Goal: Complete application form: Complete application form

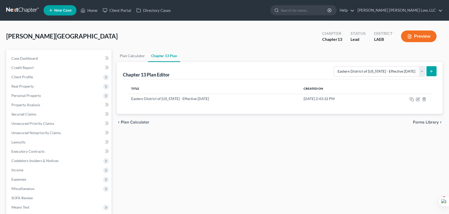
select select "1"
click at [417, 98] on icon "button" at bounding box center [418, 99] width 4 height 4
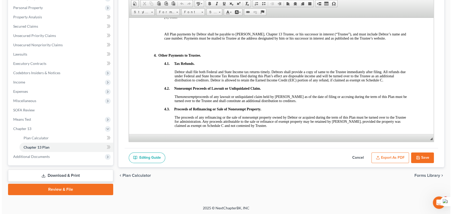
scroll to position [541, 0]
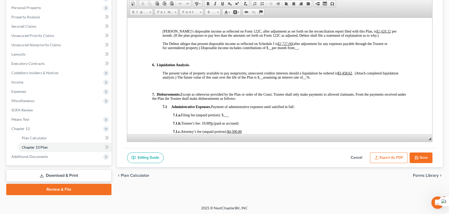
click at [387, 155] on button "Export as PDF" at bounding box center [389, 158] width 38 height 11
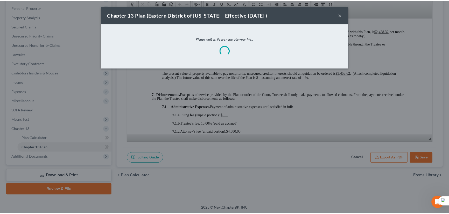
scroll to position [537, 0]
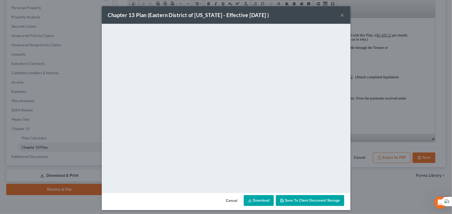
click at [261, 198] on link "Download" at bounding box center [259, 201] width 30 height 11
click at [341, 17] on button "×" at bounding box center [343, 15] width 4 height 6
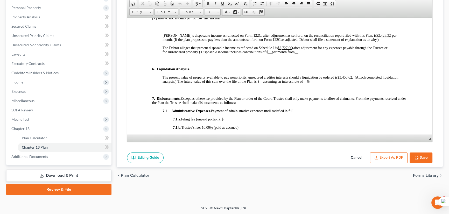
scroll to position [541, 0]
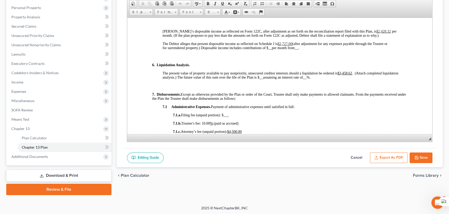
click at [423, 154] on button "Save" at bounding box center [420, 158] width 23 height 11
select select "1"
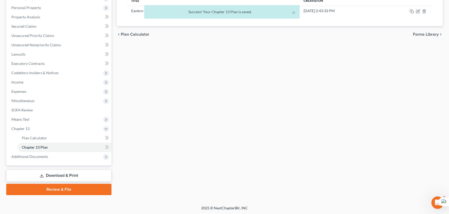
click at [84, 175] on link "Download & Print" at bounding box center [58, 176] width 105 height 12
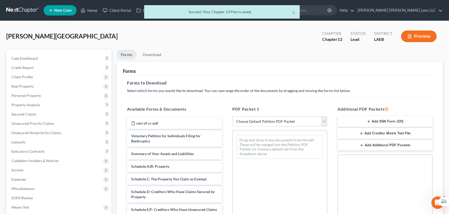
click at [310, 121] on select "Choose Default Petition PDF Packet Complete Bankruptcy Petition (all forms and …" at bounding box center [279, 122] width 95 height 10
select select "0"
click at [232, 117] on select "Choose Default Petition PDF Packet Complete Bankruptcy Petition (all forms and …" at bounding box center [279, 122] width 95 height 10
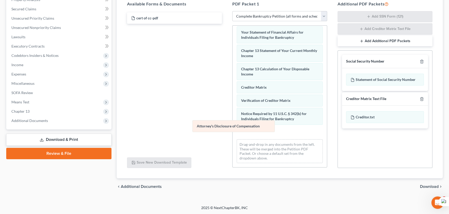
scroll to position [166, 0]
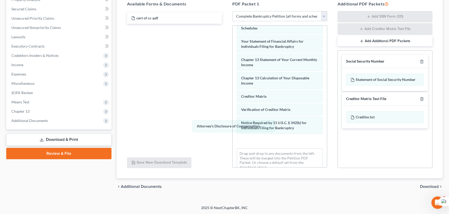
drag, startPoint x: 257, startPoint y: 130, endPoint x: 233, endPoint y: 69, distance: 65.4
click at [232, 96] on div "Attorney's Disclosure of Compensation Voluntary Petition for Individuals Filing…" at bounding box center [279, 18] width 94 height 317
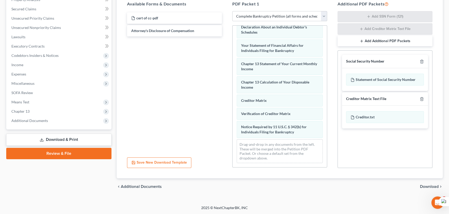
click at [421, 63] on div "Social Security Number" at bounding box center [385, 61] width 86 height 13
click at [421, 61] on icon "button" at bounding box center [421, 62] width 4 height 4
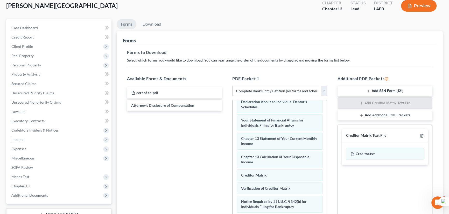
scroll to position [11, 0]
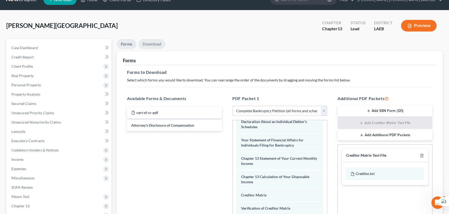
click at [156, 44] on link "Download" at bounding box center [151, 44] width 27 height 10
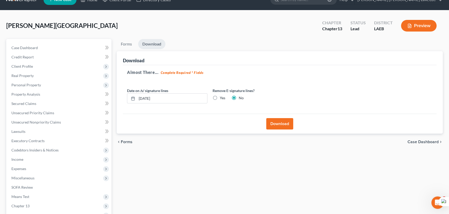
click at [275, 123] on button "Download" at bounding box center [279, 123] width 27 height 11
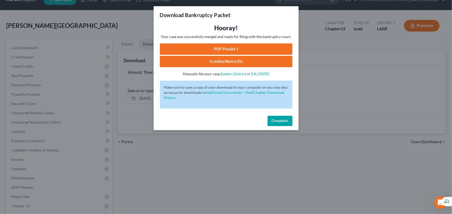
click at [256, 48] on link "PDF Packet 1" at bounding box center [226, 49] width 133 height 11
click at [268, 122] on button "Complete!" at bounding box center [280, 121] width 25 height 10
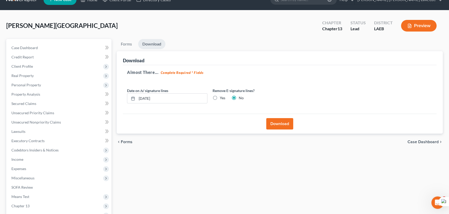
scroll to position [0, 0]
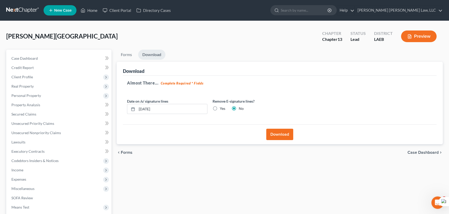
click at [21, 9] on link at bounding box center [22, 10] width 33 height 9
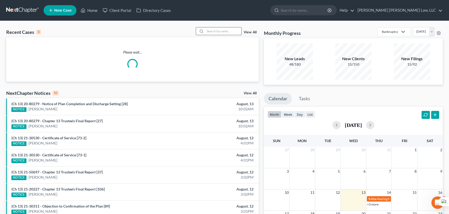
click at [221, 33] on input "search" at bounding box center [223, 31] width 36 height 8
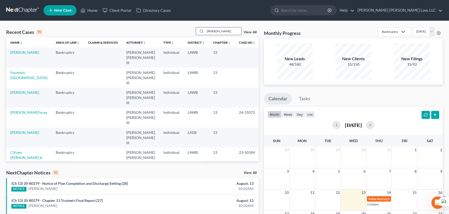
type input "[PERSON_NAME]"
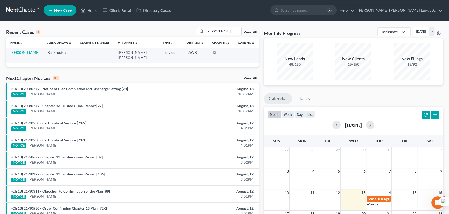
click at [27, 54] on link "[PERSON_NAME]" at bounding box center [24, 52] width 29 height 4
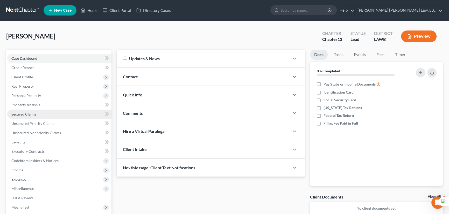
click at [38, 113] on link "Secured Claims" at bounding box center [59, 114] width 104 height 9
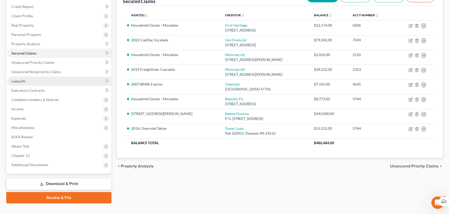
scroll to position [69, 0]
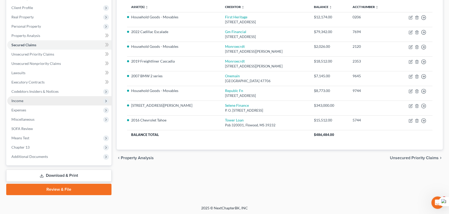
click at [34, 102] on span "Income" at bounding box center [59, 100] width 104 height 9
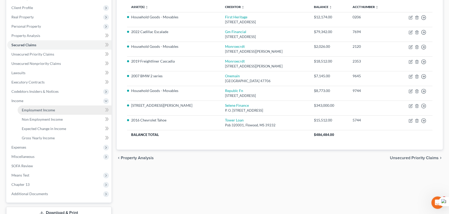
click at [38, 109] on span "Employment Income" at bounding box center [38, 110] width 33 height 4
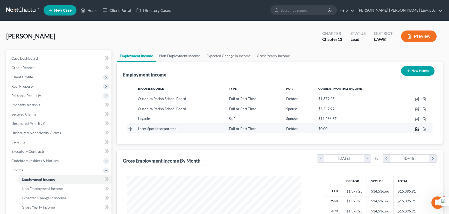
click at [417, 128] on icon "button" at bounding box center [417, 128] width 2 height 2
select select "0"
select select "3"
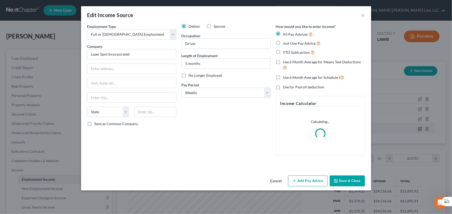
scroll to position [93, 185]
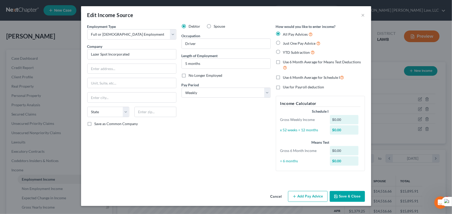
click at [304, 198] on button "Add Pay Advice" at bounding box center [308, 196] width 40 height 11
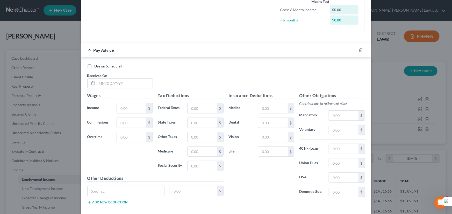
scroll to position [168, 0]
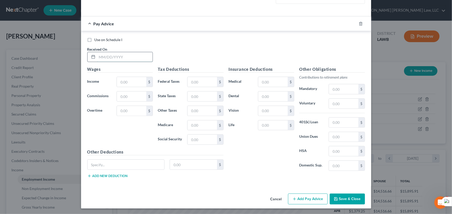
click at [116, 56] on input "text" at bounding box center [124, 57] width 55 height 10
type input "[DATE]"
click at [126, 83] on input "text" at bounding box center [131, 82] width 29 height 10
type input "590"
click at [204, 83] on input "text" at bounding box center [202, 82] width 29 height 10
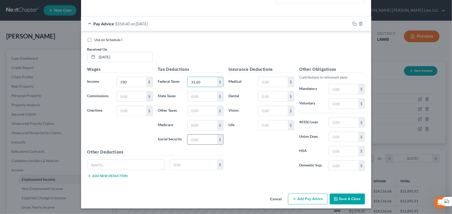
type input "31.60"
click at [199, 141] on input "text" at bounding box center [202, 140] width 29 height 10
type input "36.58"
click at [200, 125] on input "text" at bounding box center [202, 126] width 29 height 10
type input "5.56"
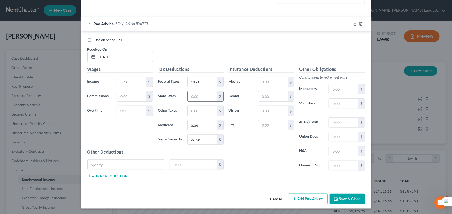
click at [201, 100] on div "$" at bounding box center [205, 96] width 36 height 10
click at [201, 96] on input "text" at bounding box center [202, 97] width 29 height 10
type input "18.23"
type input "8.56"
click at [295, 195] on button "Add Pay Advice" at bounding box center [308, 199] width 40 height 11
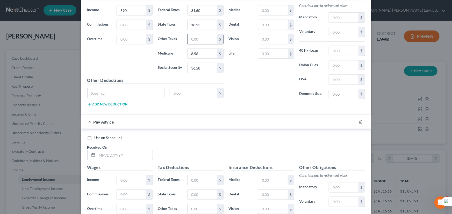
scroll to position [337, 0]
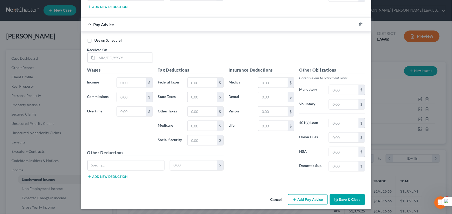
click at [125, 52] on div "Received On *" at bounding box center [120, 55] width 71 height 16
click at [125, 56] on input "text" at bounding box center [124, 58] width 55 height 10
type input "[DATE]"
click at [137, 86] on input "text" at bounding box center [131, 83] width 29 height 10
click at [134, 85] on input "text" at bounding box center [131, 83] width 29 height 10
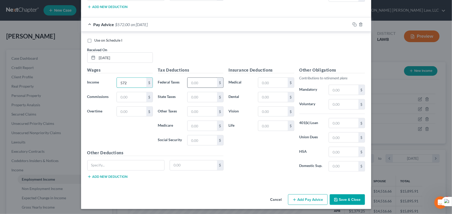
type input "572"
click at [189, 81] on input "text" at bounding box center [202, 83] width 29 height 10
type input "29.44"
click at [201, 141] on input "text" at bounding box center [202, 141] width 29 height 10
type input "35.46"
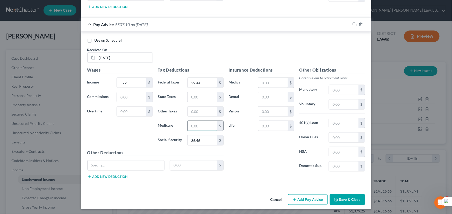
click at [206, 128] on input "text" at bounding box center [202, 126] width 29 height 10
type input "8.29"
click at [205, 94] on input "text" at bounding box center [202, 97] width 29 height 10
type input "17.67"
click at [306, 202] on button "Add Pay Advice" at bounding box center [308, 200] width 40 height 11
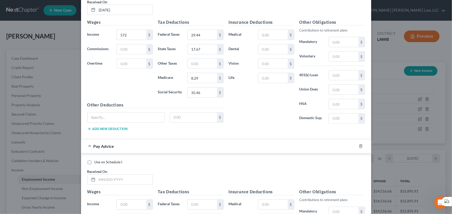
scroll to position [507, 0]
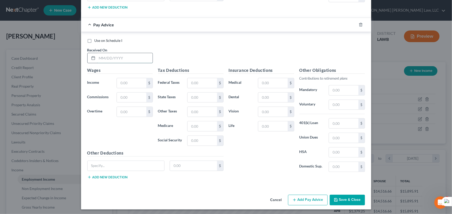
click at [123, 55] on input "text" at bounding box center [124, 58] width 55 height 10
type input "[DATE]"
click at [130, 81] on input "text" at bounding box center [131, 83] width 29 height 10
type input "808.10"
click at [194, 78] on input "text" at bounding box center [202, 83] width 29 height 10
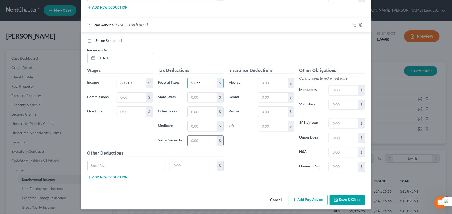
type input "57.77"
click at [196, 142] on input "text" at bounding box center [202, 141] width 29 height 10
type input "50.11"
click at [203, 124] on input "text" at bounding box center [202, 126] width 29 height 10
type input "11.72"
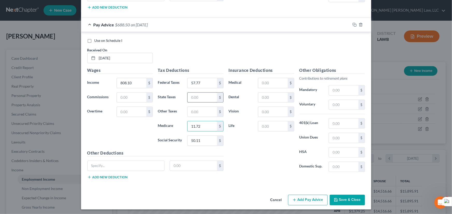
click at [202, 96] on input "text" at bounding box center [202, 98] width 29 height 10
type input "24.97"
click at [303, 197] on button "Add Pay Advice" at bounding box center [308, 200] width 40 height 11
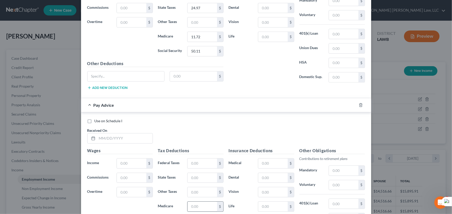
scroll to position [676, 0]
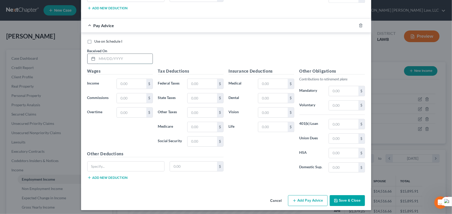
click at [127, 58] on input "text" at bounding box center [124, 59] width 55 height 10
type input "[DATE]"
click at [130, 82] on input "text" at bounding box center [131, 84] width 29 height 10
type input "1,040.90"
click at [212, 83] on input "text" at bounding box center [202, 84] width 29 height 10
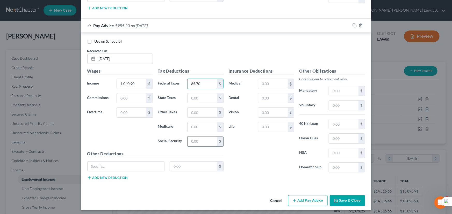
type input "85.70"
click at [206, 137] on input "text" at bounding box center [202, 142] width 29 height 10
type input "64.53"
click at [203, 128] on input "text" at bounding box center [202, 127] width 29 height 10
type input "15.09"
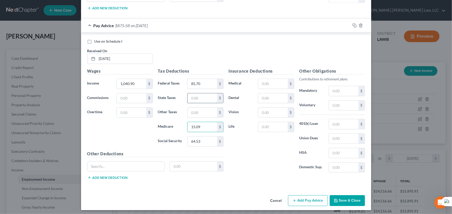
click at [202, 96] on input "text" at bounding box center [202, 99] width 29 height 10
type input "32.16"
click at [306, 197] on button "Add Pay Advice" at bounding box center [308, 201] width 40 height 11
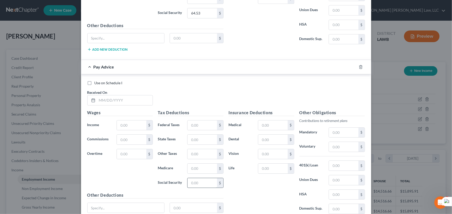
scroll to position [846, 0]
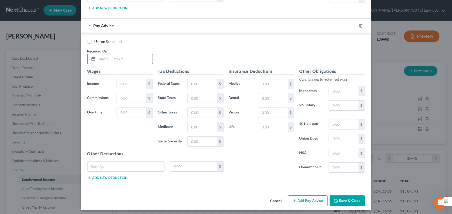
click at [120, 58] on input "text" at bounding box center [124, 59] width 55 height 10
type input "[DATE]"
click at [131, 79] on input "text" at bounding box center [131, 84] width 29 height 10
type input "742.40"
click at [198, 79] on input "text" at bounding box center [202, 84] width 29 height 10
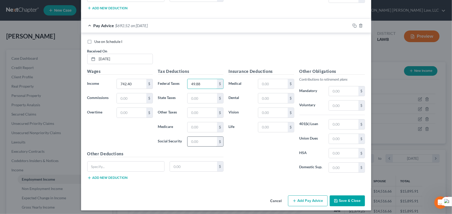
type input "49.88"
click at [201, 139] on input "text" at bounding box center [202, 142] width 29 height 10
type input "46.03"
click at [200, 129] on input "text" at bounding box center [202, 128] width 29 height 10
type input "10.76"
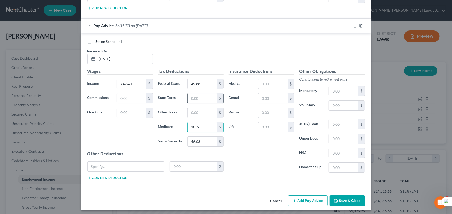
click at [195, 94] on input "text" at bounding box center [202, 99] width 29 height 10
type input "22.94"
click at [298, 202] on button "Add Pay Advice" at bounding box center [308, 201] width 40 height 11
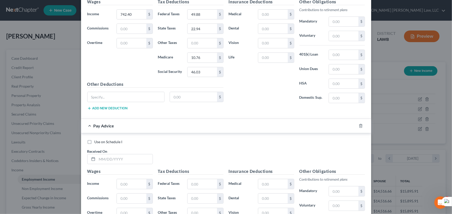
scroll to position [1016, 0]
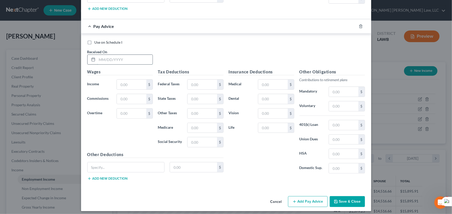
click at [137, 55] on input "text" at bounding box center [124, 60] width 55 height 10
type input "[DATE]"
click at [126, 80] on input "text" at bounding box center [131, 85] width 29 height 10
type input "1,063.10"
click at [207, 85] on input "text" at bounding box center [202, 85] width 29 height 10
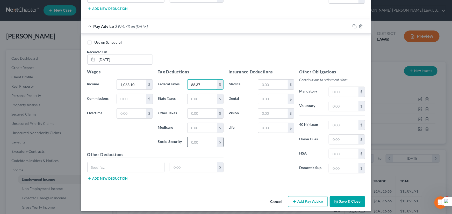
type input "88.37"
click at [197, 141] on input "text" at bounding box center [202, 143] width 29 height 10
type input "65.97"
click at [202, 123] on input "text" at bounding box center [202, 128] width 29 height 10
type input "15.42"
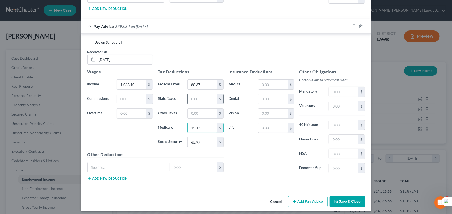
drag, startPoint x: 204, startPoint y: 92, endPoint x: 202, endPoint y: 98, distance: 5.7
click at [203, 94] on input "text" at bounding box center [202, 99] width 29 height 10
type input "32.85"
click at [203, 138] on input "65.97" at bounding box center [202, 143] width 29 height 10
click at [201, 140] on input "65.97" at bounding box center [202, 143] width 29 height 10
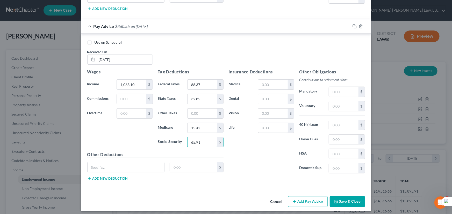
type input "65.91"
click at [304, 201] on button "Add Pay Advice" at bounding box center [308, 202] width 40 height 11
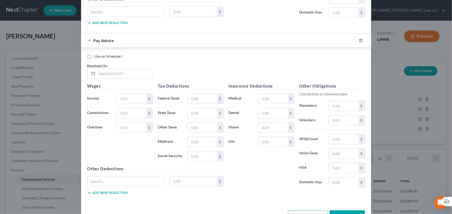
scroll to position [1186, 0]
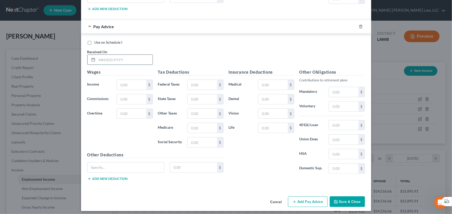
click at [126, 59] on input "text" at bounding box center [124, 60] width 55 height 10
type input "[DATE]"
click at [129, 81] on input "text" at bounding box center [131, 85] width 29 height 10
type input "531.60"
click at [190, 83] on input "text" at bounding box center [202, 85] width 29 height 10
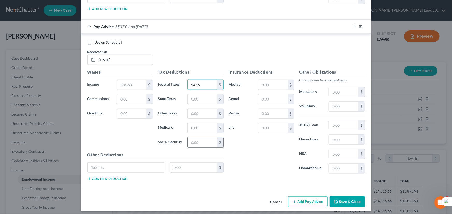
type input "24.59"
click at [203, 141] on input "text" at bounding box center [202, 143] width 29 height 10
type input "32.96"
click at [202, 126] on input "text" at bounding box center [202, 128] width 29 height 10
type input "7.71"
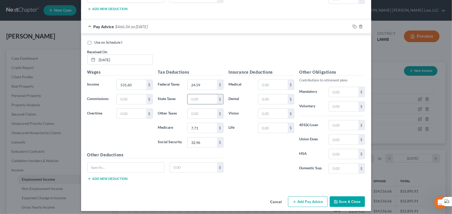
click at [203, 97] on input "text" at bounding box center [202, 100] width 29 height 10
type input "6"
type input "16.43"
click at [309, 200] on button "Add Pay Advice" at bounding box center [308, 202] width 40 height 11
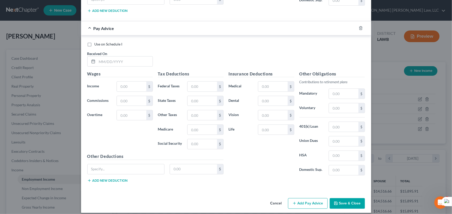
scroll to position [1355, 0]
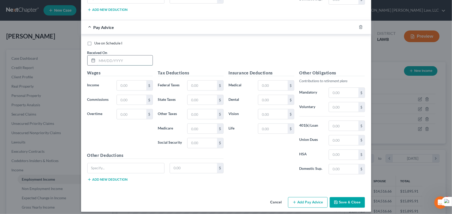
click at [119, 56] on input "text" at bounding box center [124, 61] width 55 height 10
type input "[DATE]"
click at [126, 84] on input "text" at bounding box center [131, 86] width 29 height 10
type input "727.40"
click at [189, 84] on input "text" at bounding box center [202, 86] width 29 height 10
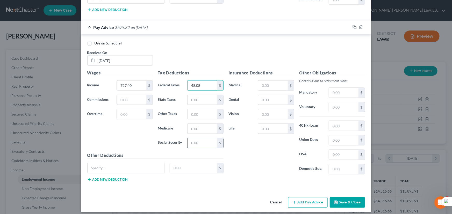
type input "48.08"
click at [207, 140] on input "text" at bounding box center [202, 144] width 29 height 10
type input "45.10"
click at [207, 124] on input "text" at bounding box center [202, 129] width 29 height 10
type input "10.54"
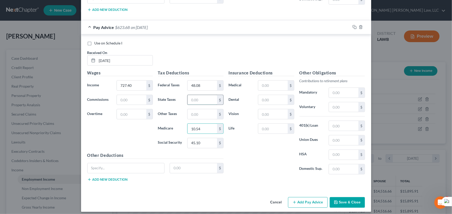
click at [205, 96] on input "text" at bounding box center [202, 100] width 29 height 10
type input "22.48"
click at [295, 201] on icon "button" at bounding box center [294, 203] width 4 height 4
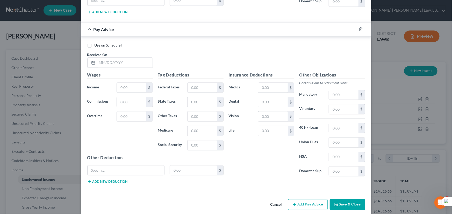
scroll to position [1525, 0]
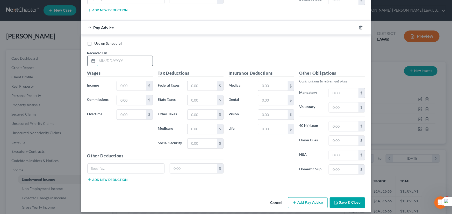
click at [116, 57] on input "text" at bounding box center [124, 61] width 55 height 10
type input "[DATE]"
click at [130, 85] on input "text" at bounding box center [131, 86] width 29 height 10
type input "1,225.27"
click at [197, 82] on input "text" at bounding box center [202, 86] width 29 height 10
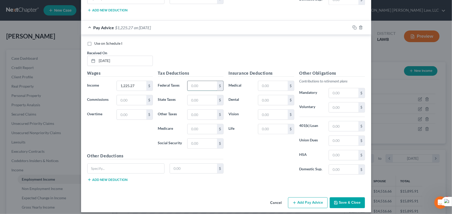
click at [197, 84] on input "text" at bounding box center [202, 86] width 29 height 10
type input "108.30"
click at [203, 139] on input "text" at bounding box center [202, 144] width 29 height 10
type input "75.97"
click at [194, 119] on div "Tax Deductions Federal Taxes 108.30 $ State Taxes $ Other Taxes $ Medicare $ So…" at bounding box center [190, 111] width 71 height 83
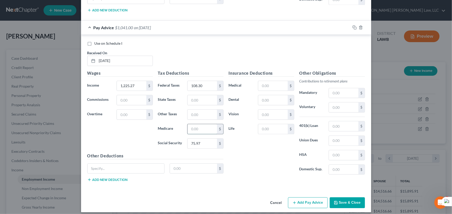
click at [194, 125] on input "text" at bounding box center [202, 129] width 29 height 10
type input "17.77"
click at [210, 95] on input "text" at bounding box center [202, 100] width 29 height 10
type input "37.86"
click at [301, 201] on button "Add Pay Advice" at bounding box center [308, 203] width 40 height 11
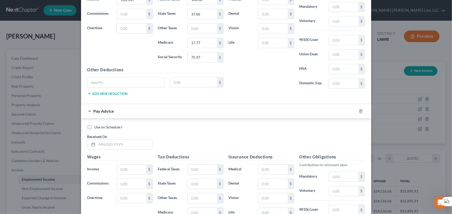
scroll to position [1694, 0]
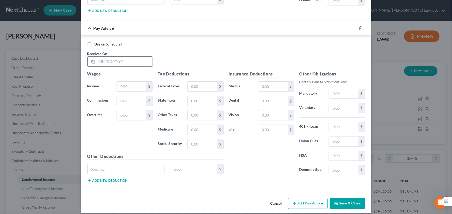
click at [110, 56] on div at bounding box center [120, 61] width 66 height 10
drag, startPoint x: 141, startPoint y: 55, endPoint x: 153, endPoint y: 56, distance: 12.0
click at [141, 57] on input "text" at bounding box center [124, 62] width 55 height 10
click at [129, 57] on input "text" at bounding box center [124, 62] width 55 height 10
type input "[DATE]"
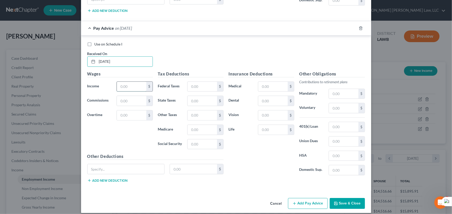
click at [131, 82] on input "text" at bounding box center [131, 87] width 29 height 10
type input "1,106.24"
click at [192, 82] on input "text" at bounding box center [202, 87] width 29 height 10
type input "93.55"
click at [203, 141] on input "text" at bounding box center [202, 145] width 29 height 10
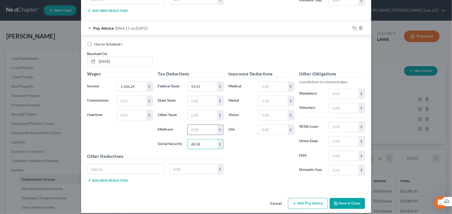
type input "68.58"
click at [198, 128] on input "text" at bounding box center [202, 130] width 29 height 10
type input "16.04"
click at [191, 96] on input "text" at bounding box center [202, 101] width 29 height 10
type input "34.18"
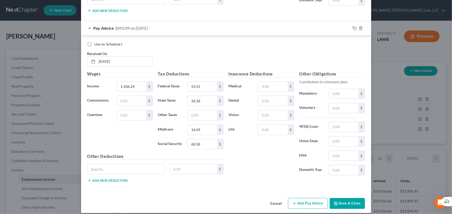
click at [313, 199] on button "Add Pay Advice" at bounding box center [308, 203] width 40 height 11
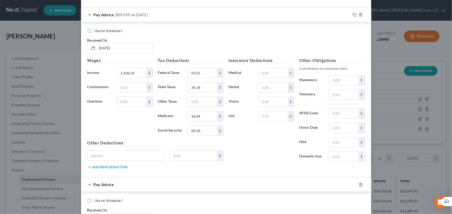
scroll to position [1864, 0]
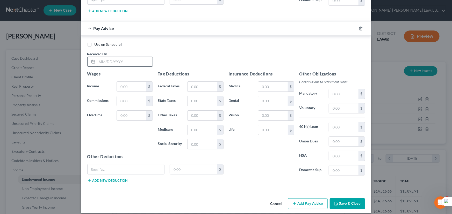
click at [133, 57] on input "text" at bounding box center [124, 62] width 55 height 10
type input "[DATE]"
click at [135, 88] on div "Wages Income * $ Commissions $ Overtime $" at bounding box center [120, 112] width 71 height 83
click at [134, 85] on input "text" at bounding box center [131, 87] width 29 height 10
type input "1,085.23"
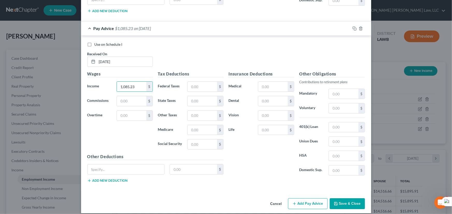
click at [201, 75] on div "Tax Deductions Federal Taxes $ State Taxes $ Other Taxes $ Medicare $ Social Se…" at bounding box center [190, 112] width 71 height 83
click at [202, 82] on input "text" at bounding box center [202, 87] width 29 height 10
type input "91.02"
click at [201, 140] on input "text" at bounding box center [202, 145] width 29 height 10
type input "67.29"
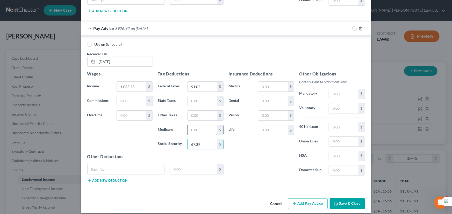
click at [196, 127] on input "text" at bounding box center [202, 130] width 29 height 10
type input "15.74"
click at [202, 101] on div "$" at bounding box center [205, 101] width 36 height 10
click at [200, 103] on div "Tax Deductions Federal Taxes 91.02 $ State Taxes $ Other Taxes $ Medicare 15.74…" at bounding box center [190, 112] width 71 height 83
click at [202, 96] on input "text" at bounding box center [202, 101] width 29 height 10
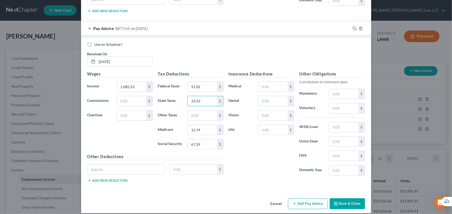
type input "33.53"
click at [314, 200] on button "Add Pay Advice" at bounding box center [308, 204] width 40 height 11
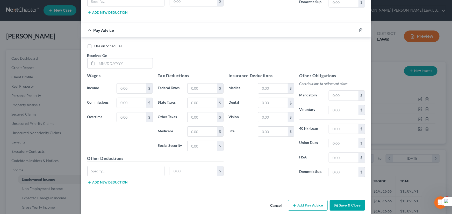
scroll to position [2034, 0]
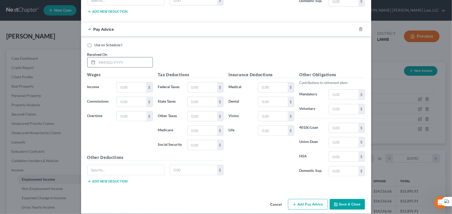
drag, startPoint x: 106, startPoint y: 54, endPoint x: 101, endPoint y: 54, distance: 4.9
click at [105, 58] on input "text" at bounding box center [124, 63] width 55 height 10
type input "[DATE]"
click at [125, 86] on input "text" at bounding box center [131, 88] width 29 height 10
type input "755.54"
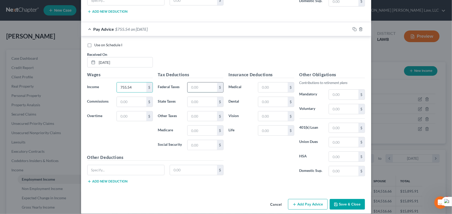
click at [192, 83] on input "text" at bounding box center [202, 88] width 29 height 10
type input "51.46"
click at [203, 140] on input "text" at bounding box center [202, 145] width 29 height 10
type input "46.84"
click at [202, 117] on div "Tax Deductions Federal Taxes 51.46 $ State Taxes $ Other Taxes $ Medicare $ Soc…" at bounding box center [190, 113] width 71 height 83
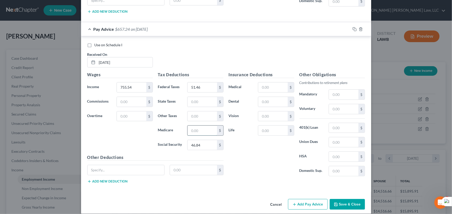
click at [201, 127] on input "text" at bounding box center [202, 131] width 29 height 10
type input "10.95"
click at [248, 168] on div "Insurance Deductions Medical $ Dental $ Vision $ Life $" at bounding box center [261, 126] width 71 height 109
click at [202, 97] on input "text" at bounding box center [202, 102] width 29 height 10
type input "23.35"
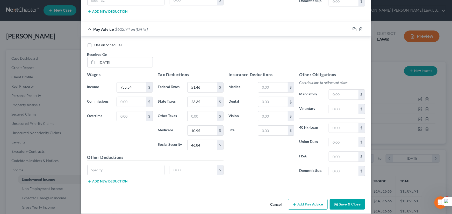
click at [308, 199] on button "Add Pay Advice" at bounding box center [308, 204] width 40 height 11
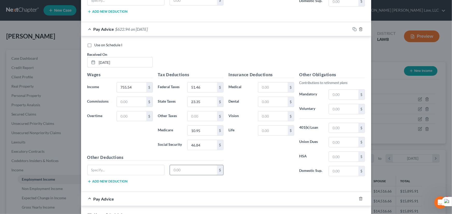
scroll to position [2203, 0]
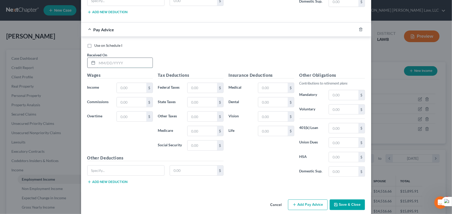
click at [109, 61] on input "text" at bounding box center [124, 63] width 55 height 10
type input "[DATE]"
click at [124, 83] on input "text" at bounding box center [131, 88] width 29 height 10
type input "1,099.97"
click at [205, 83] on input "text" at bounding box center [202, 88] width 29 height 10
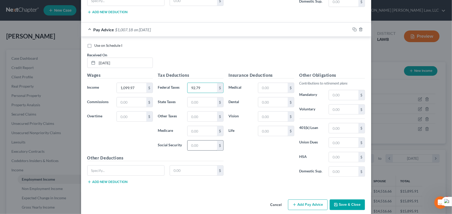
type input "92.79"
click at [210, 141] on input "text" at bounding box center [202, 146] width 29 height 10
type input "68.20"
click at [211, 126] on input "text" at bounding box center [202, 131] width 29 height 10
type input "15.95"
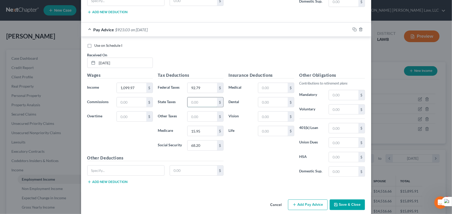
click at [201, 98] on input "text" at bounding box center [202, 103] width 29 height 10
type input "33.99"
click at [309, 200] on button "Add Pay Advice" at bounding box center [308, 205] width 40 height 11
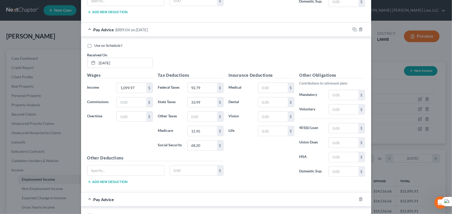
scroll to position [2373, 0]
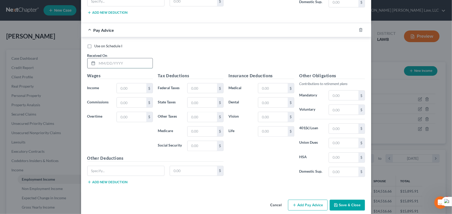
click at [132, 59] on input "text" at bounding box center [124, 64] width 55 height 10
type input "074/11/2025"
click at [129, 84] on input "text" at bounding box center [131, 89] width 29 height 10
type input "1,264.73"
click at [197, 84] on input "text" at bounding box center [202, 89] width 29 height 10
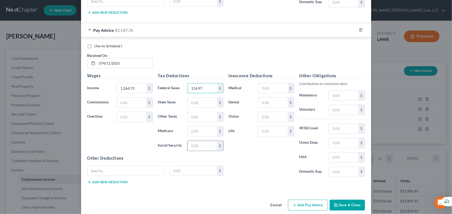
type input "116.97"
drag, startPoint x: 202, startPoint y: 144, endPoint x: 202, endPoint y: 141, distance: 2.9
click at [202, 143] on input "text" at bounding box center [202, 146] width 29 height 10
type input "78.41"
click at [204, 127] on input "text" at bounding box center [202, 132] width 29 height 10
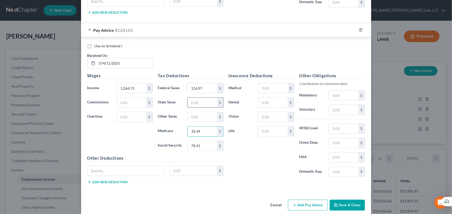
type input "18.34"
click at [207, 98] on input "text" at bounding box center [202, 103] width 29 height 10
type input "39.08"
click at [294, 200] on button "Add Pay Advice" at bounding box center [308, 205] width 40 height 11
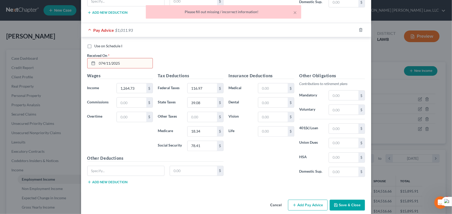
click at [104, 59] on input "074/11/2025" at bounding box center [124, 64] width 55 height 10
type input "[DATE]"
click at [305, 201] on button "Add Pay Advice" at bounding box center [308, 205] width 40 height 11
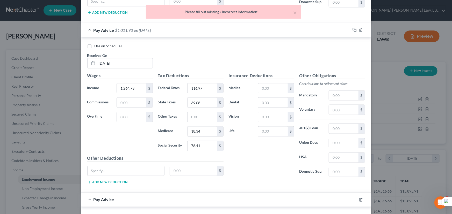
scroll to position [2543, 0]
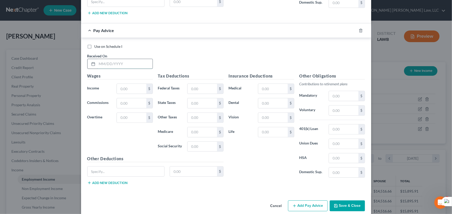
click at [130, 59] on input "text" at bounding box center [124, 64] width 55 height 10
type input "[DATE]"
click at [140, 84] on input "text" at bounding box center [131, 89] width 29 height 10
type input "1,091.50"
click at [201, 84] on input "text" at bounding box center [202, 89] width 29 height 10
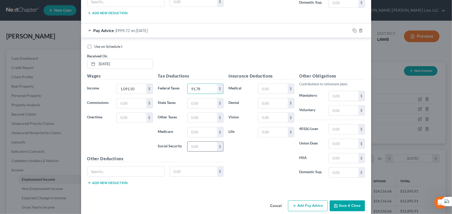
type input "91.78"
click at [198, 142] on input "text" at bounding box center [202, 147] width 29 height 10
type input "67.68"
click at [199, 127] on input "text" at bounding box center [202, 132] width 29 height 10
type input "15.83"
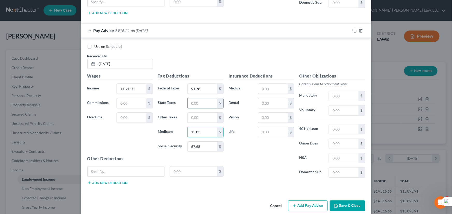
click at [198, 98] on input "text" at bounding box center [202, 103] width 29 height 10
type input "33.73"
click at [300, 199] on div "Cancel Add Pay Advice Save & Close" at bounding box center [226, 207] width 290 height 17
click at [300, 201] on button "Add Pay Advice" at bounding box center [308, 206] width 40 height 11
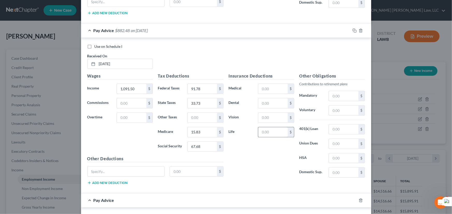
scroll to position [2713, 0]
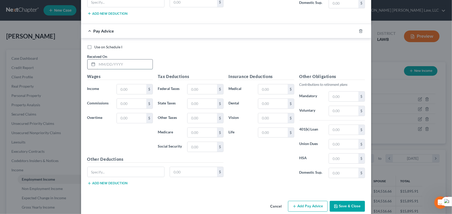
click at [111, 60] on input "text" at bounding box center [124, 65] width 55 height 10
type input "[DATE]"
click at [125, 84] on div "$" at bounding box center [135, 89] width 36 height 10
click at [170, 46] on div "Use on Schedule I Received On * [DATE]" at bounding box center [226, 59] width 283 height 29
click at [126, 86] on input "text" at bounding box center [131, 89] width 29 height 10
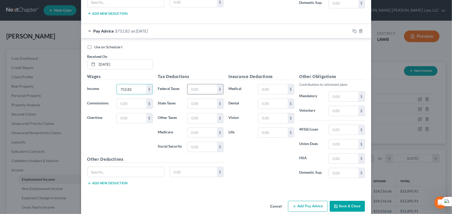
type input "752.82"
click at [210, 84] on input "text" at bounding box center [202, 89] width 29 height 10
type input "51.13"
drag, startPoint x: 194, startPoint y: 142, endPoint x: 190, endPoint y: 141, distance: 3.9
click at [192, 142] on input "text" at bounding box center [202, 147] width 29 height 10
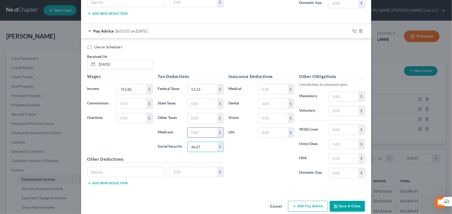
type input "46.67"
click at [207, 129] on input "text" at bounding box center [202, 133] width 29 height 10
type input "10.91"
click at [202, 99] on input "text" at bounding box center [202, 104] width 29 height 10
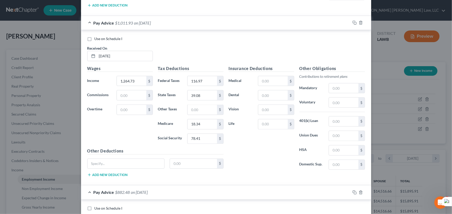
scroll to position [2312, 0]
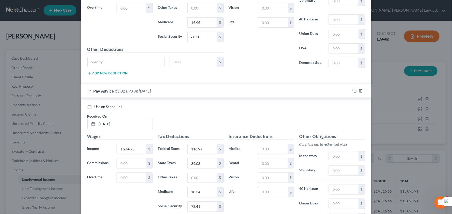
type input "23.26"
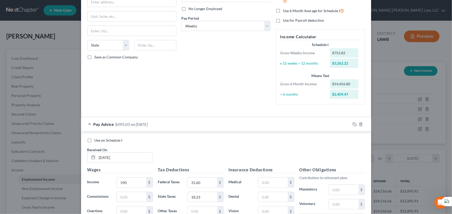
scroll to position [30, 0]
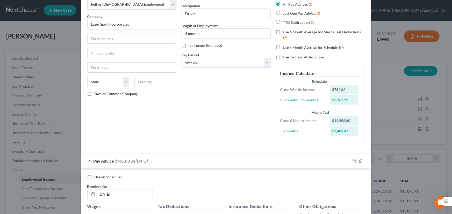
click at [283, 32] on label "Use 6 Month Average for Means Test Deductions" at bounding box center [324, 35] width 82 height 11
click at [285, 32] on input "Use 6 Month Average for Means Test Deductions" at bounding box center [286, 31] width 3 height 3
checkbox input "true"
click at [283, 47] on label "Use 6 Month Average for Schedule I" at bounding box center [313, 48] width 61 height 6
click at [285, 47] on input "Use 6 Month Average for Schedule I" at bounding box center [286, 46] width 3 height 3
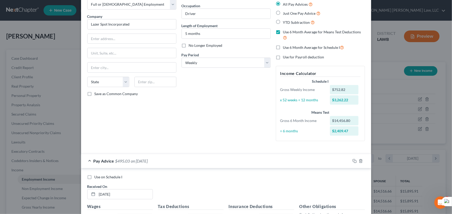
checkbox input "true"
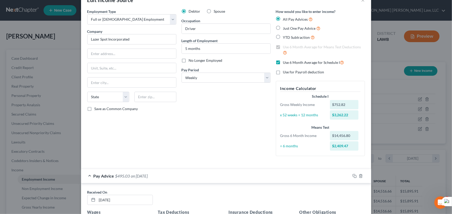
scroll to position [0, 0]
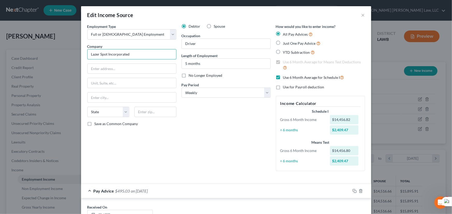
drag, startPoint x: 135, startPoint y: 57, endPoint x: 106, endPoint y: 55, distance: 29.1
click at [106, 55] on input "Lazer Spot Incorporated" at bounding box center [131, 54] width 89 height 10
type input "Lazer Spot, inc"
type input "[STREET_ADDRESS]"
type input "Suite 900"
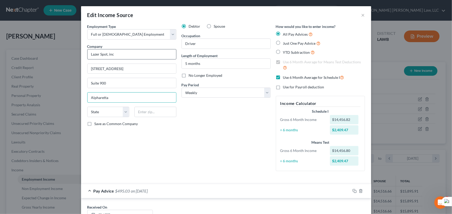
type input "Alpharetta"
select select "10"
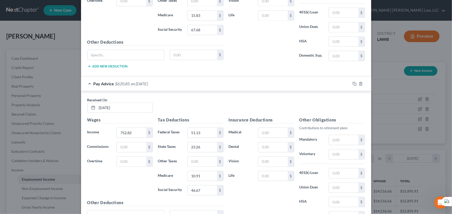
scroll to position [2563, 0]
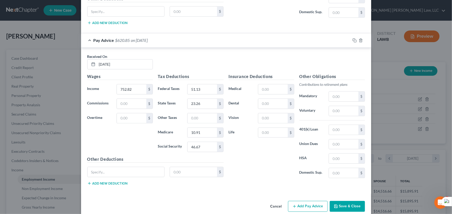
type input "30005"
click at [354, 201] on button "Save & Close" at bounding box center [347, 206] width 35 height 11
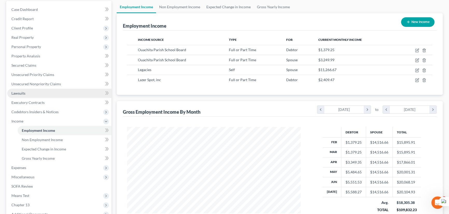
scroll to position [94, 0]
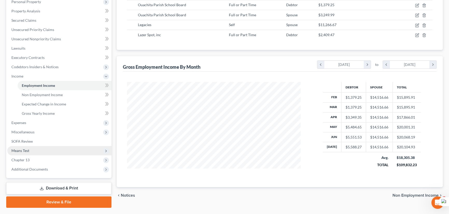
click at [36, 151] on span "Means Test" at bounding box center [59, 150] width 104 height 9
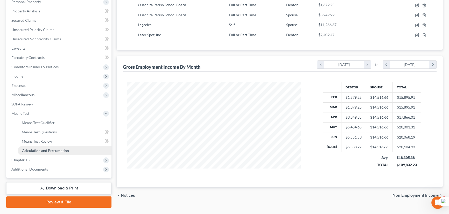
click at [38, 152] on span "Calculation and Presumption" at bounding box center [45, 151] width 47 height 4
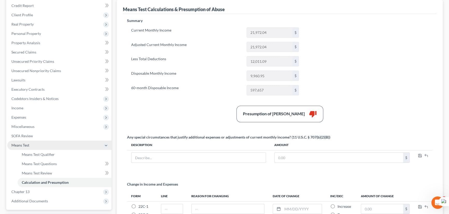
scroll to position [70, 0]
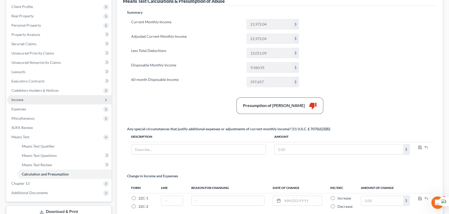
click at [18, 99] on span "Income" at bounding box center [17, 100] width 12 height 4
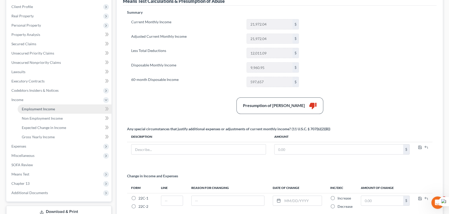
click at [22, 105] on link "Employment Income" at bounding box center [65, 109] width 94 height 9
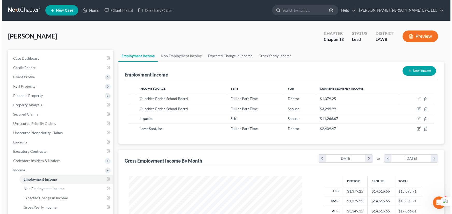
scroll to position [93, 184]
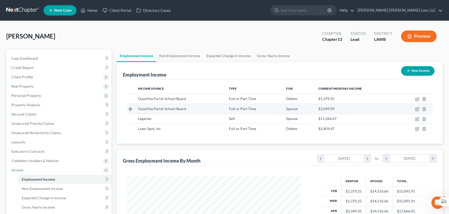
click at [415, 111] on td at bounding box center [414, 109] width 35 height 10
click at [416, 110] on icon "button" at bounding box center [417, 109] width 2 height 2
select select "0"
select select "19"
select select "0"
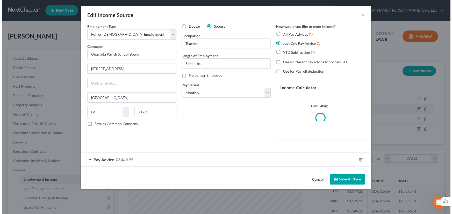
scroll to position [93, 185]
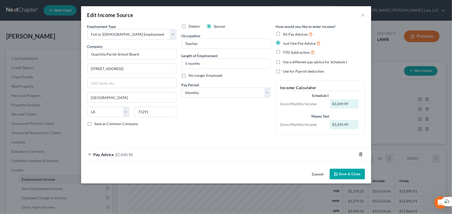
click at [360, 156] on icon "button" at bounding box center [361, 155] width 4 height 4
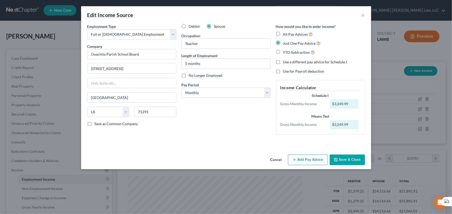
click at [303, 159] on button "Add Pay Advice" at bounding box center [308, 160] width 40 height 11
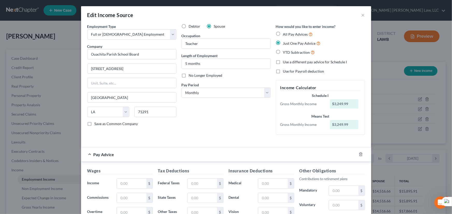
scroll to position [102, 0]
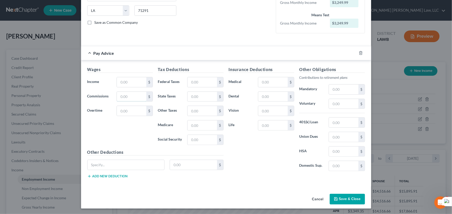
click at [126, 92] on input "text" at bounding box center [131, 97] width 29 height 10
click at [130, 81] on input "text" at bounding box center [131, 82] width 29 height 10
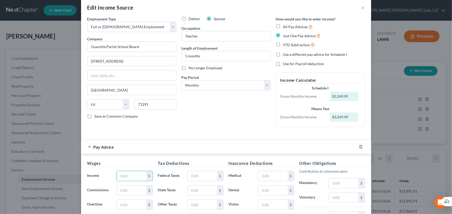
drag, startPoint x: 276, startPoint y: 25, endPoint x: 273, endPoint y: 41, distance: 15.9
click at [283, 25] on label "All Pay Advices" at bounding box center [298, 27] width 30 height 6
click at [285, 25] on input "All Pay Advices" at bounding box center [286, 25] width 3 height 3
radio input "true"
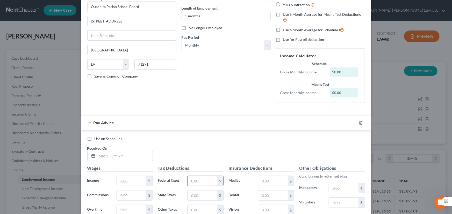
scroll to position [125, 0]
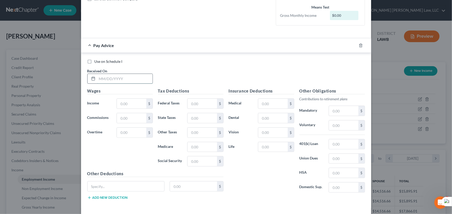
click at [114, 77] on input "text" at bounding box center [124, 79] width 55 height 10
type input "[DATE]"
click at [125, 105] on input "text" at bounding box center [131, 104] width 29 height 10
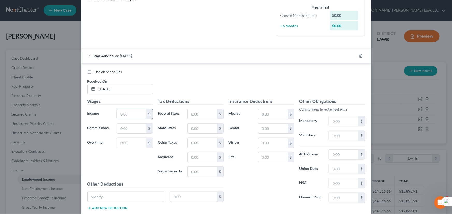
click at [122, 114] on input "text" at bounding box center [131, 114] width 29 height 10
type input "3,249.99"
click at [202, 153] on input "text" at bounding box center [202, 158] width 29 height 10
type input "4,312"
click at [192, 115] on input "text" at bounding box center [202, 114] width 29 height 10
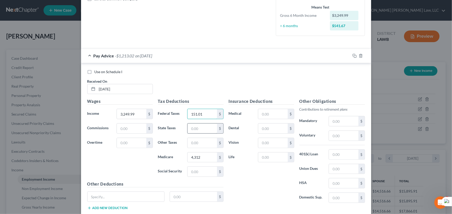
type input "151.01"
click at [197, 130] on input "text" at bounding box center [202, 129] width 29 height 10
type input "18.25"
click at [269, 160] on input "text" at bounding box center [272, 158] width 29 height 10
type input "20.75"
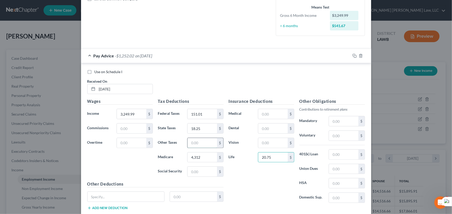
click at [196, 146] on input "text" at bounding box center [202, 143] width 29 height 10
type input "40"
click at [330, 120] on input "text" at bounding box center [343, 122] width 29 height 10
type input "260"
click at [267, 131] on input "text" at bounding box center [272, 129] width 29 height 10
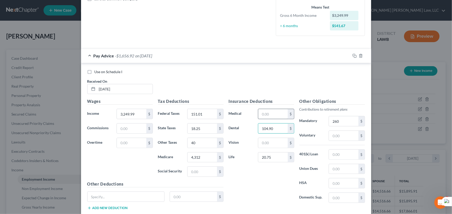
type input "104.90"
click at [267, 115] on input "text" at bounding box center [272, 114] width 29 height 10
type input "121"
click at [202, 159] on input "4,312" at bounding box center [202, 158] width 29 height 10
type input "43.12"
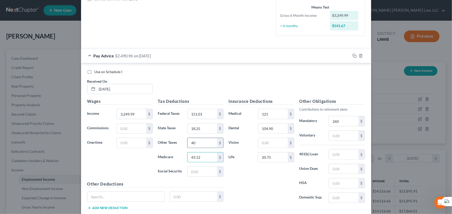
click at [209, 142] on input "40" at bounding box center [202, 143] width 29 height 10
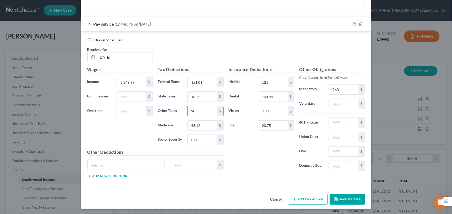
scroll to position [157, 0]
type input "90"
drag, startPoint x: 304, startPoint y: 199, endPoint x: 278, endPoint y: 167, distance: 42.0
click at [304, 199] on button "Add Pay Advice" at bounding box center [308, 199] width 40 height 11
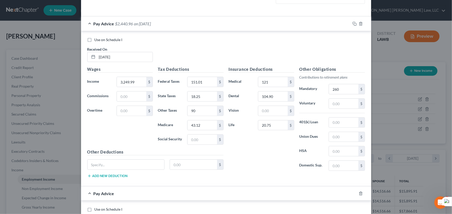
scroll to position [327, 0]
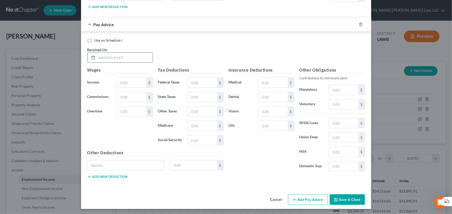
click at [109, 54] on input "text" at bounding box center [124, 58] width 55 height 10
type input "[DATE]"
click at [124, 82] on input "text" at bounding box center [131, 83] width 29 height 10
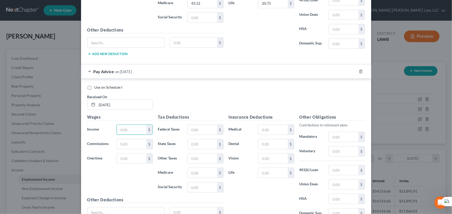
scroll to position [303, 0]
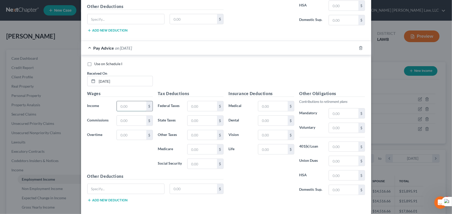
click at [118, 108] on input "text" at bounding box center [131, 107] width 29 height 10
type input "3,249.99"
click at [193, 106] on input "text" at bounding box center [202, 107] width 29 height 10
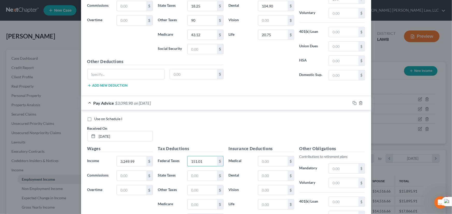
scroll to position [327, 0]
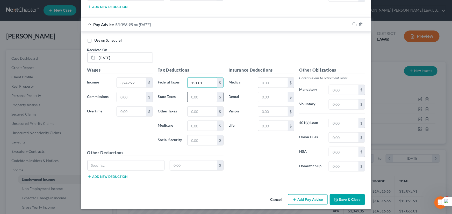
type input "151.01"
click at [198, 97] on input "text" at bounding box center [202, 97] width 29 height 10
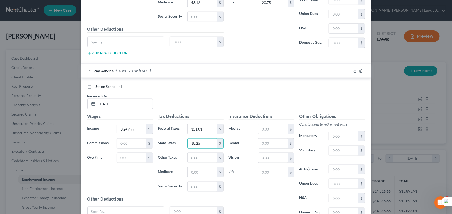
scroll to position [303, 0]
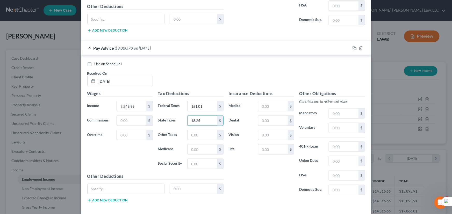
type input "18.25"
click at [189, 141] on div "Tax Deductions Federal Taxes 151.01 $ State Taxes 18.25 $ Other Taxes $ Medicar…" at bounding box center [190, 132] width 71 height 83
click at [190, 137] on input "text" at bounding box center [202, 136] width 29 height 10
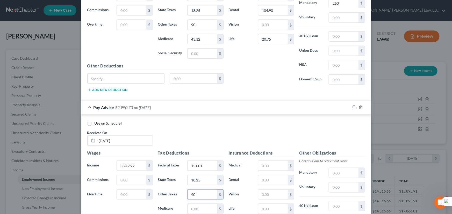
scroll to position [327, 0]
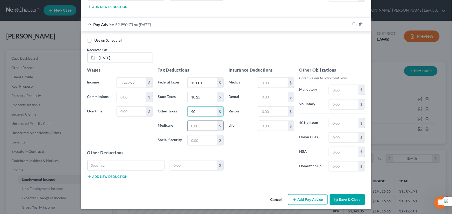
type input "90"
click at [204, 127] on input "text" at bounding box center [202, 126] width 29 height 10
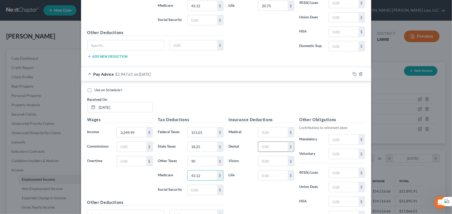
scroll to position [280, 0]
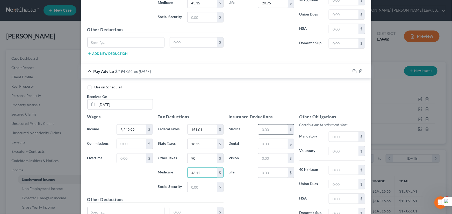
type input "43.12"
click at [271, 130] on input "text" at bounding box center [272, 130] width 29 height 10
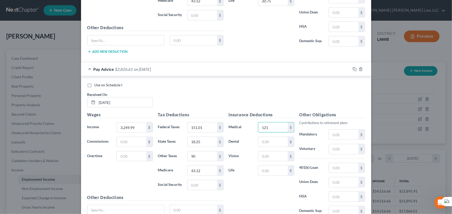
scroll to position [327, 0]
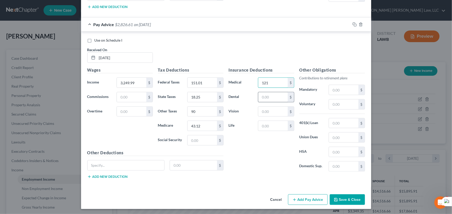
type input "121"
click at [279, 98] on input "text" at bounding box center [272, 97] width 29 height 10
type input "104.90"
click at [270, 125] on input "text" at bounding box center [272, 126] width 29 height 10
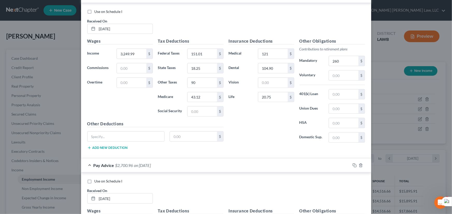
scroll to position [256, 0]
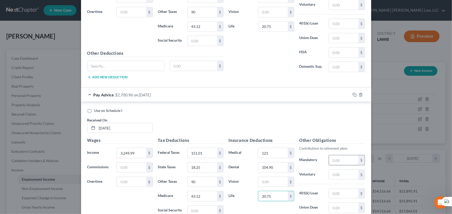
type input "20.75"
click at [339, 156] on input "text" at bounding box center [343, 161] width 29 height 10
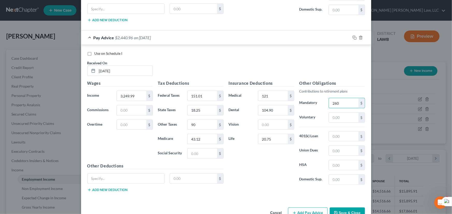
scroll to position [327, 0]
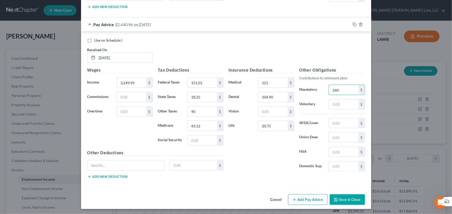
type input "260"
click at [316, 197] on button "Add Pay Advice" at bounding box center [308, 200] width 40 height 11
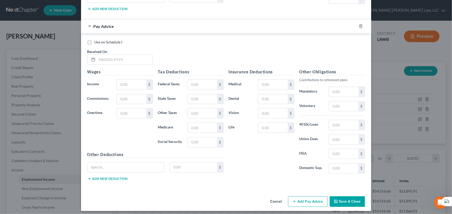
scroll to position [497, 0]
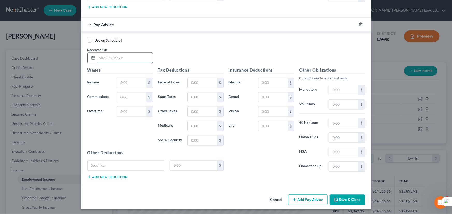
click at [117, 58] on input "text" at bounding box center [124, 58] width 55 height 10
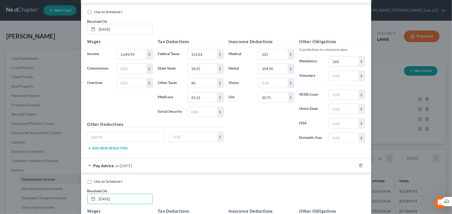
scroll to position [426, 0]
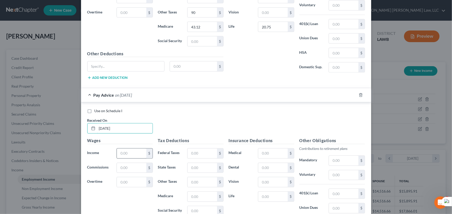
type input "[DATE]"
click at [134, 154] on input "text" at bounding box center [131, 154] width 29 height 10
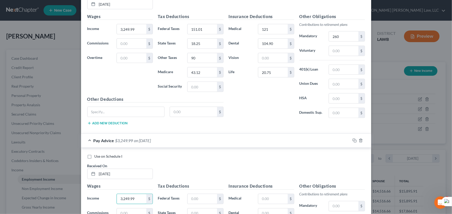
scroll to position [449, 0]
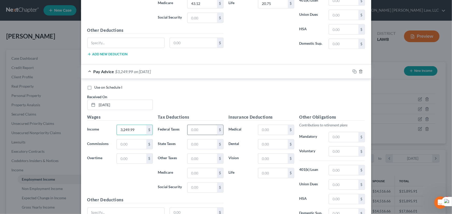
type input "3,249.99"
click at [194, 132] on input "text" at bounding box center [202, 130] width 29 height 10
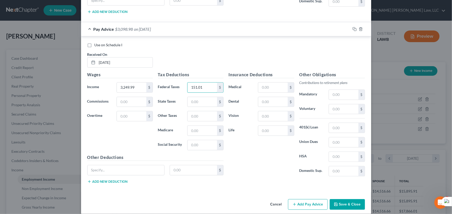
scroll to position [497, 0]
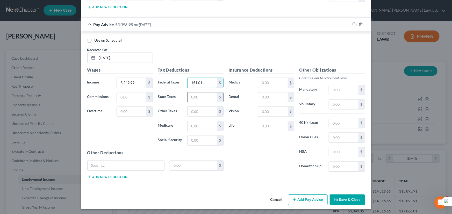
type input "151.01"
click at [206, 96] on input "text" at bounding box center [202, 98] width 29 height 10
type input "18.25"
click at [195, 117] on div "Tax Deductions Federal Taxes 151.01 $ State Taxes 18.25 $ Other Taxes $ Medicar…" at bounding box center [190, 108] width 71 height 83
click at [196, 112] on input "text" at bounding box center [202, 112] width 29 height 10
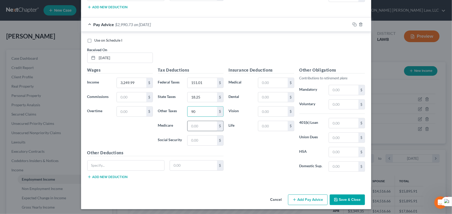
type input "90"
click at [192, 124] on input "text" at bounding box center [202, 126] width 29 height 10
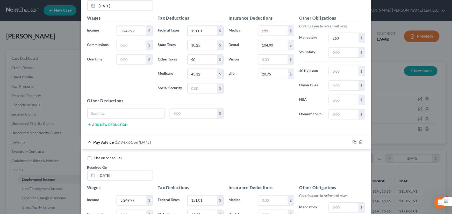
scroll to position [449, 0]
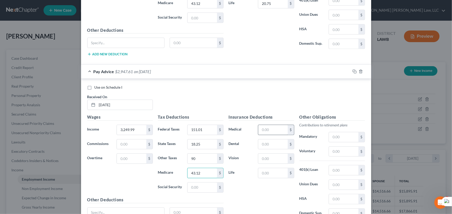
type input "43.12"
click at [269, 126] on input "text" at bounding box center [272, 130] width 29 height 10
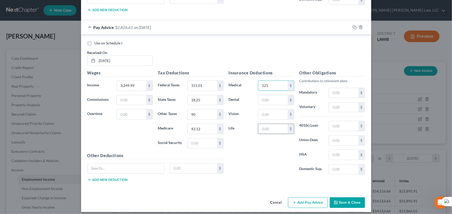
scroll to position [497, 0]
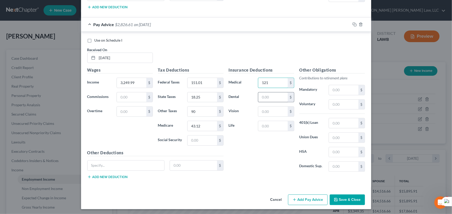
type input "121"
click at [267, 95] on input "text" at bounding box center [272, 98] width 29 height 10
type input "104.90"
click at [269, 123] on input "text" at bounding box center [272, 126] width 29 height 10
type input "20.75"
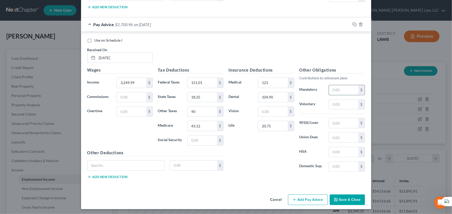
click at [345, 88] on input "text" at bounding box center [343, 90] width 29 height 10
type input "260"
click at [310, 197] on button "Add Pay Advice" at bounding box center [308, 200] width 40 height 11
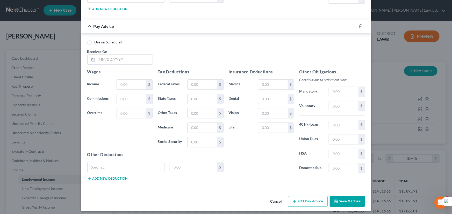
scroll to position [666, 0]
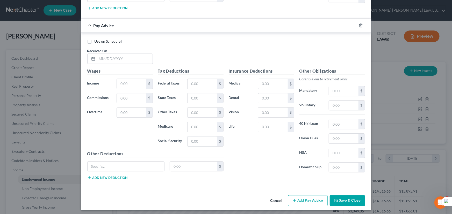
click at [122, 45] on div "Use on Schedule I Received On *" at bounding box center [226, 53] width 283 height 29
click at [120, 56] on input "text" at bounding box center [124, 59] width 55 height 10
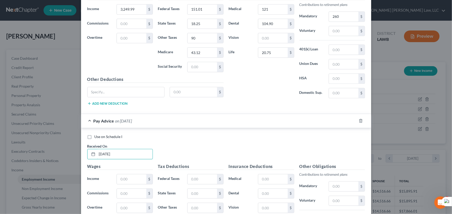
scroll to position [642, 0]
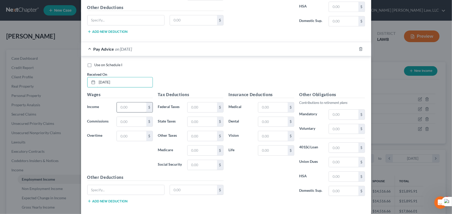
type input "[DATE]"
click at [137, 106] on input "text" at bounding box center [131, 108] width 29 height 10
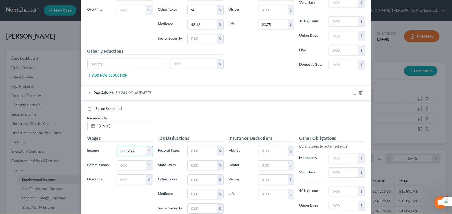
scroll to position [666, 0]
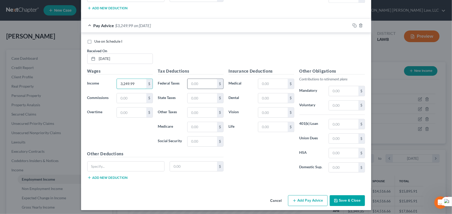
type input "3,249.99"
click at [194, 84] on input "text" at bounding box center [202, 84] width 29 height 10
type input "151.01"
click at [197, 97] on input "text" at bounding box center [202, 99] width 29 height 10
type input "18.25"
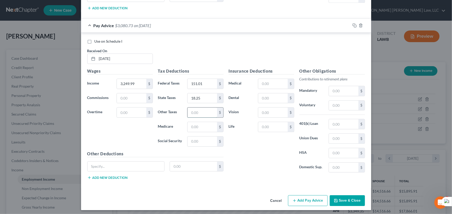
click at [192, 110] on input "text" at bounding box center [202, 113] width 29 height 10
type input "90"
click at [191, 128] on input "text" at bounding box center [202, 127] width 29 height 10
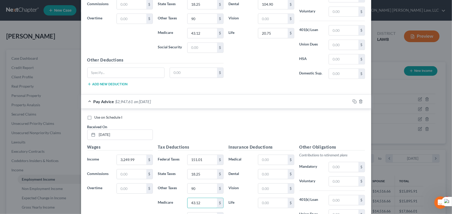
scroll to position [619, 0]
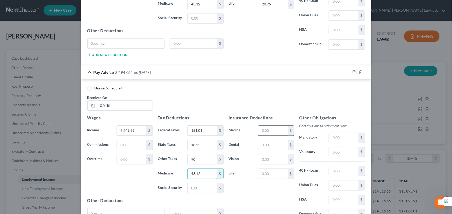
type input "43.12"
click at [267, 129] on input "text" at bounding box center [272, 131] width 29 height 10
type input "121"
click at [275, 140] on input "text" at bounding box center [272, 145] width 29 height 10
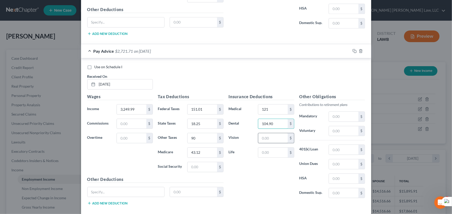
scroll to position [642, 0]
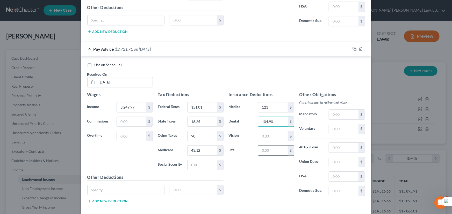
type input "104.90"
click at [273, 148] on input "text" at bounding box center [272, 151] width 29 height 10
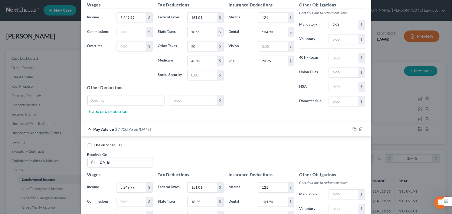
scroll to position [666, 0]
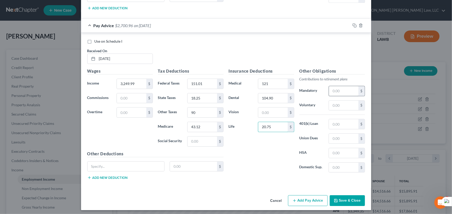
type input "20.75"
click at [337, 91] on input "text" at bounding box center [343, 91] width 29 height 10
type input "260"
click at [310, 199] on button "Add Pay Advice" at bounding box center [308, 201] width 40 height 11
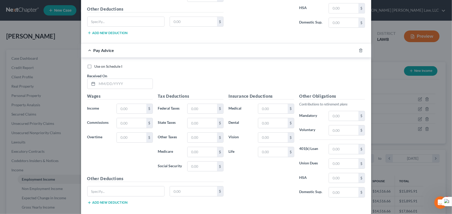
scroll to position [836, 0]
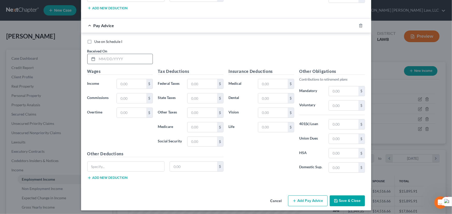
drag, startPoint x: 115, startPoint y: 66, endPoint x: 118, endPoint y: 59, distance: 7.7
click at [115, 68] on h5 "Wages" at bounding box center [120, 71] width 66 height 6
click at [121, 51] on div "Received On *" at bounding box center [120, 56] width 71 height 16
click at [121, 54] on input "text" at bounding box center [124, 59] width 55 height 10
type input "[DATE]"
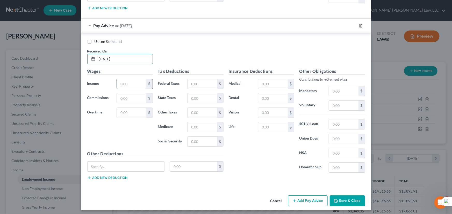
click at [120, 79] on input "text" at bounding box center [131, 84] width 29 height 10
type input "3,249.99"
click at [199, 80] on input "text" at bounding box center [202, 84] width 29 height 10
type input "151.01"
click at [203, 94] on input "text" at bounding box center [202, 99] width 29 height 10
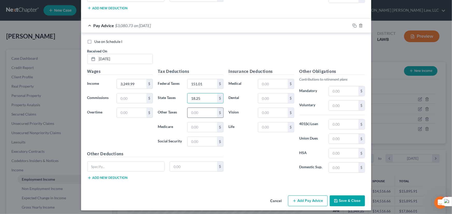
type input "18.25"
click at [200, 110] on input "text" at bounding box center [202, 113] width 29 height 10
type input "90"
click at [190, 127] on input "text" at bounding box center [202, 128] width 29 height 10
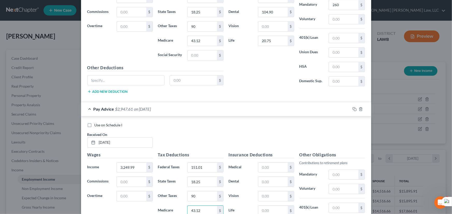
scroll to position [789, 0]
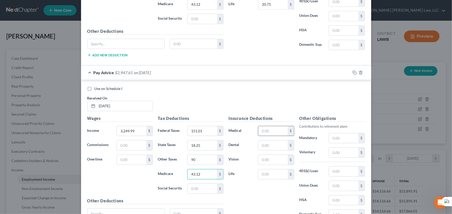
type input "43.12"
drag, startPoint x: 259, startPoint y: 133, endPoint x: 264, endPoint y: 129, distance: 6.3
click at [265, 129] on input "text" at bounding box center [272, 131] width 29 height 10
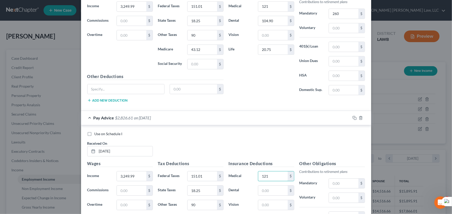
scroll to position [812, 0]
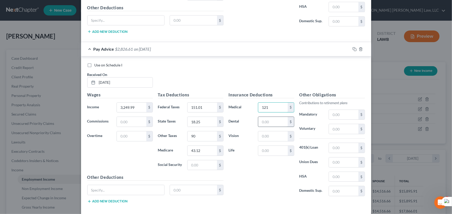
type input "121"
click at [263, 119] on input "text" at bounding box center [272, 122] width 29 height 10
type input "0"
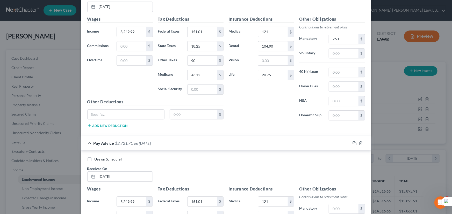
scroll to position [836, 0]
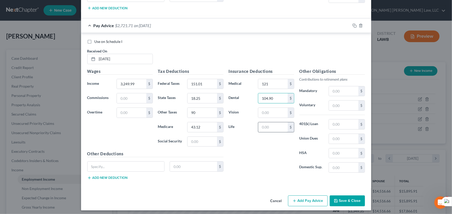
type input "104.90"
click at [278, 127] on input "text" at bounding box center [272, 128] width 29 height 10
drag, startPoint x: 290, startPoint y: 110, endPoint x: 314, endPoint y: 93, distance: 29.0
click at [294, 106] on div "Insurance Deductions Medical 121 $ Dental 104.90 $ Vision $ Life 20.75 $" at bounding box center [261, 122] width 71 height 109
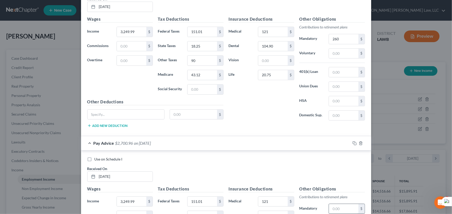
scroll to position [812, 0]
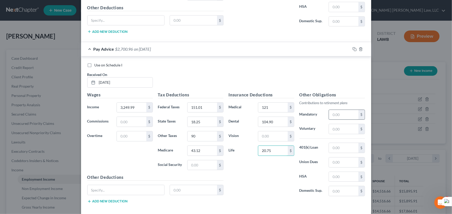
type input "20.75"
click at [338, 110] on input "text" at bounding box center [343, 115] width 29 height 10
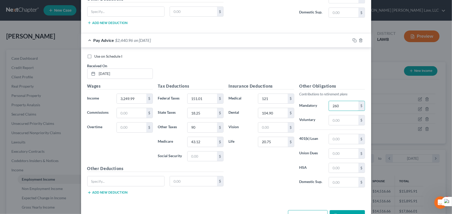
scroll to position [836, 0]
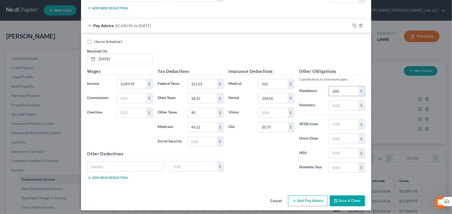
type input "260"
click at [297, 199] on button "Add Pay Advice" at bounding box center [308, 201] width 40 height 11
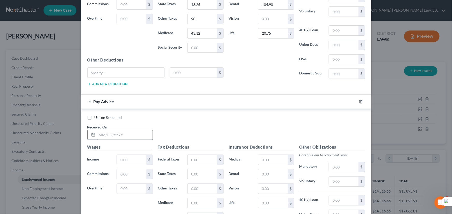
click at [106, 132] on input "text" at bounding box center [124, 135] width 55 height 10
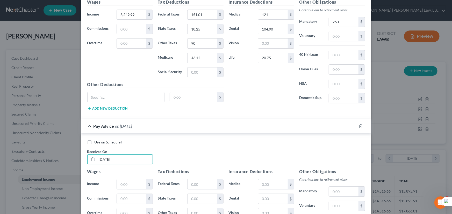
scroll to position [958, 0]
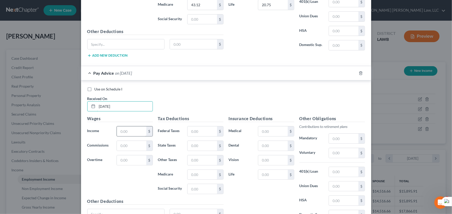
type input "[DATE]"
click at [129, 127] on input "text" at bounding box center [131, 132] width 29 height 10
type input "3,249.99"
click at [197, 128] on input "text" at bounding box center [202, 132] width 29 height 10
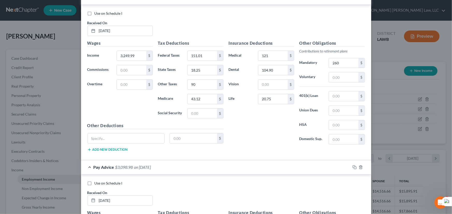
scroll to position [982, 0]
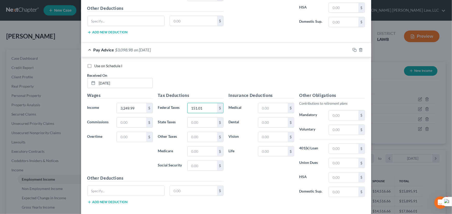
type input "151.01"
click at [201, 127] on div "Tax Deductions Federal Taxes 151.01 $ State Taxes $ Other Taxes $ Medicare $ So…" at bounding box center [190, 133] width 71 height 83
click at [201, 122] on input "text" at bounding box center [202, 123] width 29 height 10
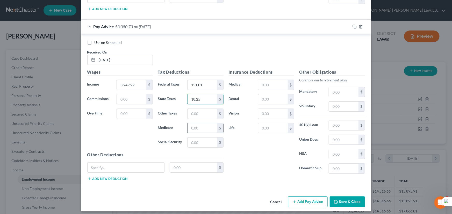
scroll to position [1005, 0]
type input "18.25"
click at [198, 112] on input "text" at bounding box center [202, 114] width 29 height 10
type input "90"
click at [199, 125] on input "text" at bounding box center [202, 128] width 29 height 10
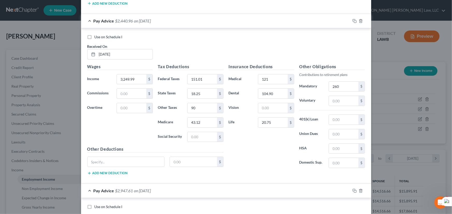
scroll to position [982, 0]
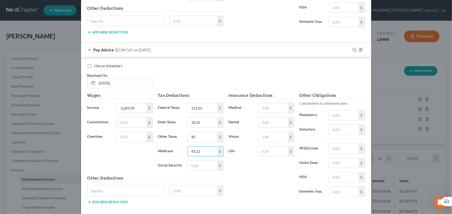
type input "43.12"
click at [265, 112] on div "Insurance Deductions Medical $ Dental $ Vision $ Life $" at bounding box center [261, 146] width 71 height 109
click at [271, 104] on input "text" at bounding box center [272, 108] width 29 height 10
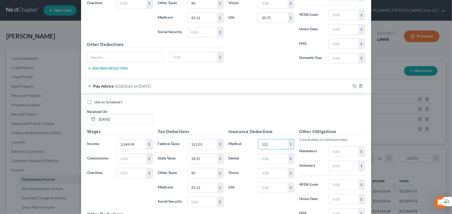
scroll to position [1005, 0]
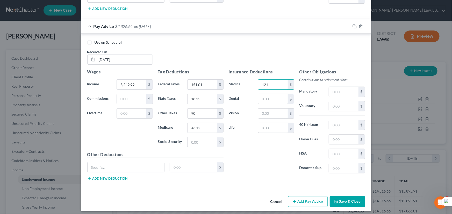
type input "121"
click at [267, 94] on input "text" at bounding box center [272, 99] width 29 height 10
type input "104.90"
click at [275, 125] on input "text" at bounding box center [272, 128] width 29 height 10
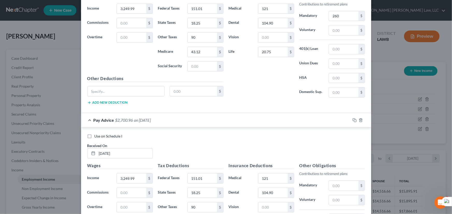
scroll to position [935, 0]
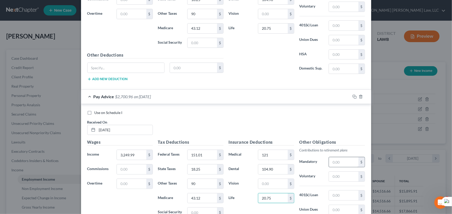
type input "20.75"
click at [345, 163] on input "text" at bounding box center [343, 163] width 29 height 10
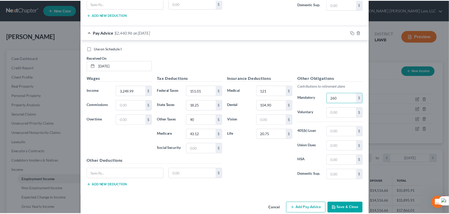
scroll to position [1005, 0]
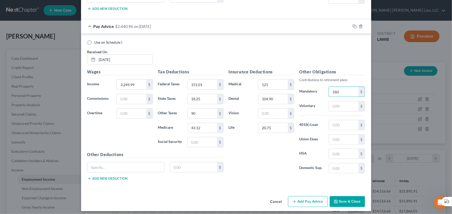
type input "260"
click at [339, 197] on button "Save & Close" at bounding box center [347, 202] width 35 height 11
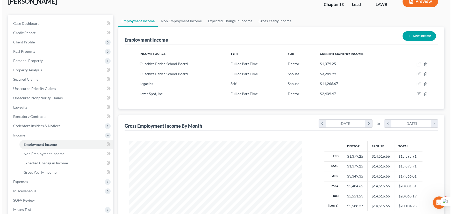
scroll to position [23, 0]
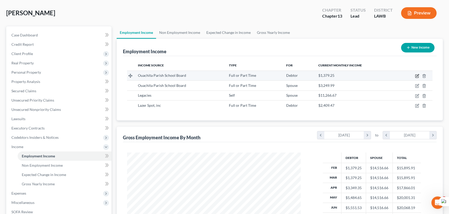
click at [415, 75] on icon "button" at bounding box center [416, 76] width 3 height 3
select select "0"
select select "19"
select select "0"
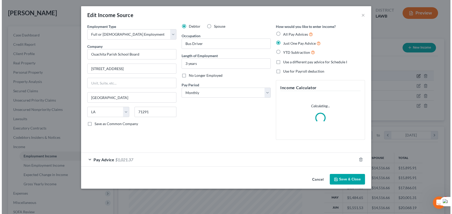
scroll to position [93, 185]
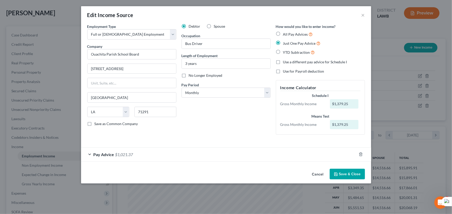
click at [283, 33] on label "All Pay Advices" at bounding box center [298, 34] width 30 height 6
click at [285, 33] on input "All Pay Advices" at bounding box center [286, 32] width 3 height 3
radio input "true"
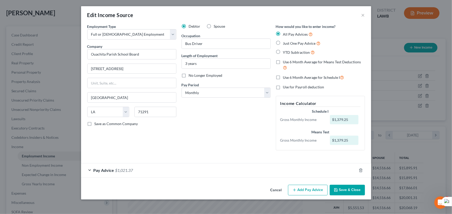
click at [134, 171] on div "Pay Advice $1,021.37" at bounding box center [219, 171] width 276 height 14
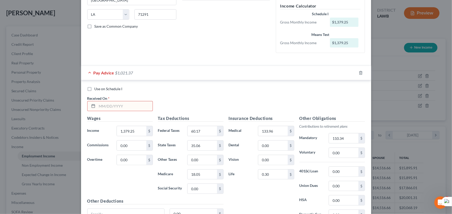
scroll to position [147, 0]
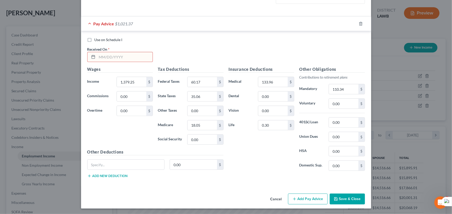
click at [117, 52] on input "text" at bounding box center [124, 57] width 55 height 10
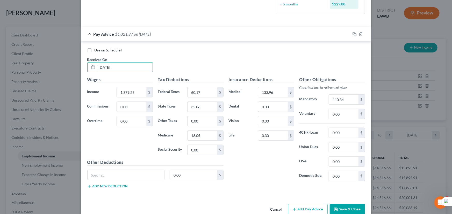
type input "[DATE]"
click at [306, 210] on button "Add Pay Advice" at bounding box center [308, 209] width 40 height 11
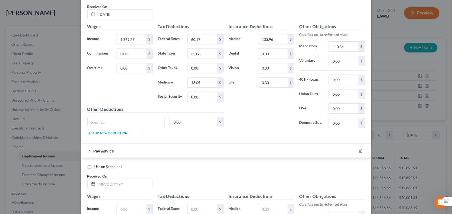
scroll to position [327, 0]
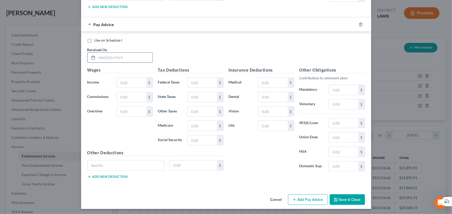
click at [130, 56] on input "text" at bounding box center [124, 58] width 55 height 10
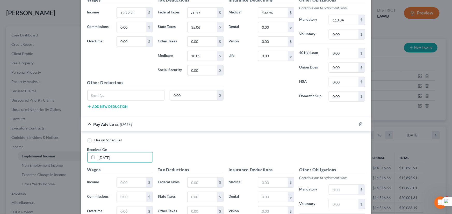
scroll to position [256, 0]
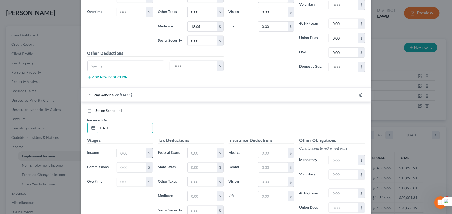
type input "[DATE]"
click at [126, 155] on input "text" at bounding box center [131, 153] width 29 height 10
type input "1,379.25"
click at [207, 161] on div "Tax Deductions Federal Taxes $ State Taxes $ Other Taxes $ Medicare $ Social Se…" at bounding box center [190, 179] width 71 height 83
click at [210, 156] on input "text" at bounding box center [202, 153] width 29 height 10
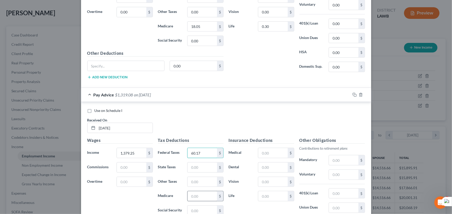
type input "60.17"
click at [204, 194] on input "text" at bounding box center [202, 197] width 29 height 10
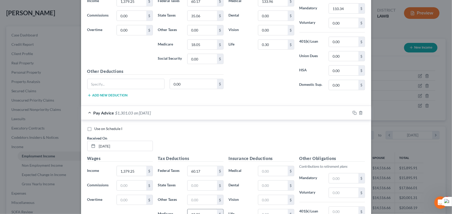
scroll to position [280, 0]
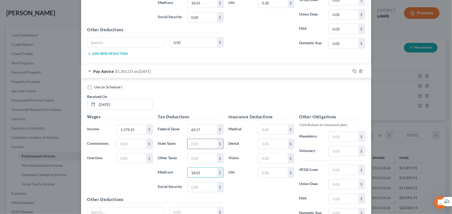
type input "18.05"
click at [201, 141] on input "text" at bounding box center [202, 144] width 29 height 10
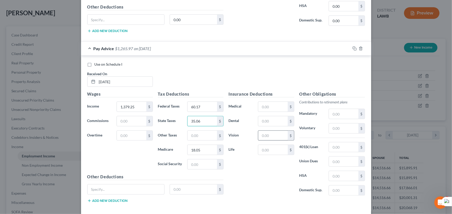
scroll to position [303, 0]
type input "35.06"
click at [270, 104] on input "text" at bounding box center [272, 107] width 29 height 10
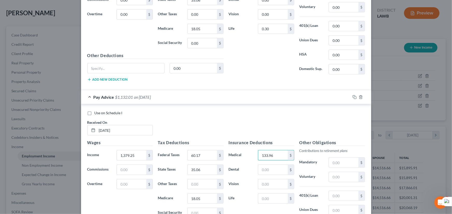
scroll to position [280, 0]
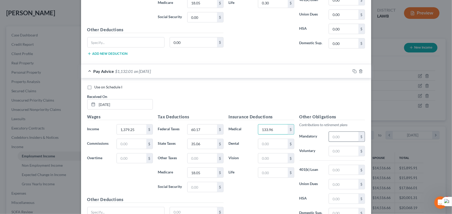
type input "133.96"
click at [339, 135] on input "text" at bounding box center [343, 137] width 29 height 10
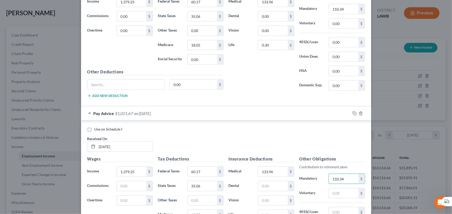
scroll to position [185, 0]
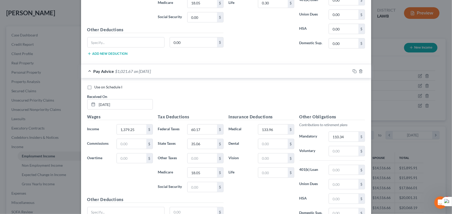
click at [321, 101] on div "Use on Schedule I Received On * [DATE]" at bounding box center [226, 99] width 283 height 29
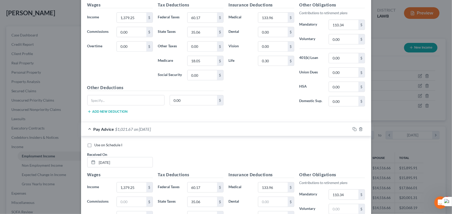
scroll to position [233, 0]
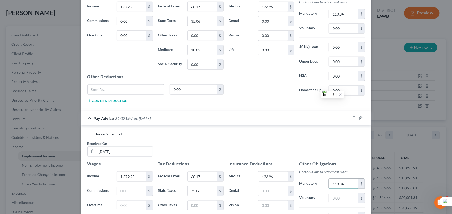
click at [345, 183] on input "110.34" at bounding box center [343, 184] width 29 height 10
click at [344, 184] on input "110.34" at bounding box center [343, 184] width 29 height 10
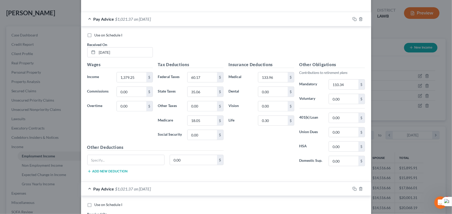
scroll to position [327, 0]
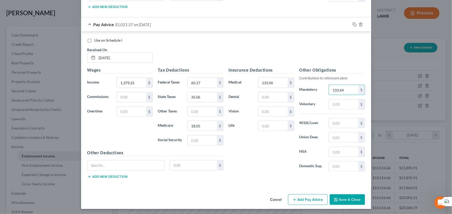
type input "110.64"
click at [306, 197] on button "Add Pay Advice" at bounding box center [308, 200] width 40 height 11
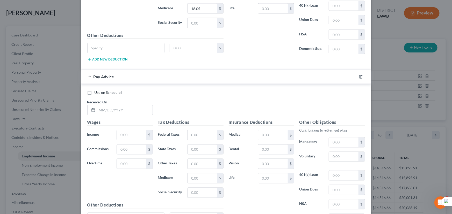
scroll to position [492, 0]
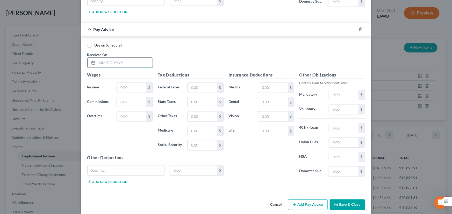
click at [115, 59] on input "text" at bounding box center [124, 63] width 55 height 10
type input "[DATE]"
click at [119, 83] on input "text" at bounding box center [131, 88] width 29 height 10
type input "1,379.25"
click at [199, 130] on input "text" at bounding box center [202, 131] width 29 height 10
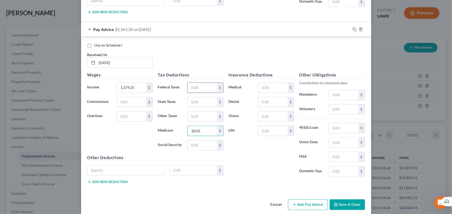
type input "18.05"
click at [201, 86] on input "text" at bounding box center [202, 88] width 29 height 10
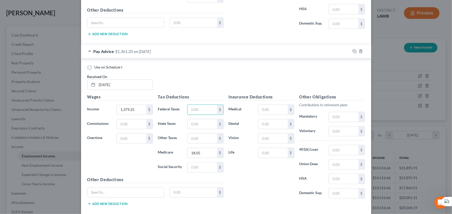
scroll to position [497, 0]
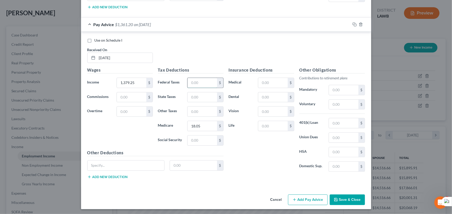
click at [207, 84] on input "text" at bounding box center [202, 83] width 29 height 10
type input "60.17"
click at [201, 95] on input "text" at bounding box center [202, 98] width 29 height 10
type input "35.06"
click at [334, 89] on input "text" at bounding box center [343, 90] width 29 height 10
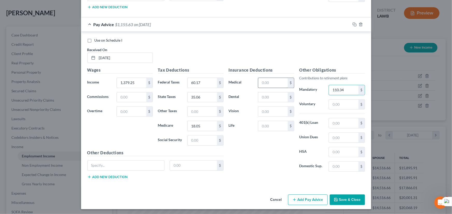
type input "110.34"
click at [280, 80] on input "text" at bounding box center [272, 83] width 29 height 10
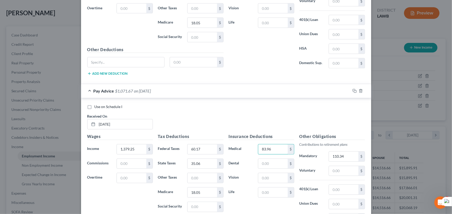
scroll to position [473, 0]
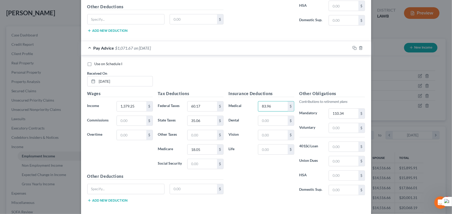
drag, startPoint x: 275, startPoint y: 104, endPoint x: 241, endPoint y: 104, distance: 33.7
click at [241, 104] on div "Medical 83.96 $" at bounding box center [261, 107] width 71 height 10
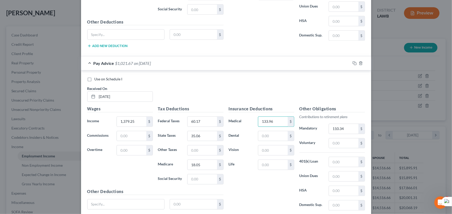
scroll to position [495, 0]
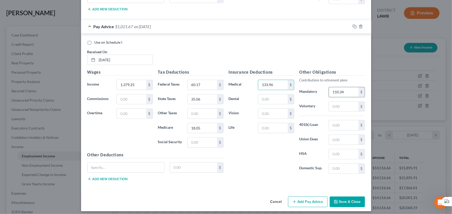
click at [348, 92] on input "110.34" at bounding box center [343, 93] width 29 height 10
click at [281, 85] on input "133.96" at bounding box center [272, 85] width 29 height 10
click at [277, 84] on input "133.96" at bounding box center [272, 85] width 29 height 10
drag, startPoint x: 275, startPoint y: 83, endPoint x: 264, endPoint y: 85, distance: 11.2
click at [264, 85] on input "133.96" at bounding box center [272, 85] width 29 height 10
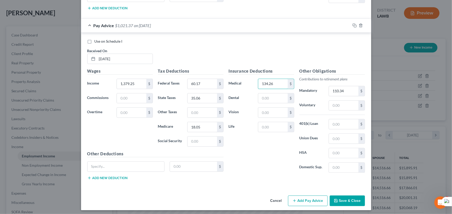
scroll to position [497, 0]
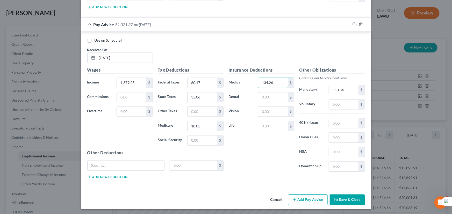
type input "134.26"
click at [298, 195] on button "Add Pay Advice" at bounding box center [308, 200] width 40 height 11
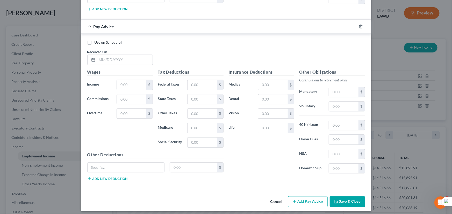
scroll to position [666, 0]
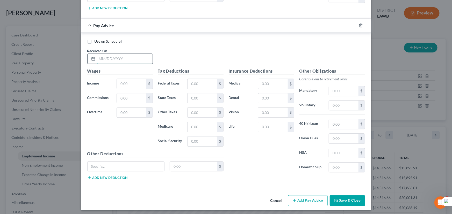
click at [125, 57] on input "text" at bounding box center [124, 59] width 55 height 10
type input "[DATE]"
click at [134, 84] on input "text" at bounding box center [131, 84] width 29 height 10
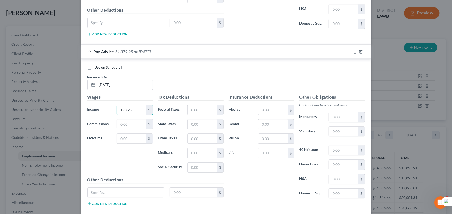
scroll to position [642, 0]
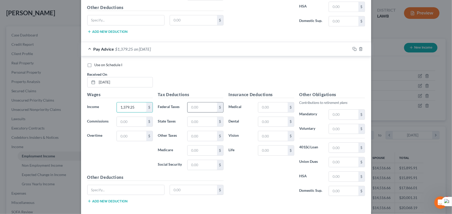
type input "1,379.25"
click at [204, 108] on input "text" at bounding box center [202, 108] width 29 height 10
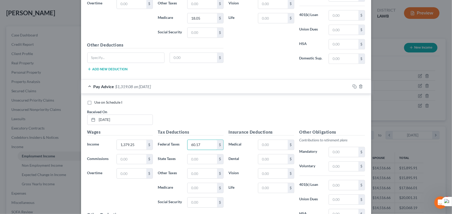
scroll to position [666, 0]
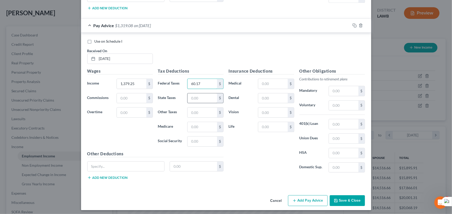
type input "60.17"
click at [201, 95] on input "text" at bounding box center [202, 99] width 29 height 10
click at [206, 126] on input "text" at bounding box center [202, 127] width 29 height 10
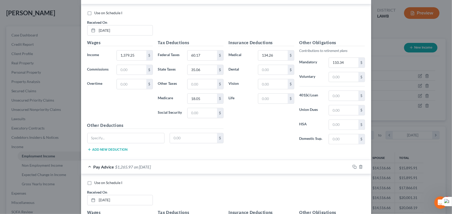
scroll to position [642, 0]
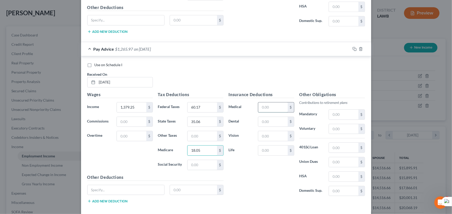
click at [270, 107] on input "text" at bounding box center [272, 108] width 29 height 10
click at [346, 114] on input "text" at bounding box center [343, 115] width 29 height 10
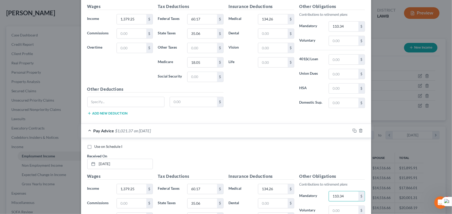
scroll to position [666, 0]
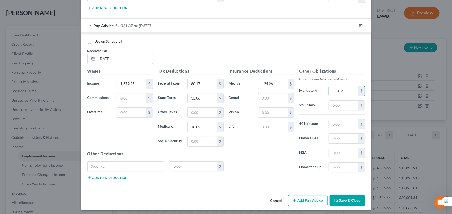
click at [302, 197] on button "Add Pay Advice" at bounding box center [308, 201] width 40 height 11
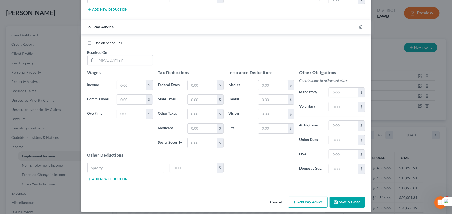
scroll to position [836, 0]
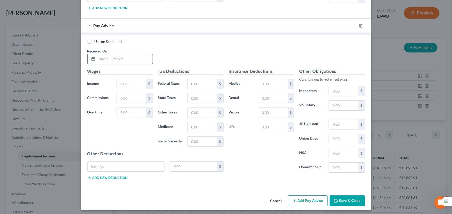
click at [115, 54] on input "text" at bounding box center [124, 59] width 55 height 10
click at [120, 79] on input "text" at bounding box center [131, 84] width 29 height 10
click at [195, 81] on input "text" at bounding box center [202, 84] width 29 height 10
click at [200, 94] on input "text" at bounding box center [202, 99] width 29 height 10
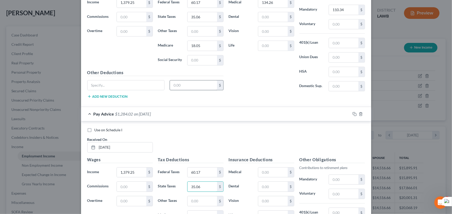
scroll to position [812, 0]
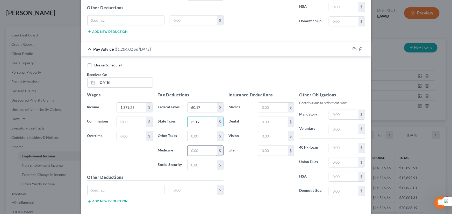
click at [198, 151] on input "text" at bounding box center [202, 151] width 29 height 10
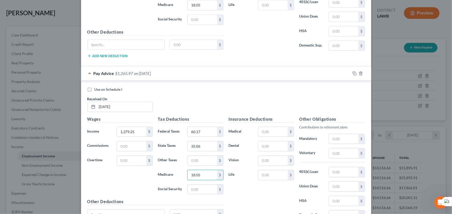
scroll to position [789, 0]
click at [276, 131] on input "text" at bounding box center [272, 131] width 29 height 10
click at [334, 134] on input "text" at bounding box center [343, 139] width 29 height 10
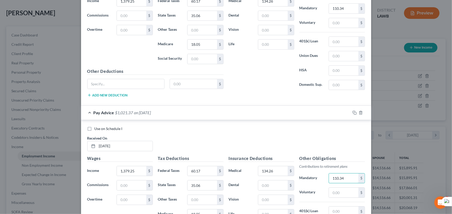
scroll to position [836, 0]
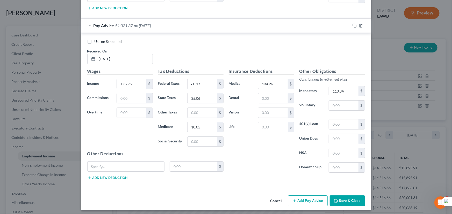
click at [295, 196] on button "Add Pay Advice" at bounding box center [308, 201] width 40 height 11
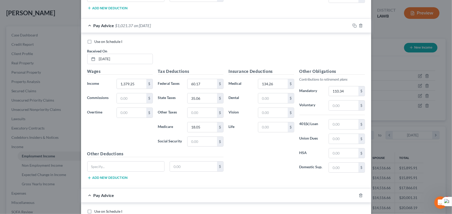
scroll to position [1005, 0]
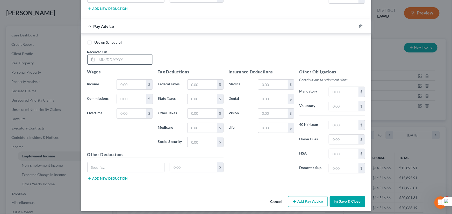
click at [116, 55] on input "text" at bounding box center [124, 60] width 55 height 10
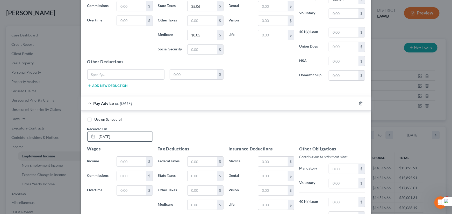
scroll to position [982, 0]
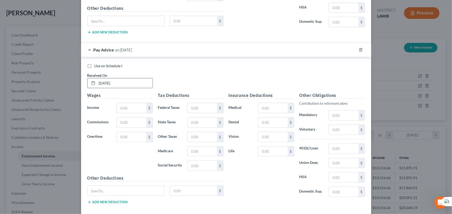
click at [132, 85] on div "[DATE]" at bounding box center [120, 83] width 66 height 10
click at [128, 103] on input "text" at bounding box center [131, 108] width 29 height 10
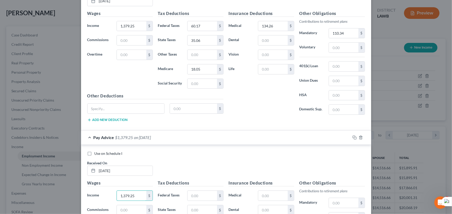
scroll to position [1005, 0]
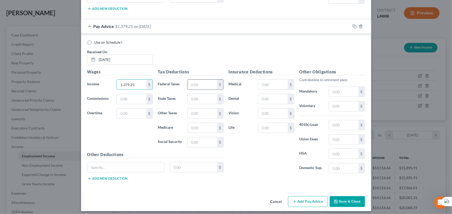
click at [199, 86] on input "text" at bounding box center [202, 85] width 29 height 10
click at [199, 99] on input "text" at bounding box center [202, 99] width 29 height 10
click at [190, 129] on input "text" at bounding box center [202, 128] width 29 height 10
click at [272, 83] on input "text" at bounding box center [272, 85] width 29 height 10
click at [343, 87] on input "text" at bounding box center [343, 92] width 29 height 10
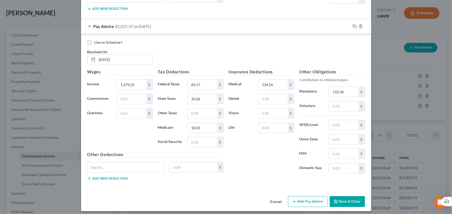
click at [343, 197] on button "Save & Close" at bounding box center [347, 202] width 35 height 11
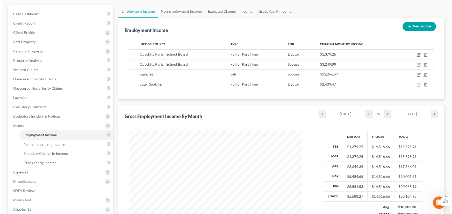
scroll to position [23, 0]
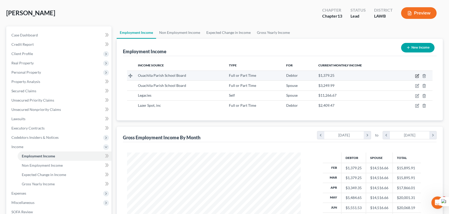
click at [415, 75] on icon "button" at bounding box center [417, 76] width 4 height 4
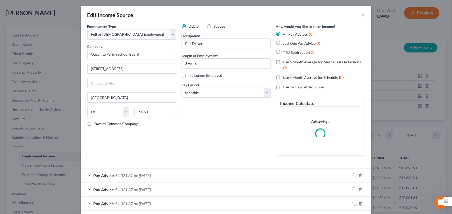
scroll to position [93, 185]
click at [283, 62] on label "Use 6 Month Average for Means Test Deductions" at bounding box center [324, 65] width 82 height 11
click at [285, 62] on input "Use 6 Month Average for Means Test Deductions" at bounding box center [286, 61] width 3 height 3
click at [283, 78] on label "Use 6 Month Average for Schedule I" at bounding box center [313, 78] width 61 height 6
click at [285, 78] on input "Use 6 Month Average for Schedule I" at bounding box center [286, 76] width 3 height 3
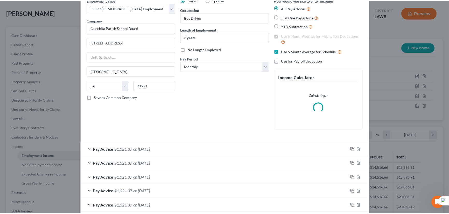
scroll to position [67, 0]
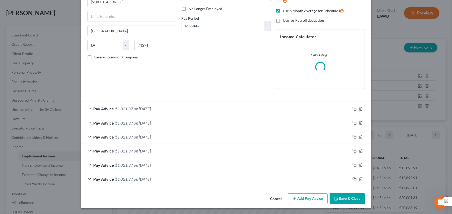
click at [346, 199] on button "Save & Close" at bounding box center [347, 199] width 35 height 11
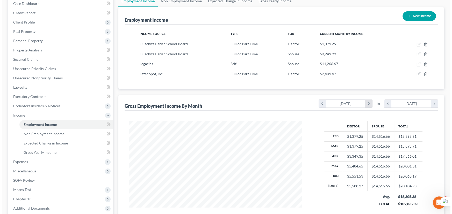
scroll to position [36, 0]
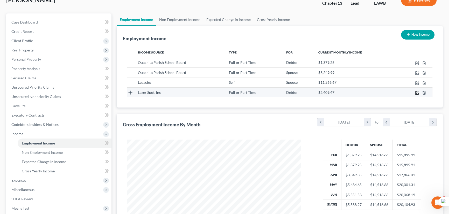
click at [415, 92] on icon "button" at bounding box center [416, 93] width 3 height 3
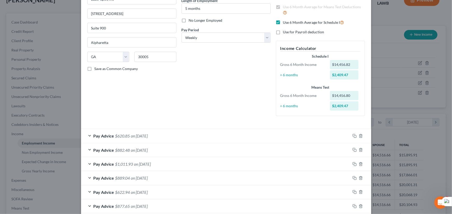
scroll to position [0, 0]
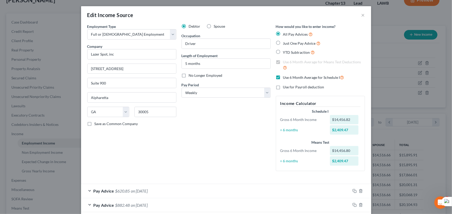
click at [283, 78] on label "Use 6 Month Average for Schedule I" at bounding box center [313, 78] width 61 height 6
click at [285, 78] on input "Use 6 Month Average for Schedule I" at bounding box center [286, 76] width 3 height 3
click at [283, 62] on label "Use 6 Month Average for Means Test Deductions" at bounding box center [324, 65] width 82 height 11
click at [285, 62] on input "Use 6 Month Average for Means Test Deductions" at bounding box center [286, 61] width 3 height 3
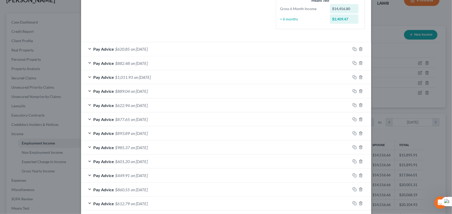
scroll to position [223, 0]
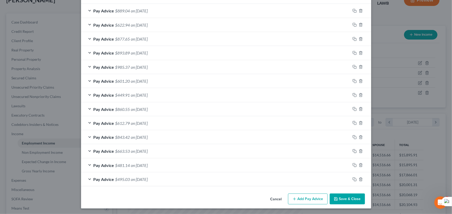
click at [204, 181] on div "Pay Advice $495.03 on [DATE]" at bounding box center [215, 180] width 269 height 14
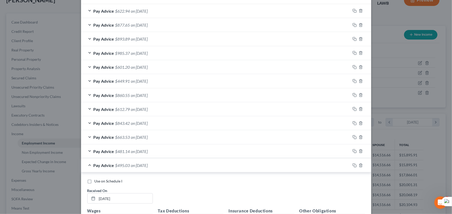
scroll to position [378, 0]
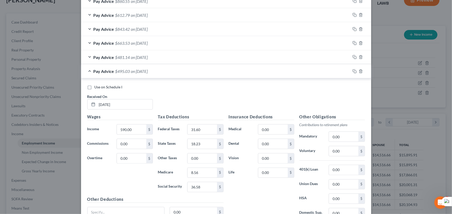
click at [148, 70] on span "on [DATE]" at bounding box center [139, 71] width 17 height 5
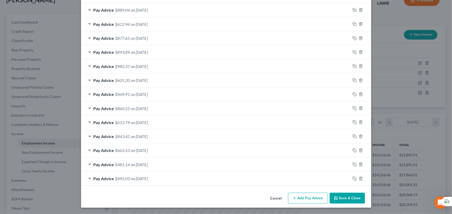
scroll to position [223, 0]
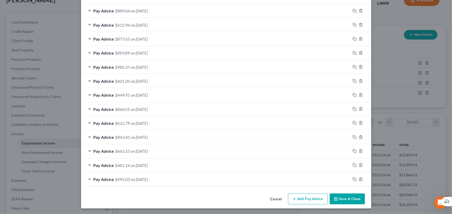
click at [139, 165] on span "on [DATE]" at bounding box center [139, 165] width 17 height 5
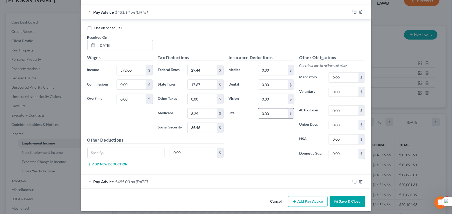
scroll to position [378, 0]
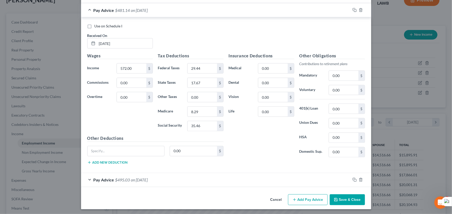
click at [133, 8] on span "on [DATE]" at bounding box center [139, 10] width 17 height 5
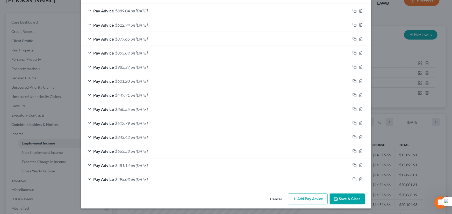
drag, startPoint x: 159, startPoint y: 153, endPoint x: 175, endPoint y: 148, distance: 16.7
click at [159, 153] on div "Pay Advice $663.53 on [DATE]" at bounding box center [215, 152] width 269 height 14
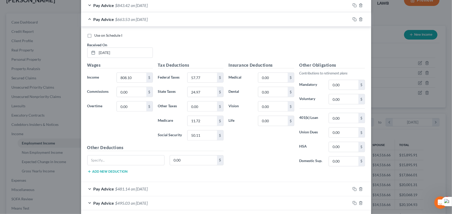
drag, startPoint x: 199, startPoint y: 20, endPoint x: 200, endPoint y: 23, distance: 3.0
click at [199, 20] on div "Pay Advice $663.53 on [DATE]" at bounding box center [215, 19] width 269 height 14
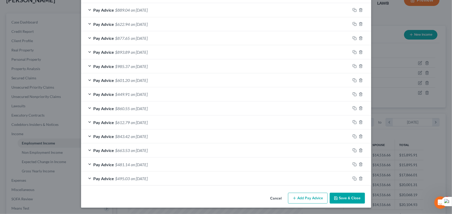
scroll to position [223, 0]
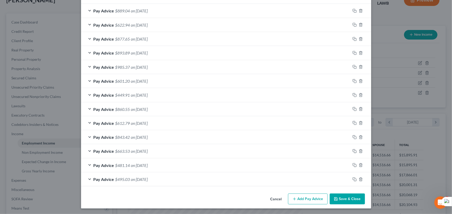
click at [174, 137] on div "Pay Advice $843.42 on [DATE]" at bounding box center [215, 138] width 269 height 14
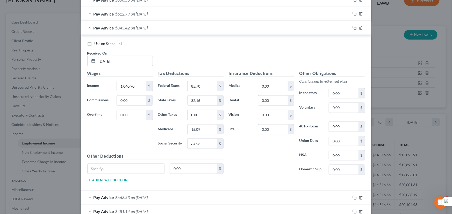
scroll to position [341, 0]
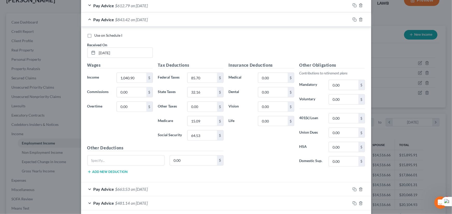
click at [159, 22] on div "Pay Advice $843.42 on [DATE]" at bounding box center [215, 20] width 269 height 14
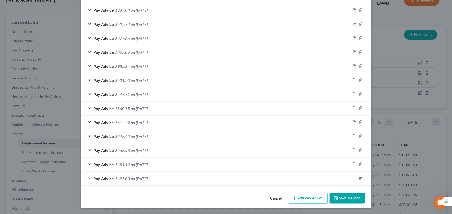
scroll to position [223, 0]
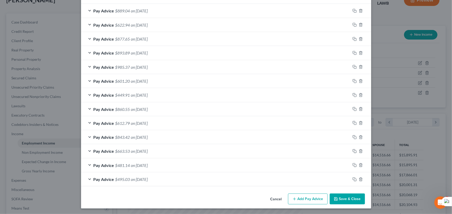
click at [169, 126] on div "Pay Advice $612.79 on [DATE]" at bounding box center [215, 124] width 269 height 14
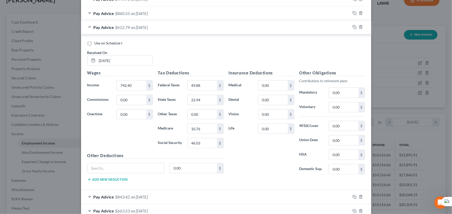
scroll to position [317, 0]
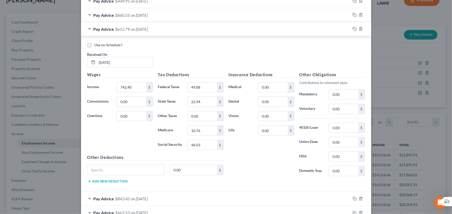
click at [199, 31] on div "Pay Advice $612.79 on [DATE]" at bounding box center [215, 29] width 269 height 14
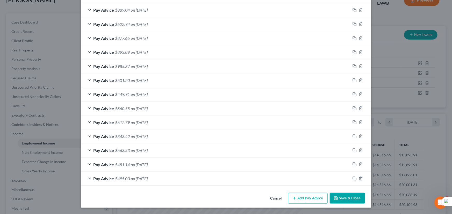
scroll to position [223, 0]
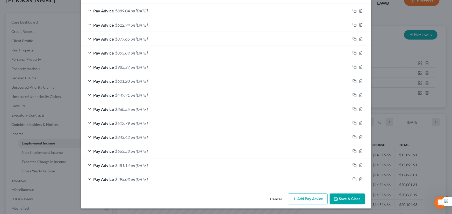
click at [148, 109] on span "on [DATE]" at bounding box center [139, 109] width 17 height 5
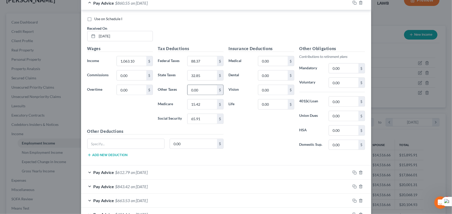
scroll to position [331, 0]
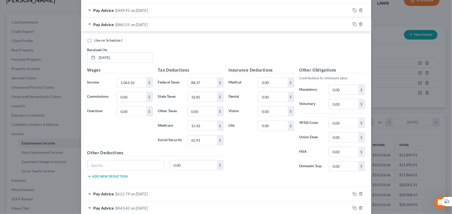
click at [144, 22] on span "on [DATE]" at bounding box center [139, 24] width 17 height 5
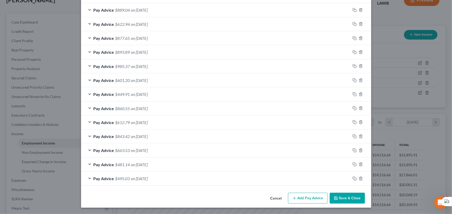
scroll to position [223, 0]
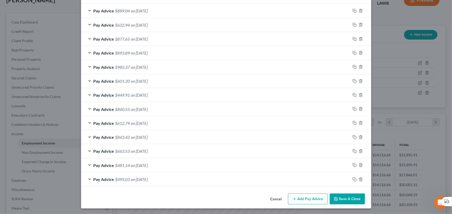
click at [159, 90] on div "Pay Advice $449.91 on [DATE]" at bounding box center [215, 95] width 269 height 14
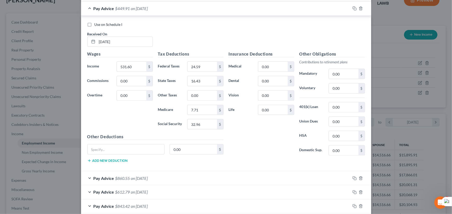
scroll to position [308, 0]
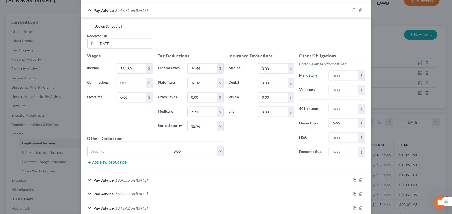
click at [158, 8] on div "Pay Advice $449.91 on [DATE]" at bounding box center [215, 10] width 269 height 14
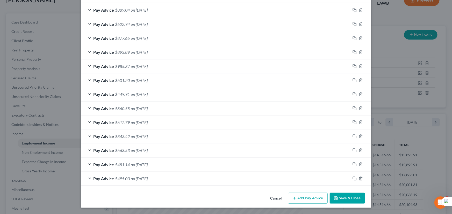
scroll to position [223, 0]
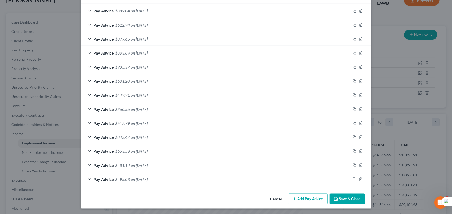
click at [179, 76] on div "Pay Advice $601.20 on [DATE]" at bounding box center [215, 81] width 269 height 14
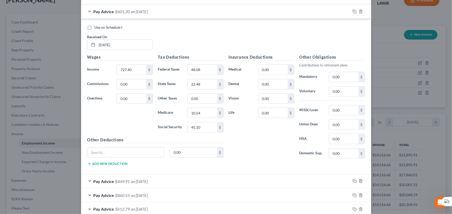
scroll to position [284, 0]
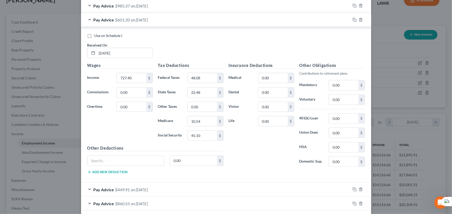
click at [160, 21] on div "Pay Advice $601.20 on [DATE]" at bounding box center [215, 20] width 269 height 14
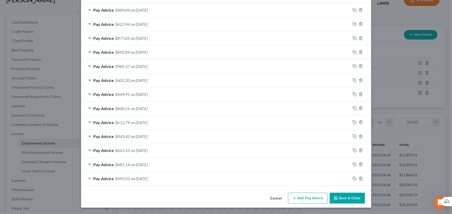
scroll to position [223, 0]
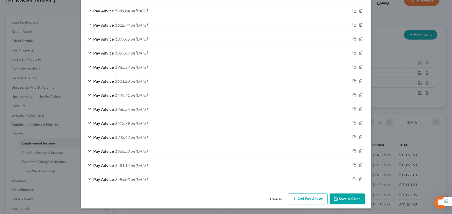
click at [159, 64] on div "Pay Advice $985.37 on [DATE]" at bounding box center [215, 67] width 269 height 14
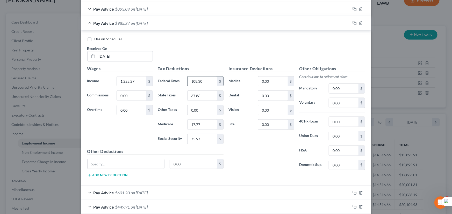
scroll to position [270, 0]
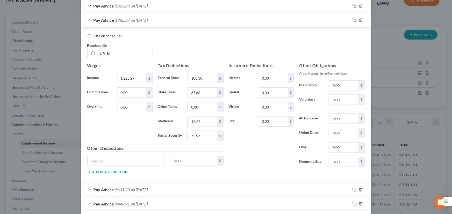
click at [134, 20] on span "on [DATE]" at bounding box center [139, 20] width 17 height 5
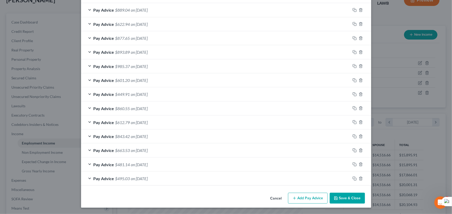
scroll to position [223, 0]
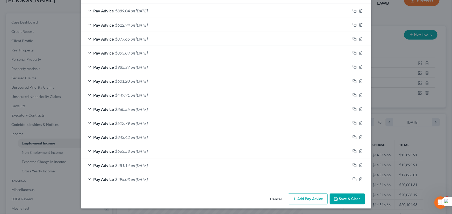
click at [148, 52] on span "on [DATE]" at bounding box center [139, 53] width 17 height 5
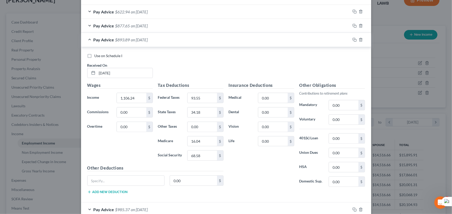
scroll to position [270, 0]
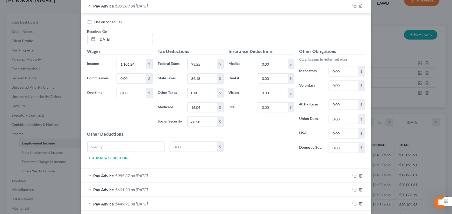
click at [127, 6] on span "$893.89" at bounding box center [122, 5] width 15 height 5
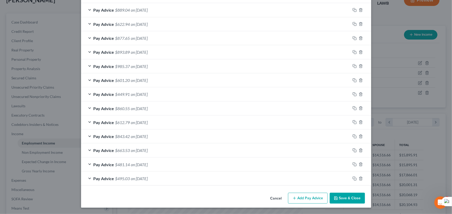
scroll to position [223, 0]
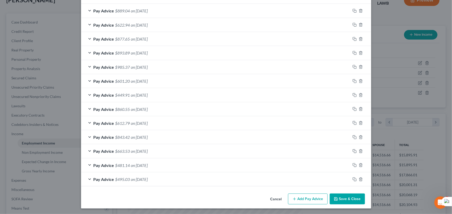
click at [174, 36] on div "Pay Advice $877.65 on [DATE]" at bounding box center [215, 39] width 269 height 14
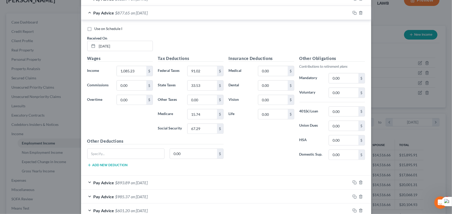
scroll to position [261, 0]
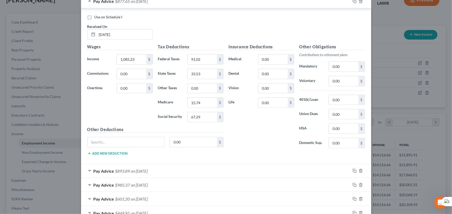
drag, startPoint x: 189, startPoint y: 5, endPoint x: 193, endPoint y: 11, distance: 6.7
click at [189, 5] on div "Pay Advice $877.65 on [DATE]" at bounding box center [215, 1] width 269 height 14
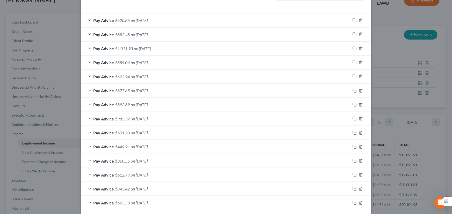
scroll to position [176, 0]
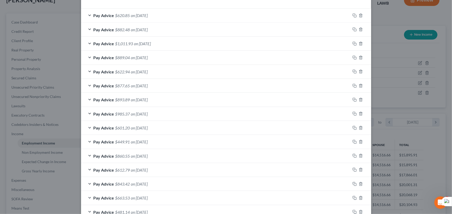
click at [143, 72] on span "on [DATE]" at bounding box center [139, 71] width 17 height 5
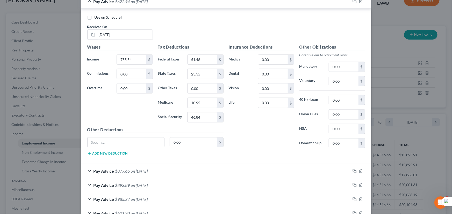
scroll to position [223, 0]
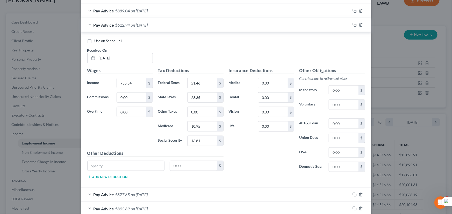
drag, startPoint x: 146, startPoint y: 23, endPoint x: 154, endPoint y: 35, distance: 14.5
click at [146, 23] on span "on [DATE]" at bounding box center [139, 25] width 17 height 5
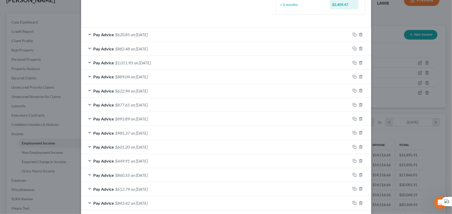
scroll to position [152, 0]
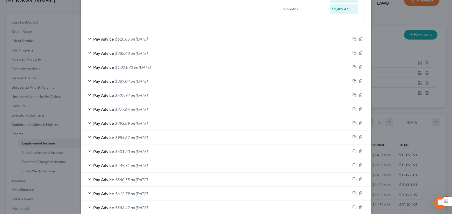
click at [166, 79] on div "Pay Advice $889.04 on [DATE]" at bounding box center [215, 81] width 269 height 14
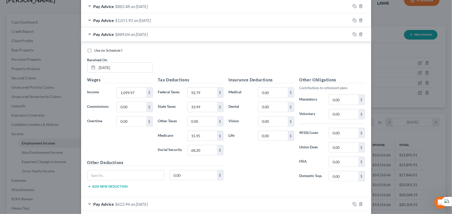
scroll to position [199, 0]
click at [135, 37] on div "Pay Advice $889.04 on [DATE]" at bounding box center [215, 34] width 269 height 14
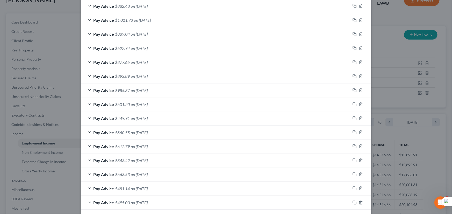
click at [146, 18] on span "on [DATE]" at bounding box center [142, 20] width 17 height 5
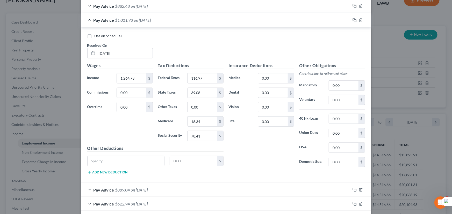
drag, startPoint x: 130, startPoint y: 28, endPoint x: 130, endPoint y: 23, distance: 4.7
click at [130, 28] on div "Use on Schedule I Received On * [DATE] Wages Income * 1,264.73 $ Commissions 0.…" at bounding box center [226, 105] width 290 height 156
click at [131, 21] on span "$1,011.93" at bounding box center [124, 20] width 18 height 5
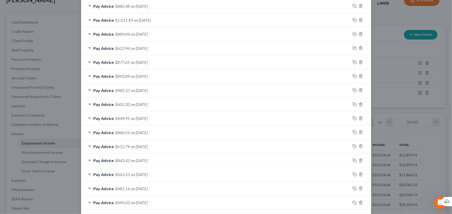
click at [148, 5] on span "on [DATE]" at bounding box center [139, 6] width 17 height 5
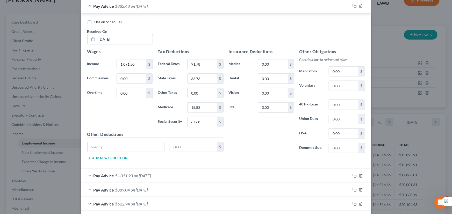
click at [158, 7] on div "Pay Advice $882.48 on [DATE]" at bounding box center [215, 6] width 269 height 14
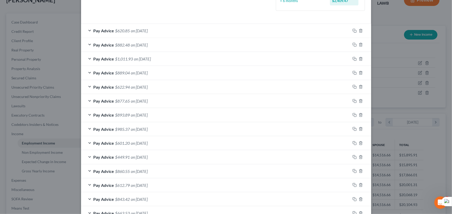
scroll to position [152, 0]
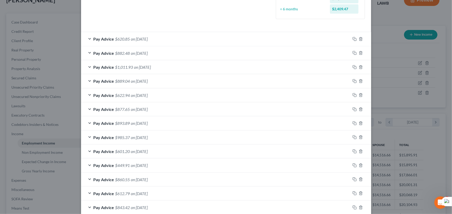
click at [168, 34] on div "Pay Advice $620.85 on [DATE]" at bounding box center [215, 39] width 269 height 14
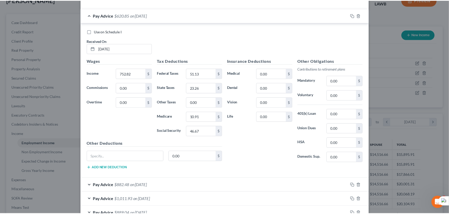
scroll to position [378, 0]
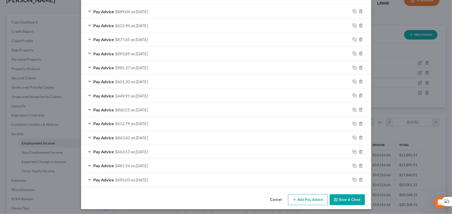
click at [346, 195] on button "Save & Close" at bounding box center [347, 200] width 35 height 11
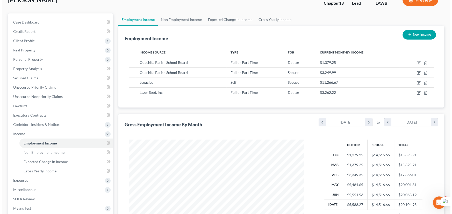
scroll to position [258958, 258867]
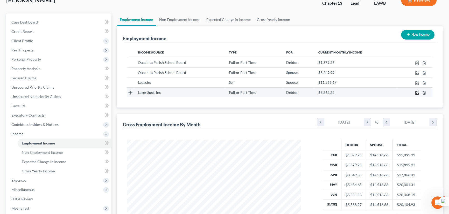
click at [416, 93] on icon "button" at bounding box center [417, 93] width 4 height 4
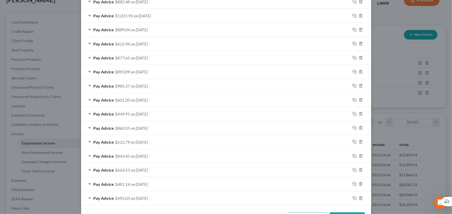
scroll to position [207, 0]
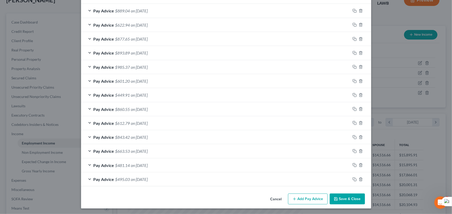
click at [157, 182] on div "Pay Advice $495.03 on [DATE]" at bounding box center [215, 180] width 269 height 14
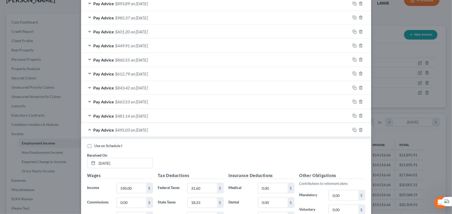
scroll to position [363, 0]
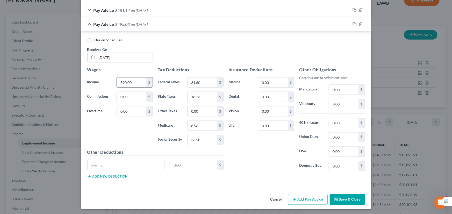
click at [135, 78] on input "590.00" at bounding box center [131, 83] width 29 height 10
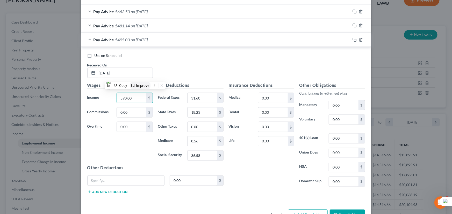
scroll to position [378, 0]
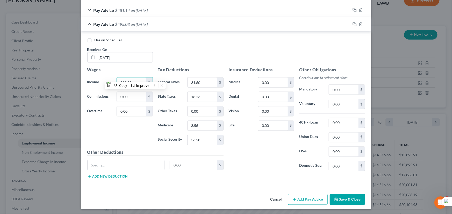
click at [154, 48] on div "Use on Schedule I Received On * [DATE]" at bounding box center [226, 52] width 283 height 29
click at [128, 83] on input "590.00" at bounding box center [131, 83] width 29 height 10
click at [140, 80] on input "590.00" at bounding box center [131, 83] width 29 height 10
drag, startPoint x: 140, startPoint y: 80, endPoint x: 45, endPoint y: 85, distance: 94.9
click at [47, 85] on div "Edit Income Source × Employment Type * Select Full or [DEMOGRAPHIC_DATA] Employ…" at bounding box center [226, 107] width 452 height 214
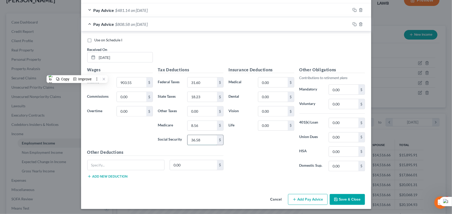
click at [209, 137] on input "36.58" at bounding box center [202, 140] width 29 height 10
click at [203, 124] on input "8.56" at bounding box center [202, 126] width 29 height 10
click at [202, 81] on input "31.60" at bounding box center [202, 83] width 29 height 10
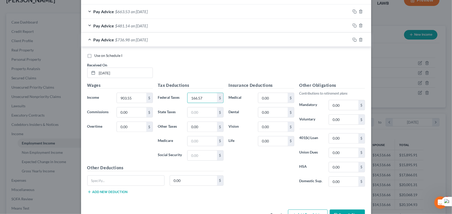
scroll to position [355, 0]
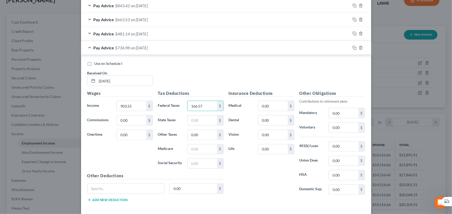
drag, startPoint x: 180, startPoint y: 31, endPoint x: 177, endPoint y: 35, distance: 5.5
click at [180, 31] on div "Pay Advice $481.14 on [DATE]" at bounding box center [215, 34] width 269 height 14
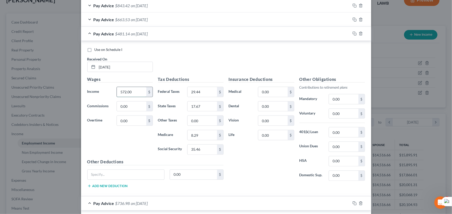
click at [128, 92] on input "572.00" at bounding box center [131, 92] width 29 height 10
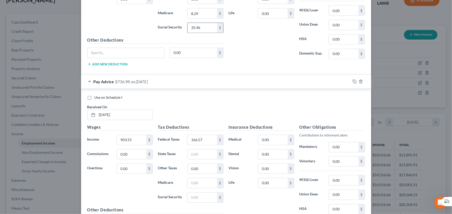
scroll to position [425, 0]
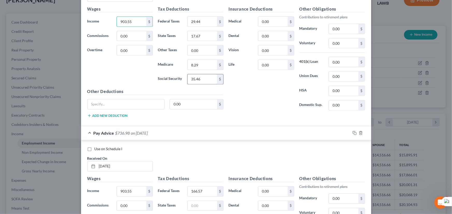
click at [201, 75] on input "35.46" at bounding box center [202, 80] width 29 height 10
click at [203, 64] on input "8.29" at bounding box center [202, 65] width 29 height 10
click at [202, 28] on div "Tax Deductions Federal Taxes 29.44 $ State Taxes 17.67 $ Other Taxes 0.00 $ Med…" at bounding box center [190, 47] width 71 height 83
click at [202, 32] on html "Home New Case Client Portal Directory Cases [PERSON_NAME] [PERSON_NAME] Law, LL…" at bounding box center [226, 125] width 452 height 322
click at [203, 21] on input "29.44" at bounding box center [202, 22] width 29 height 10
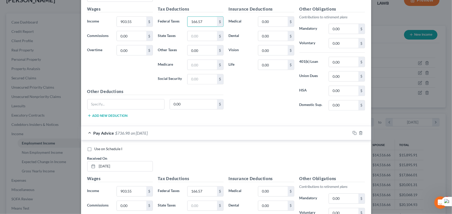
scroll to position [355, 0]
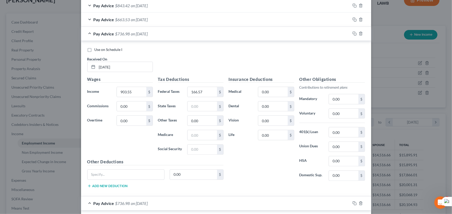
click at [146, 18] on span "on [DATE]" at bounding box center [139, 19] width 17 height 5
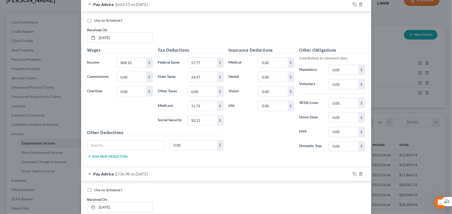
scroll to position [378, 0]
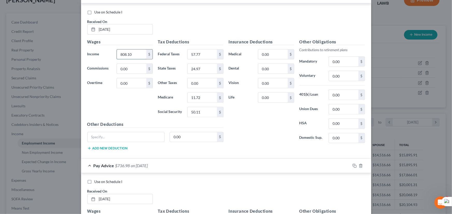
click at [138, 56] on input "808.10" at bounding box center [131, 55] width 29 height 10
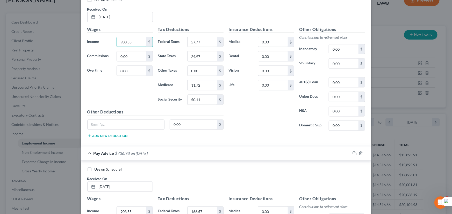
scroll to position [402, 0]
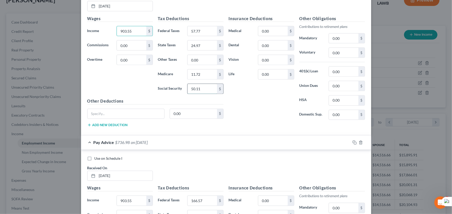
click at [205, 89] on input "50.11" at bounding box center [202, 89] width 29 height 10
click at [207, 75] on input "11.72" at bounding box center [202, 75] width 29 height 10
click at [207, 44] on input "24.97" at bounding box center [202, 46] width 29 height 10
click at [207, 32] on input "57.77" at bounding box center [202, 31] width 29 height 10
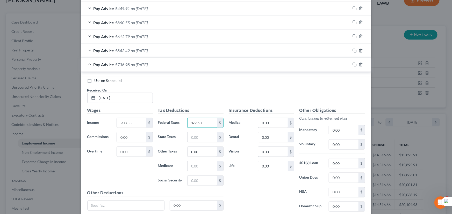
scroll to position [307, 0]
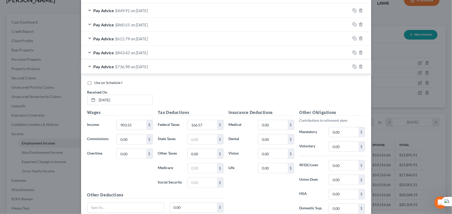
click at [159, 52] on div "Pay Advice $843.42 on [DATE]" at bounding box center [215, 53] width 269 height 14
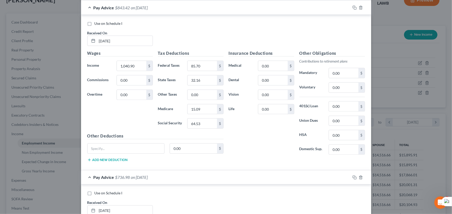
scroll to position [355, 0]
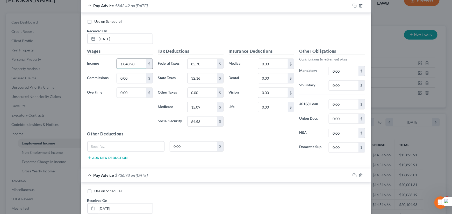
click at [138, 64] on input "1,040.90" at bounding box center [131, 64] width 29 height 10
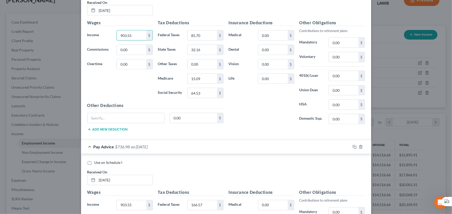
scroll to position [378, 0]
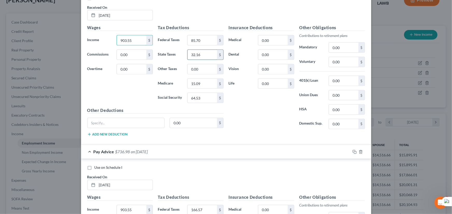
click at [203, 51] on input "32.16" at bounding box center [202, 55] width 29 height 10
click at [202, 82] on input "15.09" at bounding box center [202, 84] width 29 height 10
click at [203, 93] on input "64.53" at bounding box center [202, 98] width 29 height 10
click at [198, 38] on input "85.70" at bounding box center [202, 40] width 29 height 10
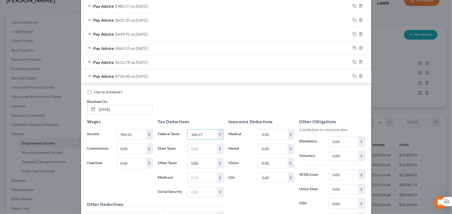
click at [188, 64] on div "Pay Advice $612.79 on [DATE]" at bounding box center [215, 62] width 269 height 14
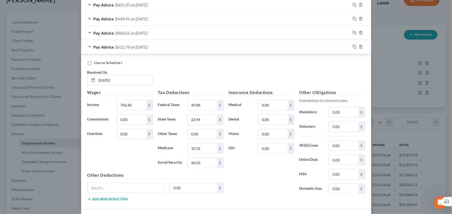
scroll to position [331, 0]
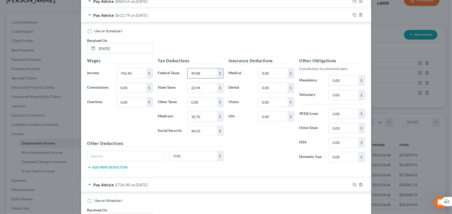
click at [201, 75] on input "49.88" at bounding box center [202, 74] width 29 height 10
click at [208, 90] on input "22.94" at bounding box center [202, 88] width 29 height 10
click at [210, 117] on input "10.76" at bounding box center [202, 117] width 29 height 10
click at [209, 133] on input "46.03" at bounding box center [202, 131] width 29 height 10
click at [141, 70] on input "742.40" at bounding box center [131, 74] width 29 height 10
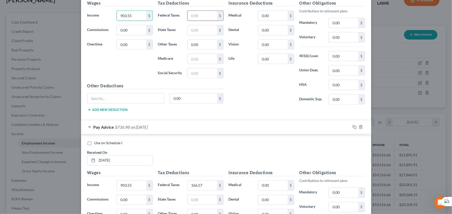
scroll to position [378, 0]
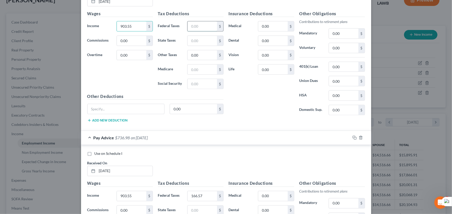
click at [197, 25] on input "text" at bounding box center [202, 27] width 29 height 10
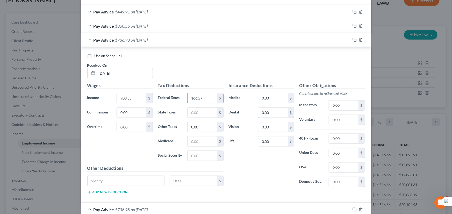
scroll to position [284, 0]
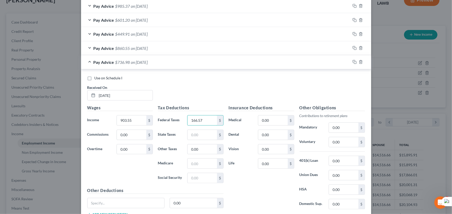
click at [173, 50] on div "Pay Advice $860.55 on [DATE]" at bounding box center [215, 48] width 269 height 14
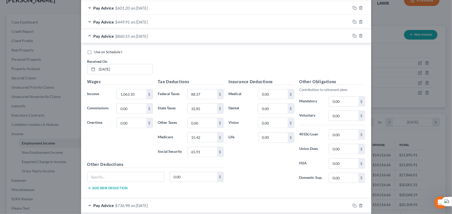
scroll to position [307, 0]
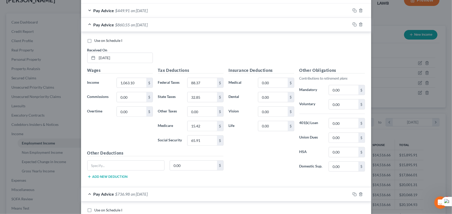
click at [195, 88] on div "Tax Deductions Federal Taxes 88.37 $ State Taxes 32.85 $ Other Taxes 0.00 $ Med…" at bounding box center [190, 108] width 71 height 83
click at [206, 80] on input "88.37" at bounding box center [202, 83] width 29 height 10
click at [209, 100] on input "32.85" at bounding box center [202, 97] width 29 height 10
click at [205, 127] on input "15.42" at bounding box center [202, 126] width 29 height 10
click at [203, 139] on input "65.91" at bounding box center [202, 141] width 29 height 10
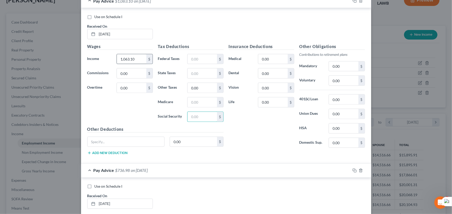
scroll to position [331, 0]
click at [140, 64] on div "Wages Income * 1,063.10 $ Commissions 0.00 $ Overtime 0.00 $" at bounding box center [120, 85] width 71 height 83
click at [137, 59] on input "1,063.10" at bounding box center [131, 60] width 29 height 10
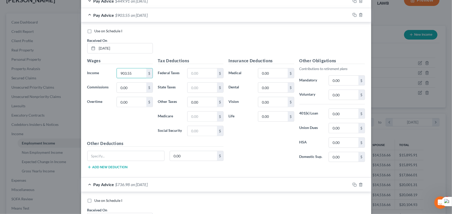
scroll to position [317, 0]
click at [202, 74] on input "text" at bounding box center [202, 74] width 29 height 10
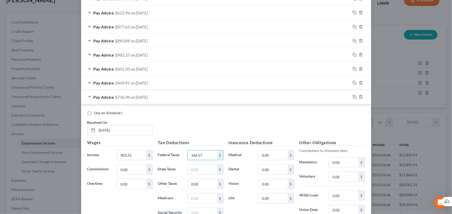
scroll to position [223, 0]
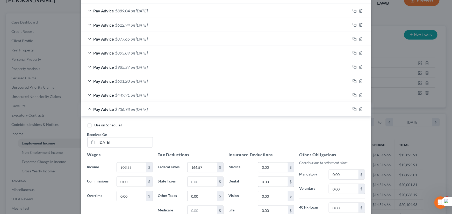
click at [152, 98] on div "Pay Advice $449.91 on [DATE]" at bounding box center [215, 95] width 269 height 14
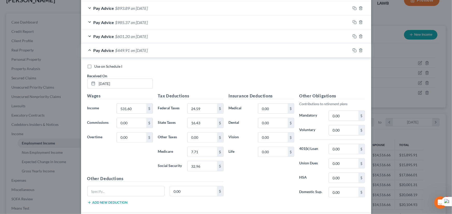
scroll to position [270, 0]
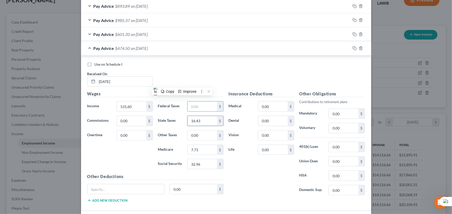
click at [202, 117] on input "16.43" at bounding box center [202, 121] width 29 height 10
click at [201, 145] on input "7.71" at bounding box center [202, 150] width 29 height 10
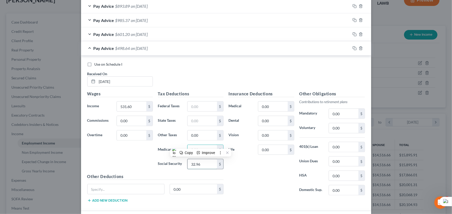
click at [202, 164] on input "32.96" at bounding box center [202, 165] width 29 height 10
click at [131, 110] on input "531.60" at bounding box center [131, 107] width 29 height 10
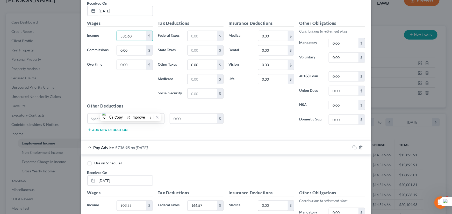
scroll to position [317, 0]
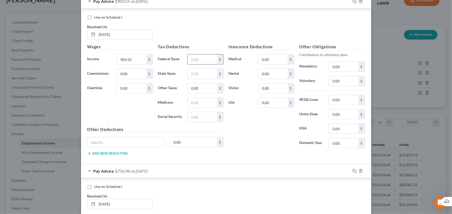
click at [198, 59] on input "text" at bounding box center [202, 60] width 29 height 10
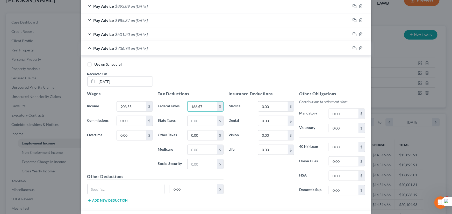
click at [144, 37] on div "Pay Advice $601.20 on [DATE]" at bounding box center [215, 34] width 269 height 14
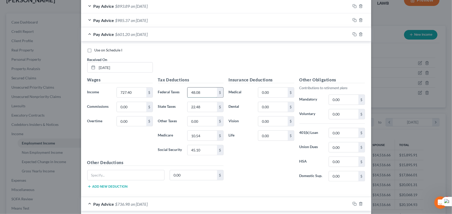
click at [203, 90] on input "48.08" at bounding box center [202, 93] width 29 height 10
click at [202, 104] on input "22.48" at bounding box center [202, 107] width 29 height 10
click at [201, 135] on input "10.54" at bounding box center [202, 136] width 29 height 10
click at [204, 149] on input "45.10" at bounding box center [202, 151] width 29 height 10
click at [144, 93] on input "727.40" at bounding box center [131, 93] width 29 height 10
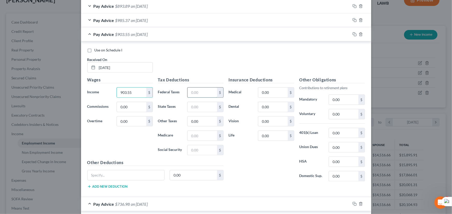
click at [208, 92] on input "text" at bounding box center [202, 93] width 29 height 10
click at [148, 18] on span "on [DATE]" at bounding box center [139, 20] width 17 height 5
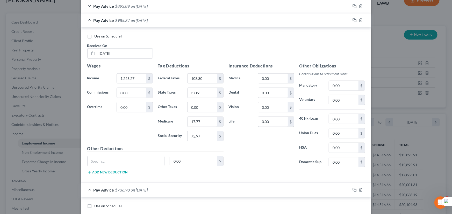
click at [134, 79] on input "1,225.27" at bounding box center [131, 79] width 29 height 10
click at [207, 76] on input "108.30" at bounding box center [202, 79] width 29 height 10
click at [204, 93] on input "37.86" at bounding box center [202, 93] width 29 height 10
click at [201, 118] on input "17.77" at bounding box center [202, 122] width 29 height 10
click at [201, 134] on input "75.97" at bounding box center [202, 137] width 29 height 10
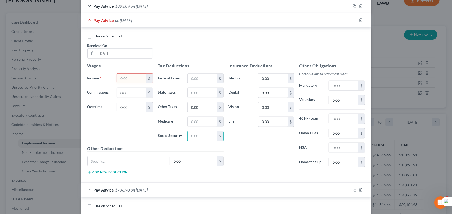
click at [131, 76] on input "text" at bounding box center [131, 79] width 29 height 10
drag, startPoint x: 157, startPoint y: 75, endPoint x: 242, endPoint y: 95, distance: 87.9
click at [194, 77] on div "Federal Taxes $" at bounding box center [190, 79] width 71 height 10
click at [190, 79] on input "text" at bounding box center [202, 79] width 29 height 10
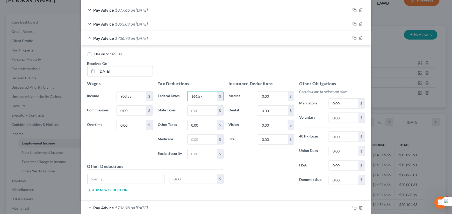
scroll to position [223, 0]
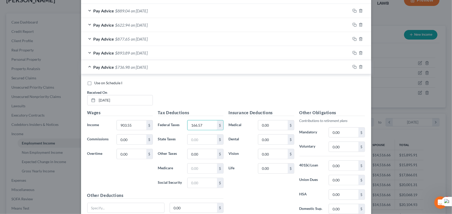
click at [166, 49] on div "Pay Advice $893.89 on [DATE]" at bounding box center [215, 53] width 269 height 14
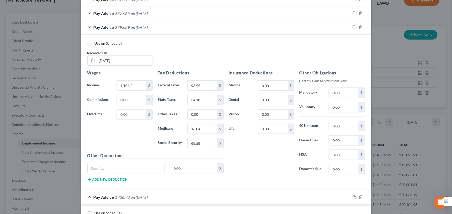
scroll to position [246, 0]
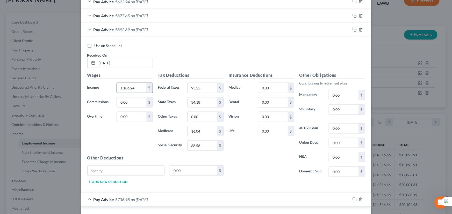
click at [127, 82] on div "Wages Income * 1,106.24 $ Commissions 0.00 $ Overtime 0.00 $" at bounding box center [120, 113] width 71 height 83
click at [127, 84] on input "1,106.24" at bounding box center [131, 88] width 29 height 10
click at [196, 86] on input "93.55" at bounding box center [202, 88] width 29 height 10
click at [201, 116] on input "0.00" at bounding box center [202, 117] width 29 height 10
click at [203, 103] on input "34.18" at bounding box center [202, 103] width 29 height 10
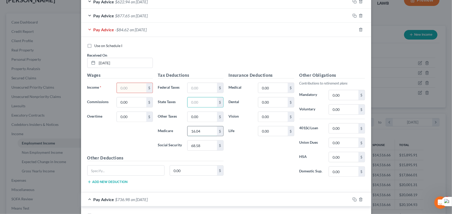
click at [203, 133] on input "16.04" at bounding box center [202, 132] width 29 height 10
click at [202, 145] on input "68.58" at bounding box center [202, 146] width 29 height 10
click at [131, 86] on input "text" at bounding box center [131, 88] width 29 height 10
click at [212, 85] on input "text" at bounding box center [202, 88] width 29 height 10
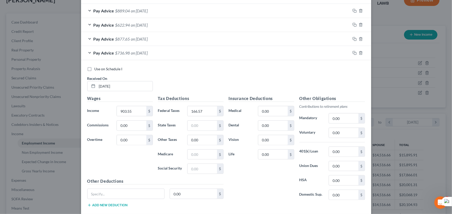
click at [159, 39] on div "Pay Advice $877.65 on [DATE]" at bounding box center [215, 39] width 269 height 14
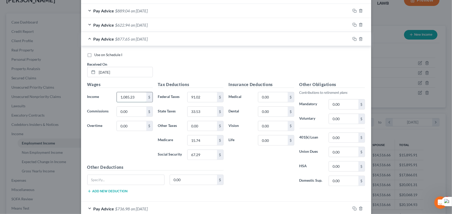
click at [134, 96] on input "1,085.23" at bounding box center [131, 97] width 29 height 10
click at [199, 96] on input "91.02" at bounding box center [202, 97] width 29 height 10
click at [199, 115] on input "33.53" at bounding box center [202, 112] width 29 height 10
click at [197, 139] on input "15.74" at bounding box center [202, 141] width 29 height 10
click at [199, 152] on input "67.29" at bounding box center [202, 155] width 29 height 10
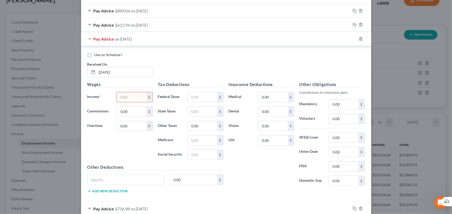
click at [130, 97] on input "text" at bounding box center [131, 97] width 29 height 10
click at [212, 95] on input "text" at bounding box center [202, 97] width 29 height 10
click at [183, 22] on div "Pay Advice $622.94 on [DATE]" at bounding box center [215, 25] width 269 height 14
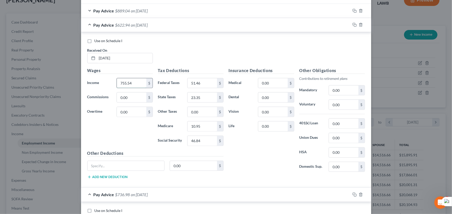
click at [138, 81] on input "755.54" at bounding box center [131, 83] width 29 height 10
click at [203, 83] on input "51.46" at bounding box center [202, 83] width 29 height 10
click at [202, 97] on input "23.35" at bounding box center [202, 98] width 29 height 10
click at [202, 128] on input "10.95" at bounding box center [202, 127] width 29 height 10
click at [202, 144] on input "46.84" at bounding box center [202, 141] width 29 height 10
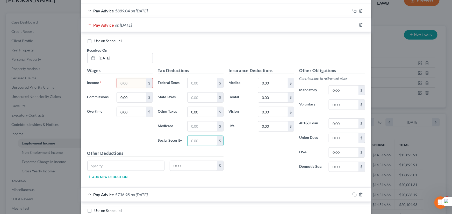
click at [136, 77] on div "Wages Income * $ Commissions 0.00 $ Overtime 0.00 $" at bounding box center [120, 109] width 71 height 83
click at [135, 79] on input "text" at bounding box center [131, 83] width 29 height 10
click at [201, 83] on input "text" at bounding box center [202, 83] width 29 height 10
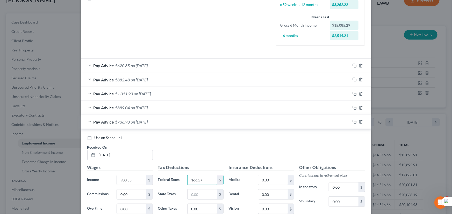
scroll to position [152, 0]
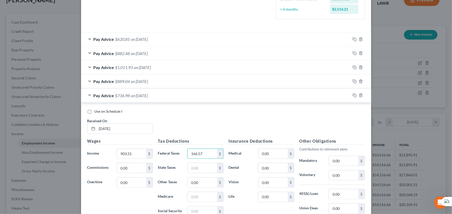
click at [164, 75] on div "Pay Advice $889.04 on [DATE]" at bounding box center [215, 82] width 269 height 14
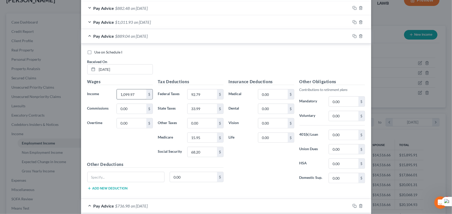
scroll to position [199, 0]
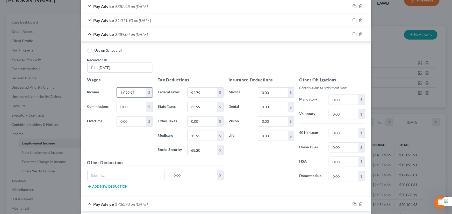
click at [136, 92] on input "1,099.97" at bounding box center [131, 93] width 29 height 10
click at [198, 94] on input "92.79" at bounding box center [202, 93] width 29 height 10
click at [200, 109] on input "33.99" at bounding box center [202, 107] width 29 height 10
click at [199, 134] on input "15.95" at bounding box center [202, 136] width 29 height 10
click at [198, 148] on input "68.20" at bounding box center [202, 151] width 29 height 10
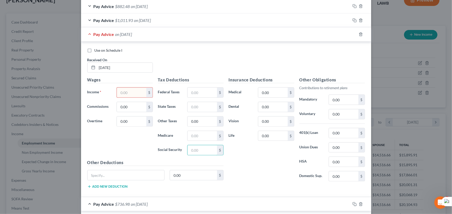
click at [133, 91] on input "text" at bounding box center [131, 93] width 29 height 10
click at [199, 93] on input "text" at bounding box center [202, 93] width 29 height 10
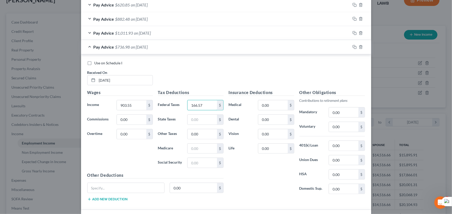
scroll to position [176, 0]
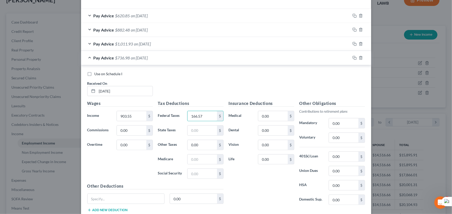
click at [178, 42] on div "Pay Advice $1,011.93 on [DATE]" at bounding box center [215, 44] width 269 height 14
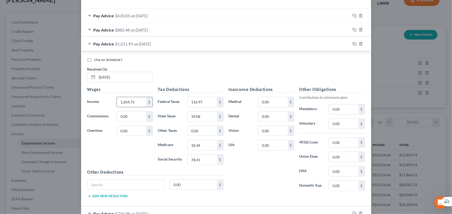
click at [138, 100] on input "1,264.73" at bounding box center [131, 102] width 29 height 10
click at [213, 106] on input "116.97" at bounding box center [202, 102] width 29 height 10
click at [204, 118] on input "39.08" at bounding box center [202, 117] width 29 height 10
click at [203, 143] on input "18.34" at bounding box center [202, 146] width 29 height 10
click at [201, 159] on input "78.41" at bounding box center [202, 160] width 29 height 10
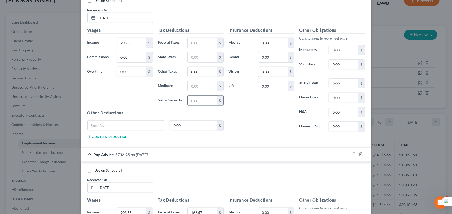
scroll to position [246, 0]
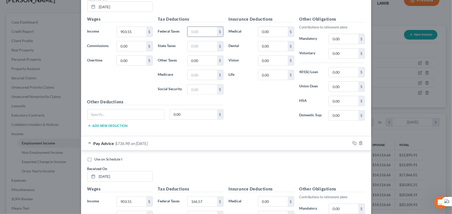
click at [205, 33] on input "text" at bounding box center [202, 32] width 29 height 10
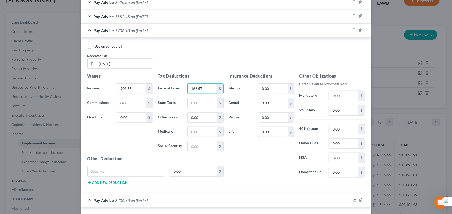
scroll to position [152, 0]
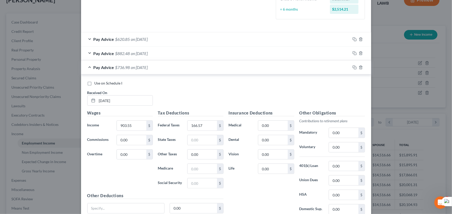
click at [148, 52] on span "on [DATE]" at bounding box center [139, 53] width 17 height 5
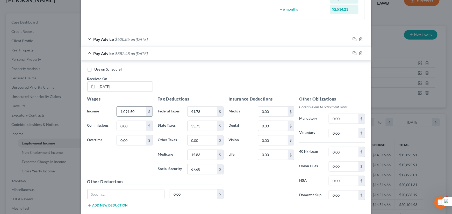
click at [128, 110] on input "1,091.50" at bounding box center [131, 112] width 29 height 10
click at [202, 113] on input "91.78" at bounding box center [202, 112] width 29 height 10
click at [199, 127] on input "33.73" at bounding box center [202, 126] width 29 height 10
click at [198, 153] on input "15.83" at bounding box center [202, 155] width 29 height 10
click at [202, 175] on div "Tax Deductions Federal Taxes $ State Taxes $ Other Taxes 0.00 $ Medicare $ Soci…" at bounding box center [190, 137] width 71 height 83
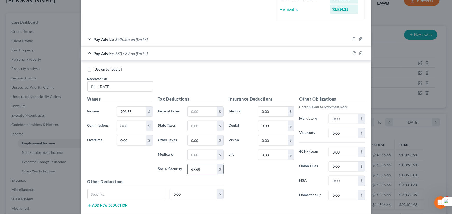
click at [203, 167] on input "67.68" at bounding box center [202, 170] width 29 height 10
click at [195, 107] on input "text" at bounding box center [202, 112] width 29 height 10
click at [160, 36] on div "Pay Advice $620.85 on [DATE]" at bounding box center [215, 39] width 269 height 14
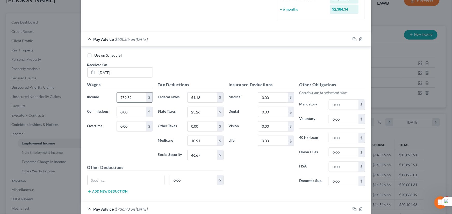
click at [138, 96] on input "752.82" at bounding box center [131, 98] width 29 height 10
click at [197, 98] on input "51.13" at bounding box center [202, 98] width 29 height 10
click at [197, 113] on input "23.26" at bounding box center [202, 112] width 29 height 10
click at [198, 141] on input "10.91" at bounding box center [202, 141] width 29 height 10
click at [198, 155] on input "46.67" at bounding box center [202, 156] width 29 height 10
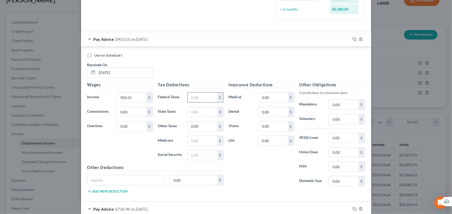
click at [199, 101] on input "text" at bounding box center [202, 98] width 29 height 10
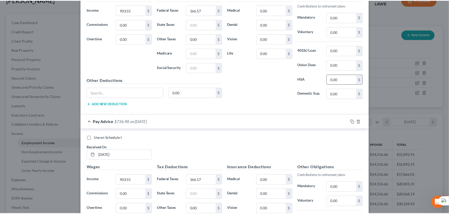
scroll to position [2713, 0]
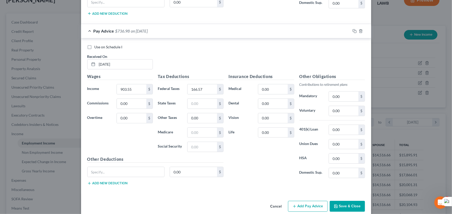
click at [344, 201] on button "Save & Close" at bounding box center [347, 206] width 35 height 11
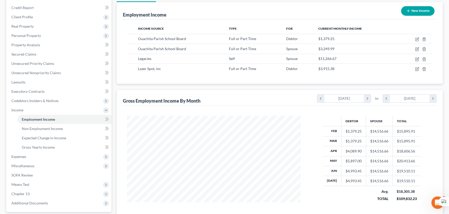
scroll to position [107, 0]
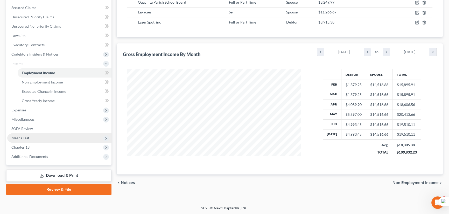
click at [29, 139] on span "Means Test" at bounding box center [20, 138] width 18 height 4
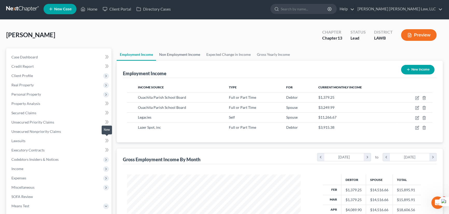
scroll to position [0, 0]
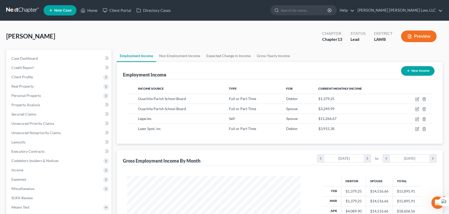
click at [169, 48] on div "[PERSON_NAME] Upgraded Chapter Chapter 13 Status Lead District LAWB Preview" at bounding box center [224, 38] width 436 height 23
click at [169, 52] on link "Non Employment Income" at bounding box center [179, 56] width 47 height 12
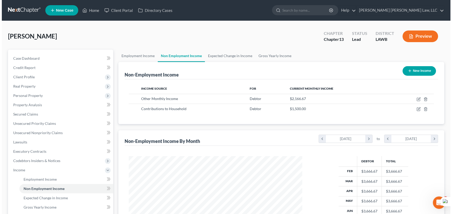
scroll to position [93, 184]
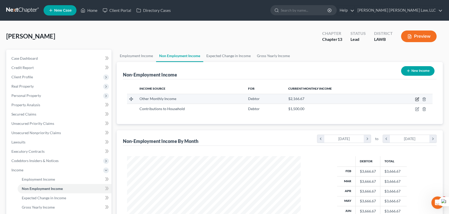
click at [416, 98] on icon "button" at bounding box center [417, 99] width 4 height 4
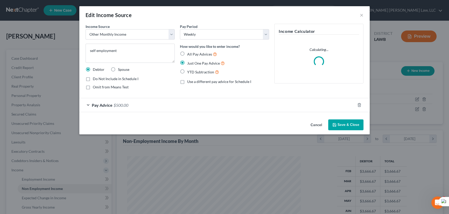
scroll to position [93, 185]
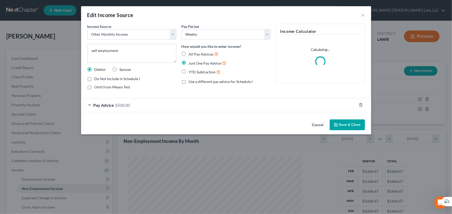
click at [342, 120] on button "Save & Close" at bounding box center [347, 125] width 35 height 11
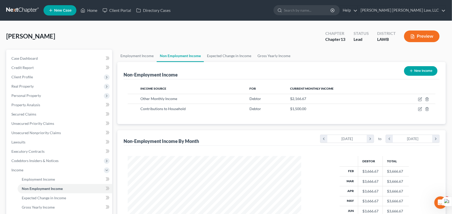
scroll to position [258958, 258867]
click at [415, 109] on icon "button" at bounding box center [416, 109] width 3 height 3
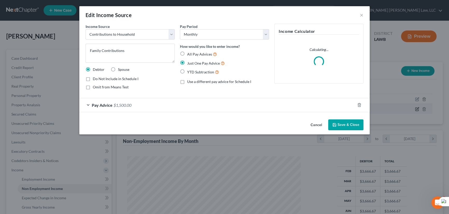
scroll to position [93, 185]
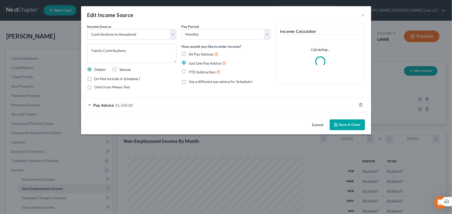
click at [349, 121] on button "Save & Close" at bounding box center [347, 125] width 35 height 11
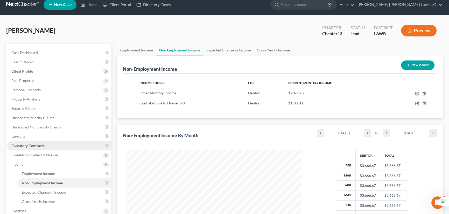
scroll to position [70, 0]
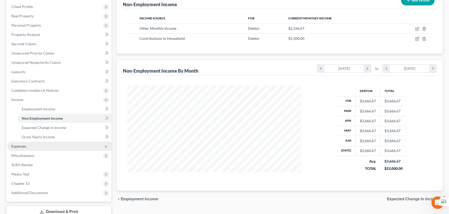
click at [39, 149] on span "Expenses" at bounding box center [59, 146] width 104 height 9
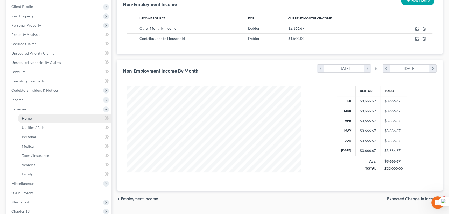
click at [46, 119] on link "Home" at bounding box center [65, 118] width 94 height 9
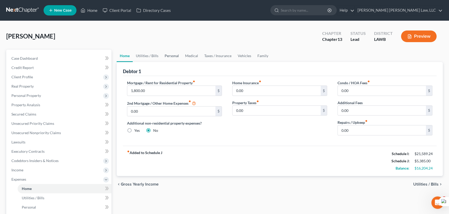
click at [178, 60] on link "Personal" at bounding box center [171, 56] width 20 height 12
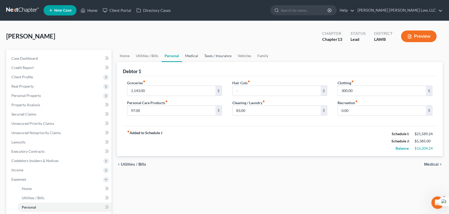
click at [192, 59] on link "Medical" at bounding box center [191, 56] width 19 height 12
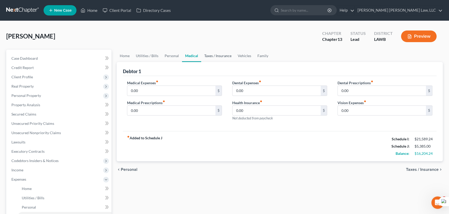
click at [218, 57] on link "Taxes / Insurance" at bounding box center [217, 56] width 33 height 12
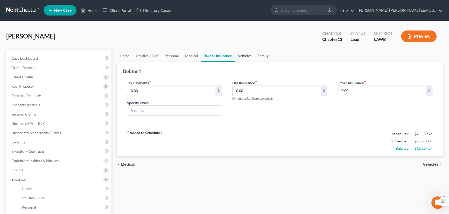
click at [245, 56] on link "Vehicles" at bounding box center [245, 56] width 20 height 12
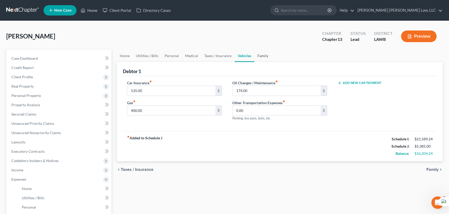
click at [263, 57] on link "Family" at bounding box center [262, 56] width 17 height 12
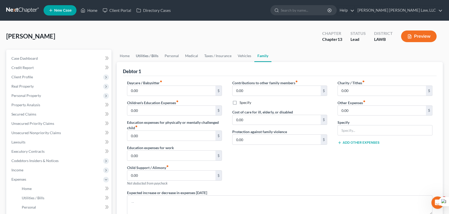
click at [146, 52] on link "Utilities / Bills" at bounding box center [147, 56] width 29 height 12
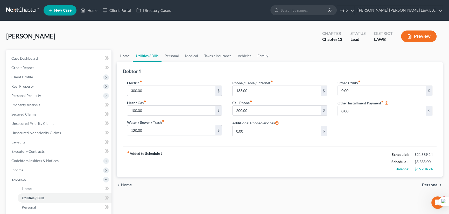
click at [126, 60] on link "Home" at bounding box center [125, 56] width 16 height 12
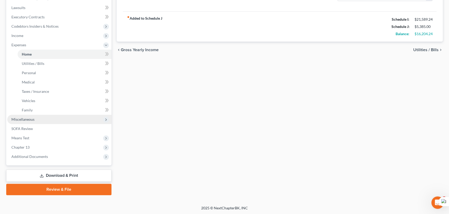
click at [47, 118] on span "Miscellaneous" at bounding box center [59, 119] width 104 height 9
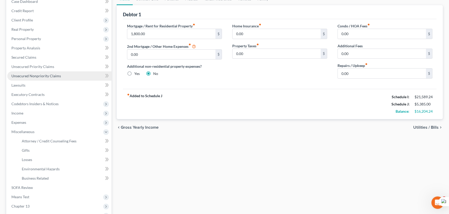
scroll to position [45, 0]
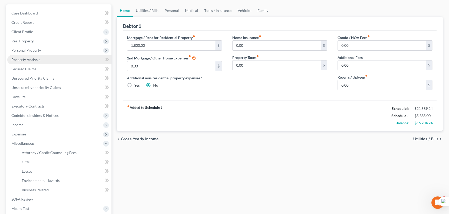
click at [49, 63] on link "Property Analysis" at bounding box center [59, 59] width 104 height 9
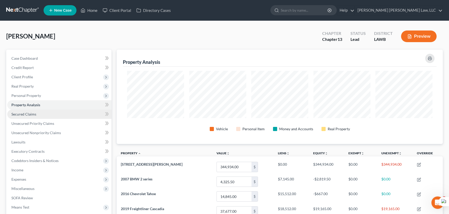
click at [53, 115] on link "Secured Claims" at bounding box center [59, 114] width 104 height 9
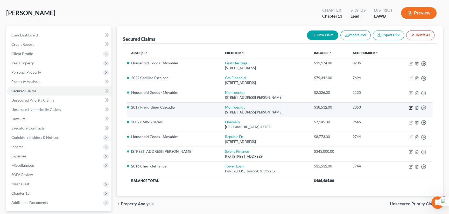
click at [408, 107] on icon "button" at bounding box center [410, 108] width 4 height 4
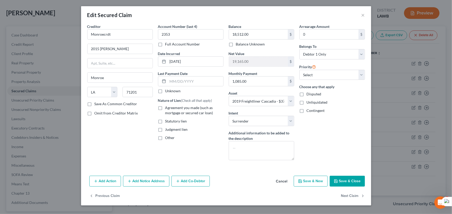
click at [355, 182] on button "Save & Close" at bounding box center [347, 181] width 35 height 11
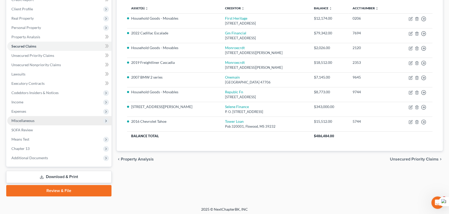
scroll to position [69, 0]
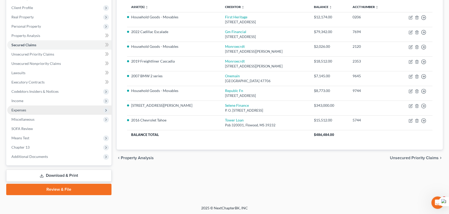
click at [44, 111] on span "Expenses" at bounding box center [59, 110] width 104 height 9
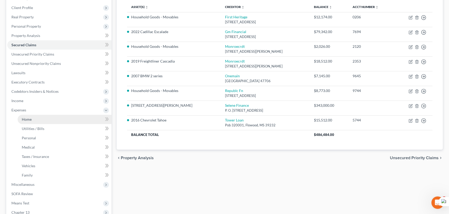
click at [44, 119] on link "Home" at bounding box center [65, 119] width 94 height 9
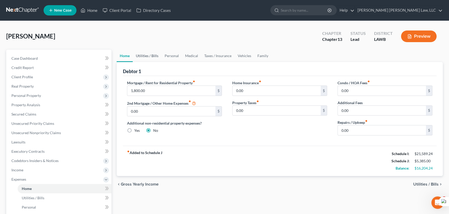
click at [154, 57] on link "Utilities / Bills" at bounding box center [147, 56] width 29 height 12
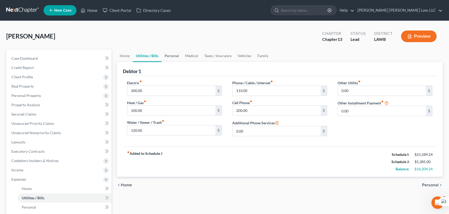
click at [179, 55] on link "Personal" at bounding box center [171, 56] width 20 height 12
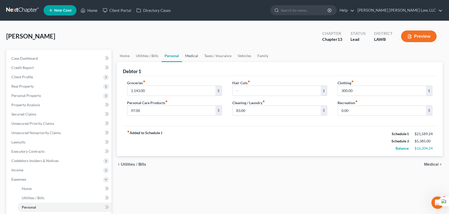
click at [198, 55] on link "Medical" at bounding box center [191, 56] width 19 height 12
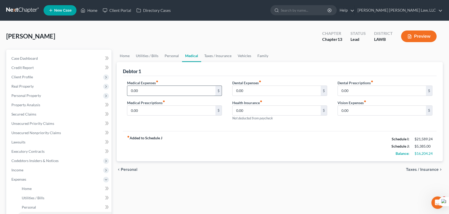
click at [197, 90] on input "0.00" at bounding box center [171, 91] width 88 height 10
drag, startPoint x: 218, startPoint y: 49, endPoint x: 238, endPoint y: 54, distance: 20.5
click at [218, 50] on link "Taxes / Insurance" at bounding box center [217, 56] width 33 height 12
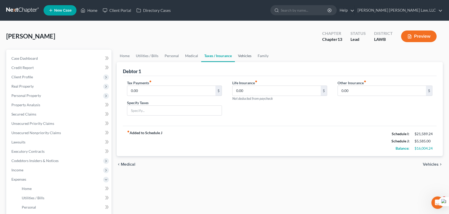
click at [241, 54] on link "Vehicles" at bounding box center [245, 56] width 20 height 12
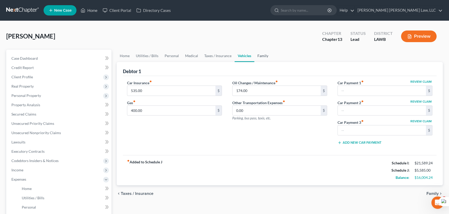
click at [261, 56] on link "Family" at bounding box center [262, 56] width 17 height 12
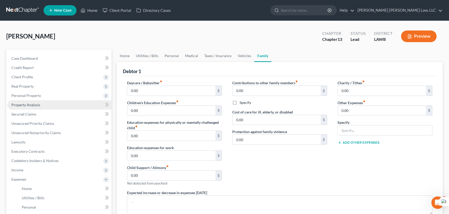
click at [49, 105] on link "Property Analysis" at bounding box center [59, 105] width 104 height 9
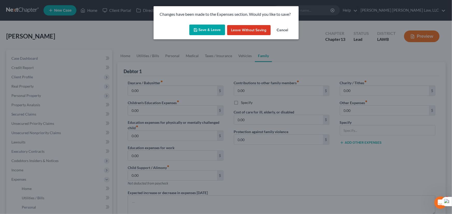
click at [212, 29] on button "Save & Leave" at bounding box center [207, 30] width 36 height 11
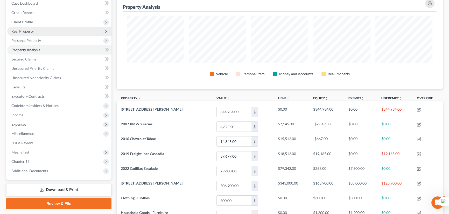
scroll to position [47, 0]
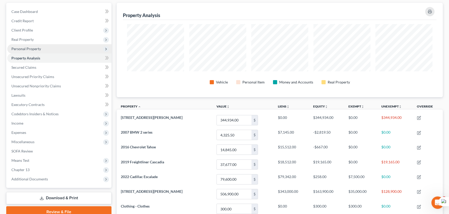
click at [45, 47] on span "Personal Property" at bounding box center [59, 48] width 104 height 9
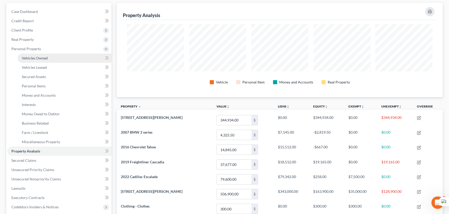
click at [46, 54] on link "Vehicles Owned" at bounding box center [65, 58] width 94 height 9
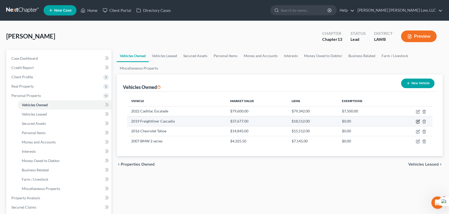
click at [417, 122] on icon "button" at bounding box center [418, 122] width 4 height 4
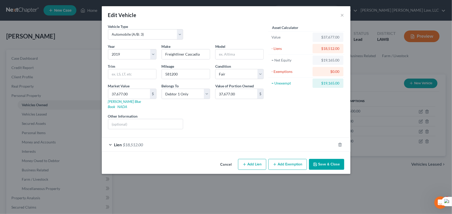
drag, startPoint x: 328, startPoint y: 160, endPoint x: 336, endPoint y: 116, distance: 44.2
click at [336, 116] on div "Edit Vehicle × Vehicle Type Select Automobile (A/B: 3) Truck (A/B: 3) Trailer (…" at bounding box center [226, 90] width 249 height 168
click at [334, 159] on button "Save & Close" at bounding box center [326, 164] width 35 height 11
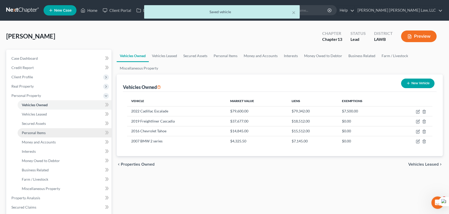
click at [43, 133] on span "Personal Items" at bounding box center [34, 133] width 24 height 4
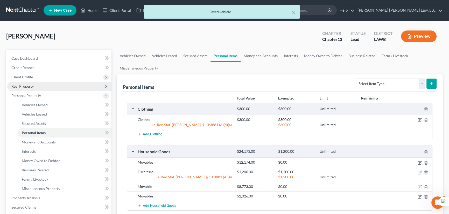
click at [32, 85] on span "Real Property" at bounding box center [22, 86] width 22 height 4
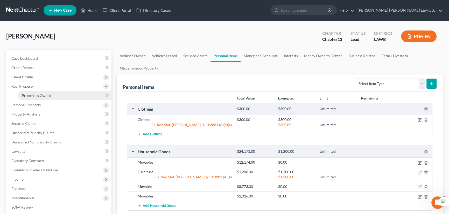
click at [35, 96] on span "Properties Owned" at bounding box center [37, 96] width 30 height 4
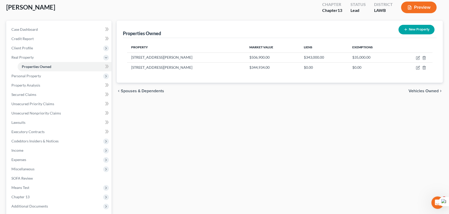
scroll to position [79, 0]
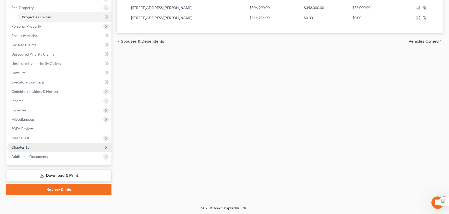
click at [57, 146] on span "Chapter 13" at bounding box center [59, 147] width 104 height 9
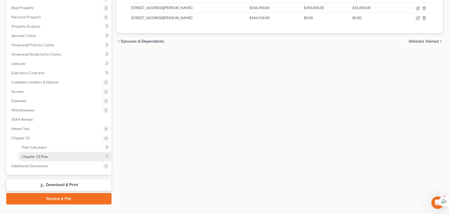
click at [53, 156] on link "Chapter 13 Plan" at bounding box center [65, 156] width 94 height 9
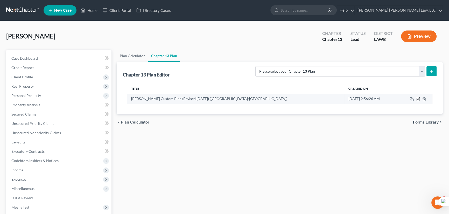
click at [418, 98] on icon "button" at bounding box center [418, 99] width 4 height 4
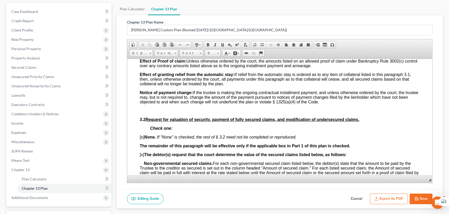
scroll to position [591, 0]
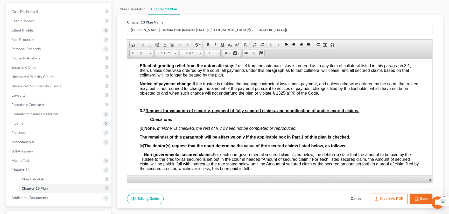
click at [358, 199] on button "Cancel" at bounding box center [356, 199] width 23 height 11
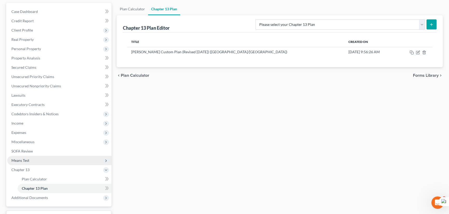
click at [49, 159] on span "Means Test" at bounding box center [59, 160] width 104 height 9
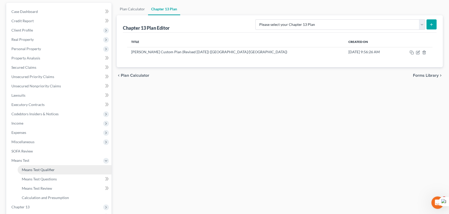
click at [48, 166] on link "Means Test Qualifier" at bounding box center [65, 170] width 94 height 9
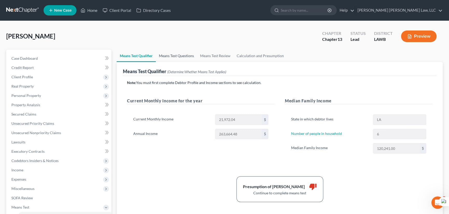
click at [185, 53] on link "Means Test Questions" at bounding box center [176, 56] width 41 height 12
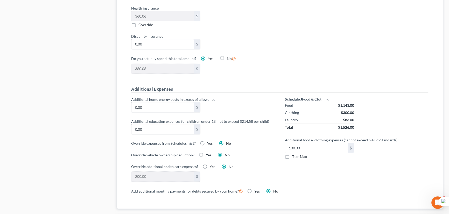
scroll to position [341, 0]
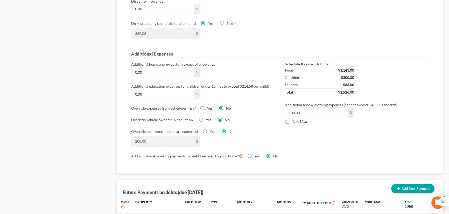
click at [292, 121] on label "Take Max" at bounding box center [299, 121] width 15 height 5
click at [294, 121] on input "Take Max" at bounding box center [295, 120] width 3 height 3
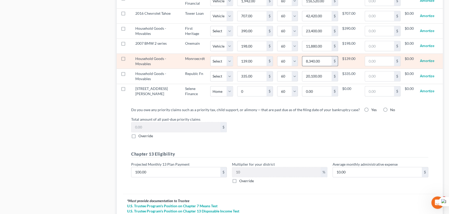
scroll to position [600, 0]
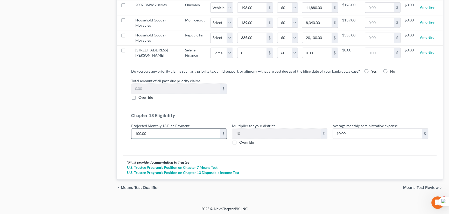
click at [160, 134] on input "100.00" at bounding box center [175, 134] width 89 height 10
click at [410, 186] on span "Means Test Review" at bounding box center [420, 188] width 35 height 4
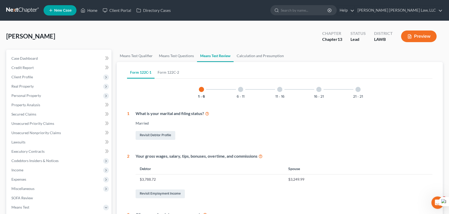
click at [357, 88] on div at bounding box center [357, 89] width 5 height 5
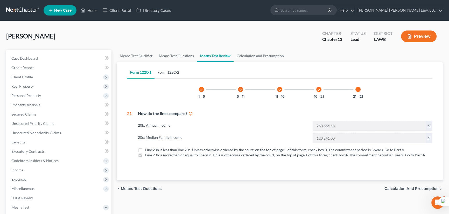
click at [176, 76] on link "Form 122C-2" at bounding box center [168, 72] width 28 height 12
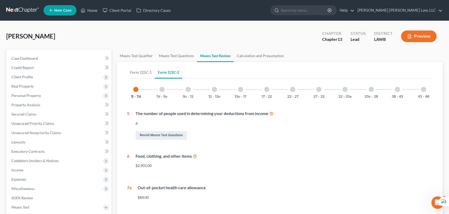
click at [425, 89] on div at bounding box center [423, 89] width 5 height 5
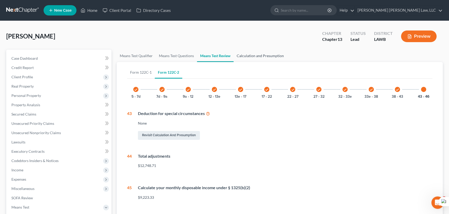
click at [254, 55] on link "Calculation and Presumption" at bounding box center [259, 56] width 53 height 12
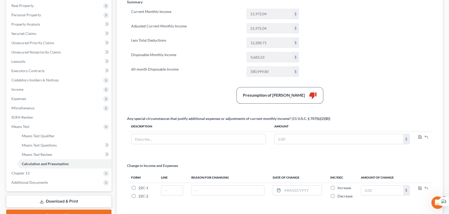
scroll to position [73, 0]
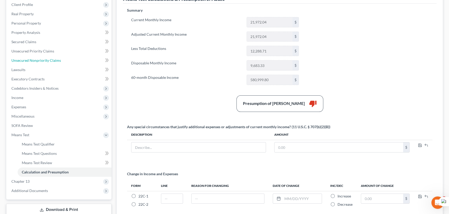
drag, startPoint x: 33, startPoint y: 58, endPoint x: 187, endPoint y: 97, distance: 158.4
click at [33, 58] on span "Unsecured Nonpriority Claims" at bounding box center [35, 60] width 49 height 4
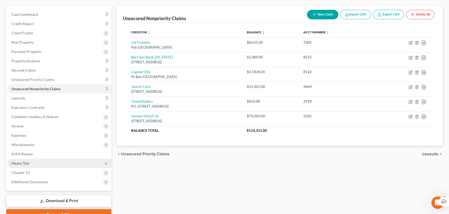
scroll to position [69, 0]
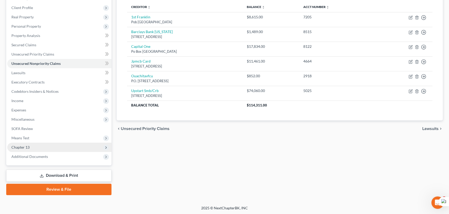
click at [52, 144] on span "Chapter 13" at bounding box center [59, 147] width 104 height 9
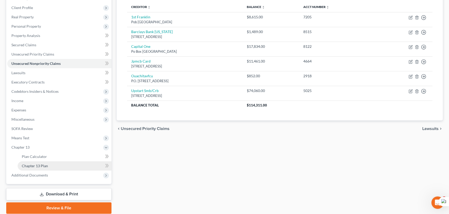
click at [51, 166] on link "Chapter 13 Plan" at bounding box center [65, 166] width 94 height 9
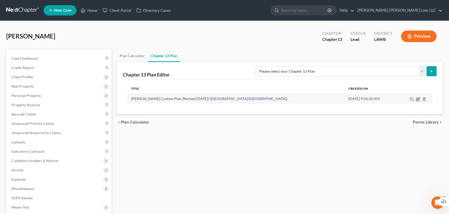
click at [417, 100] on icon "button" at bounding box center [418, 99] width 4 height 4
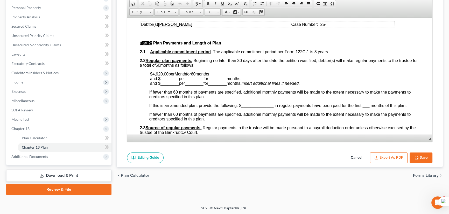
scroll to position [212, 0]
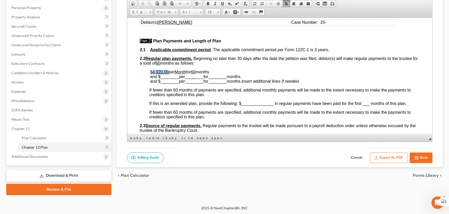
drag, startPoint x: 168, startPoint y: 78, endPoint x: 152, endPoint y: 78, distance: 16.3
click at [152, 78] on p "$4,920.00 per Month for 60 months and $ ________ per ________ for ________ mont…" at bounding box center [284, 77] width 269 height 14
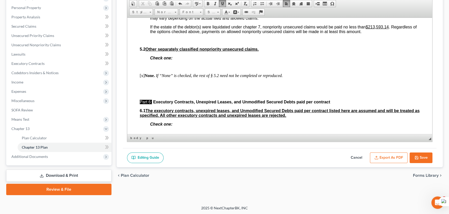
scroll to position [1531, 0]
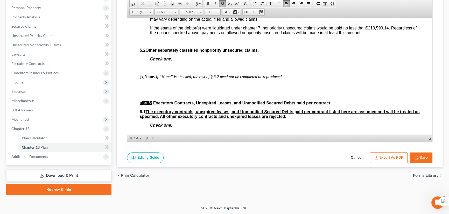
click at [412, 161] on button "Save" at bounding box center [420, 158] width 23 height 11
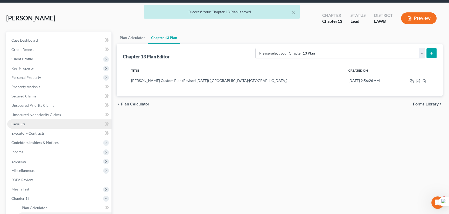
scroll to position [18, 0]
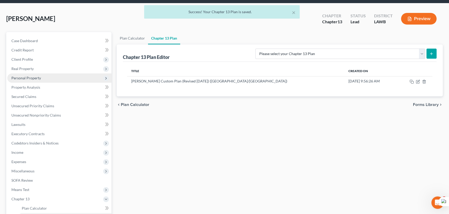
drag, startPoint x: 44, startPoint y: 70, endPoint x: 45, endPoint y: 73, distance: 3.5
click at [44, 70] on span "Real Property" at bounding box center [59, 68] width 104 height 9
click at [48, 81] on link "Properties Owned" at bounding box center [65, 78] width 94 height 9
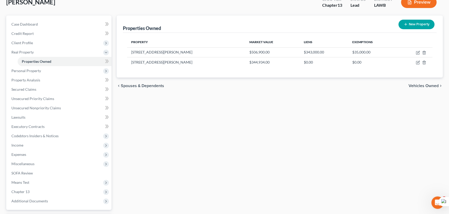
scroll to position [23, 0]
